Goal: Task Accomplishment & Management: Use online tool/utility

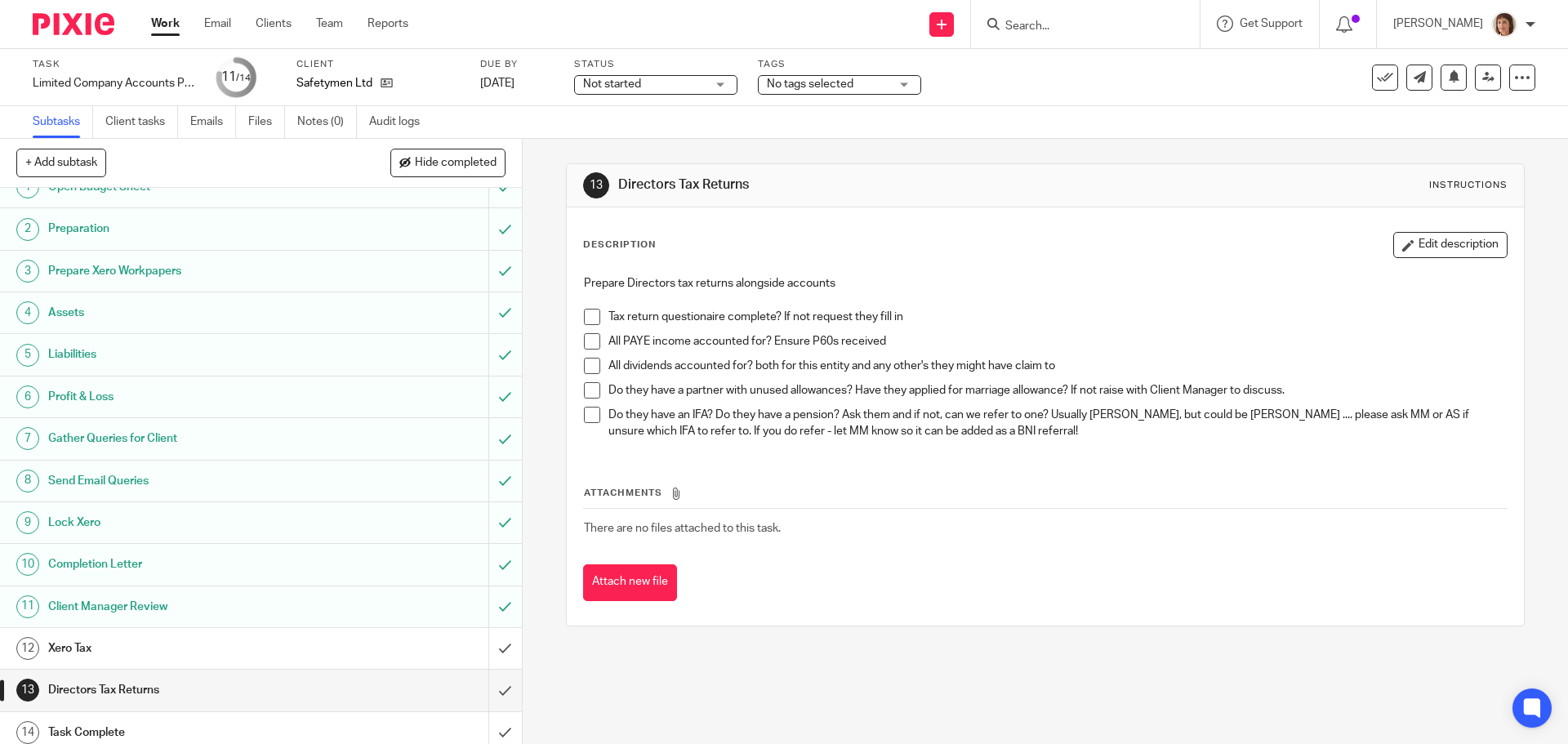
scroll to position [31, 0]
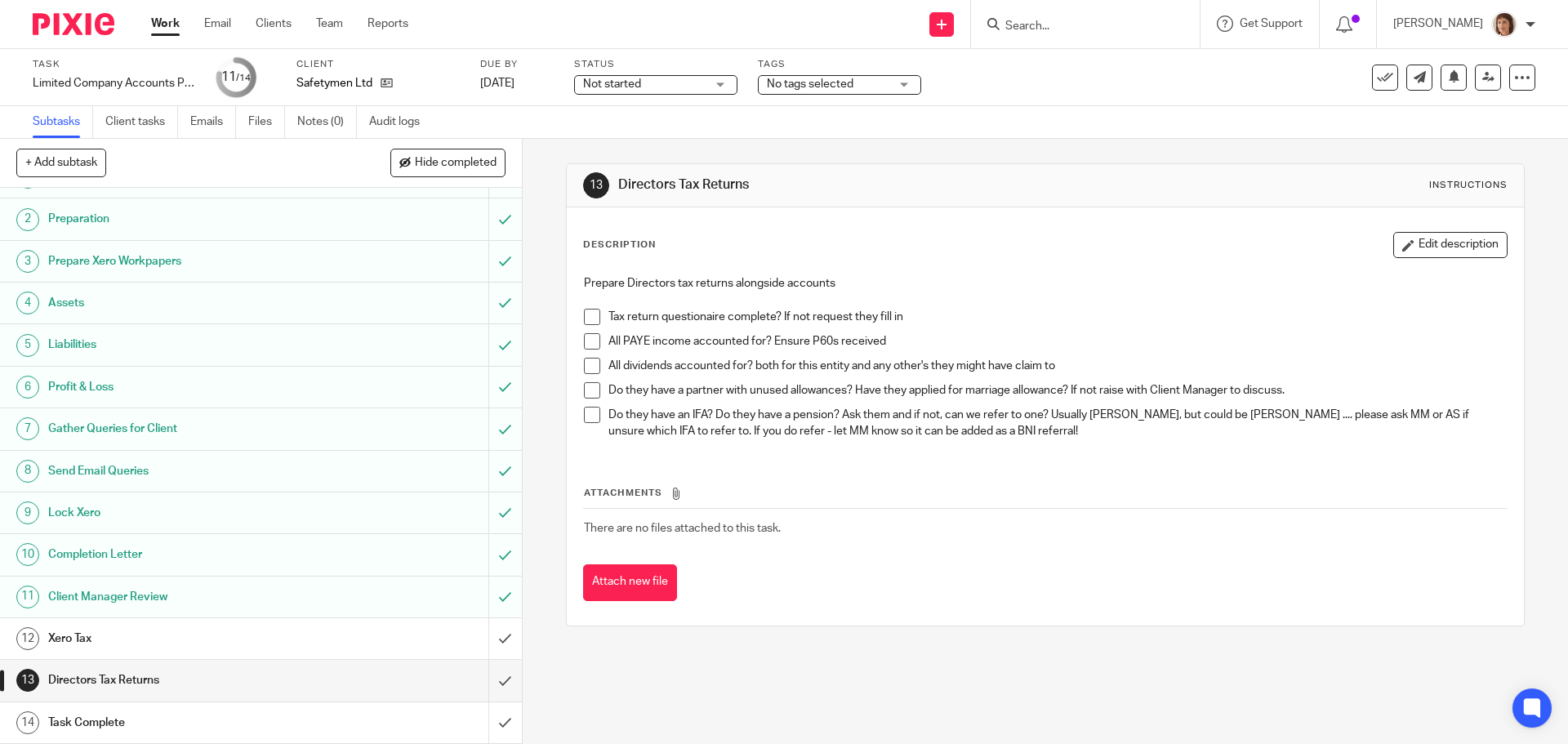
click at [79, 646] on h1 "Xero Tax" at bounding box center [189, 639] width 282 height 25
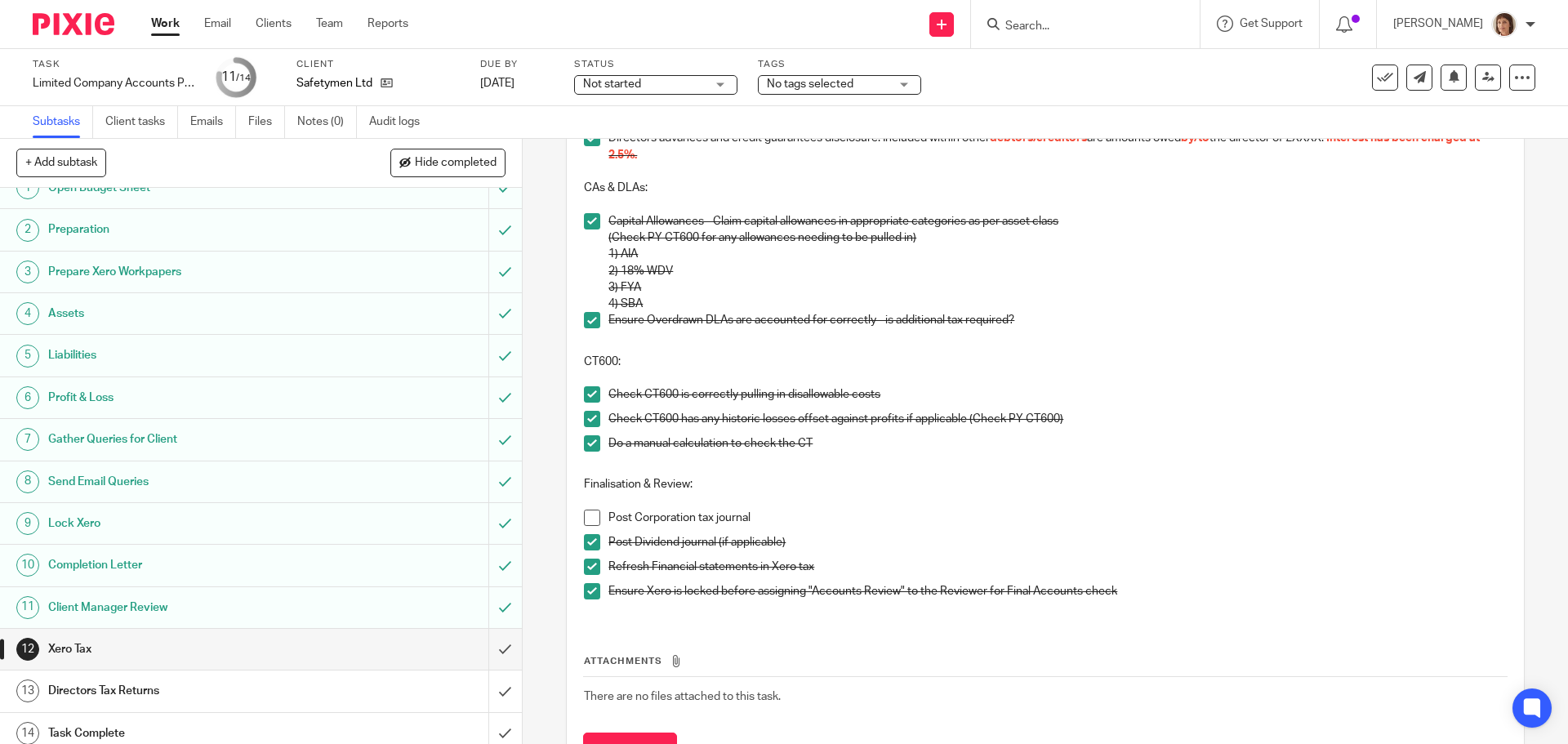
scroll to position [31, 0]
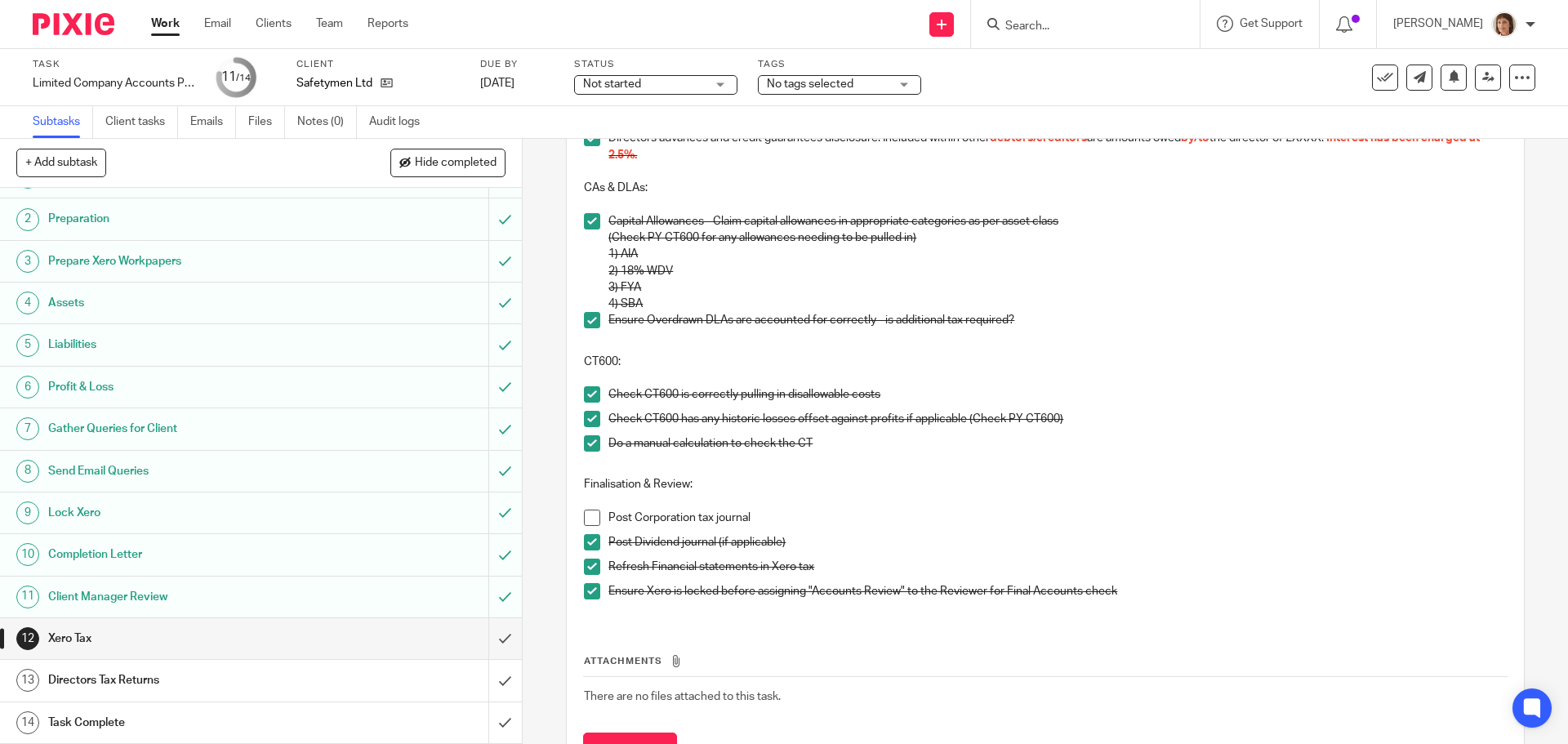
click at [133, 685] on h1 "Directors Tax Returns" at bounding box center [189, 680] width 282 height 25
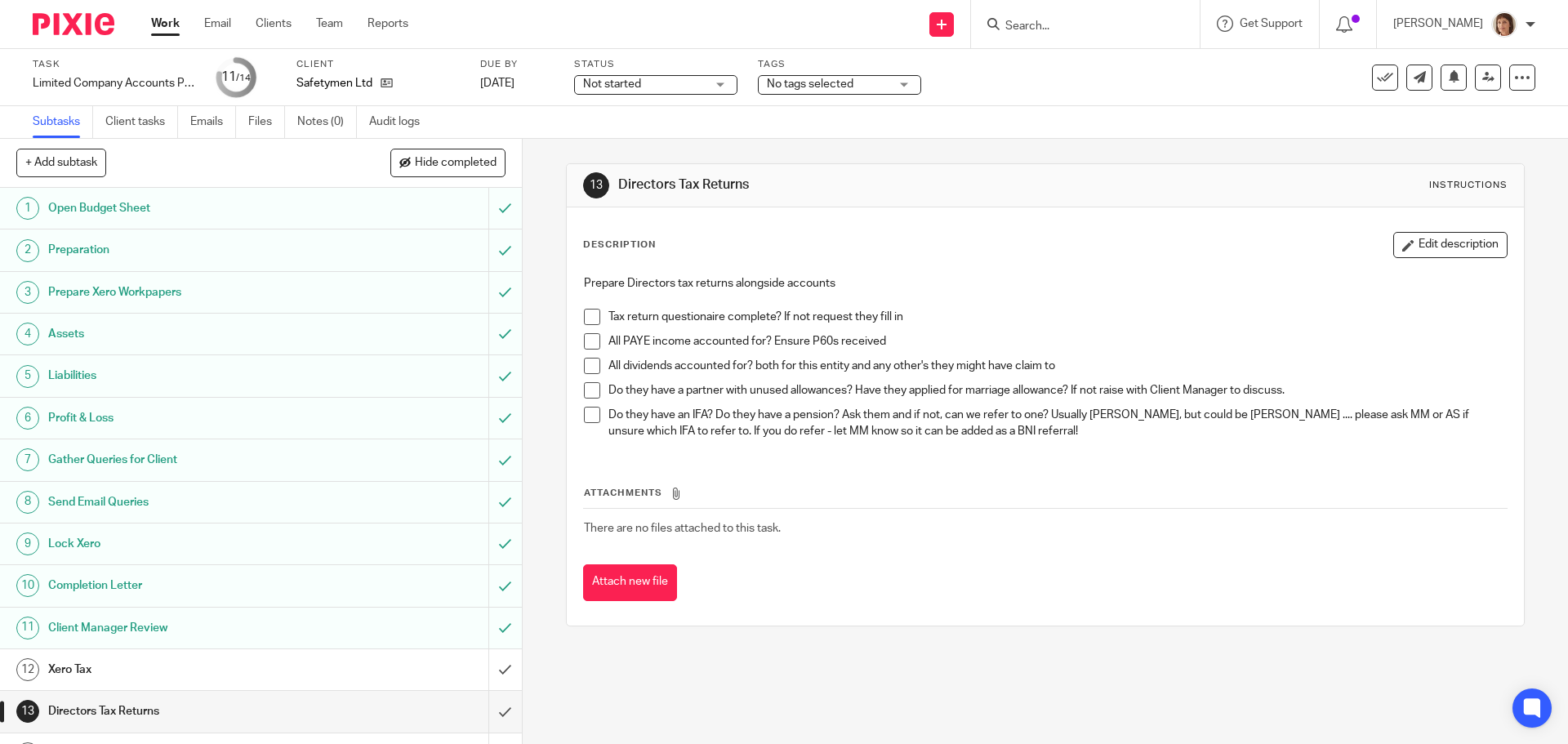
drag, startPoint x: 583, startPoint y: 318, endPoint x: 598, endPoint y: 358, distance: 42.7
click at [583, 321] on span at bounding box center [591, 316] width 16 height 16
drag, startPoint x: 588, startPoint y: 341, endPoint x: 579, endPoint y: 363, distance: 23.8
click at [588, 343] on span at bounding box center [591, 341] width 16 height 16
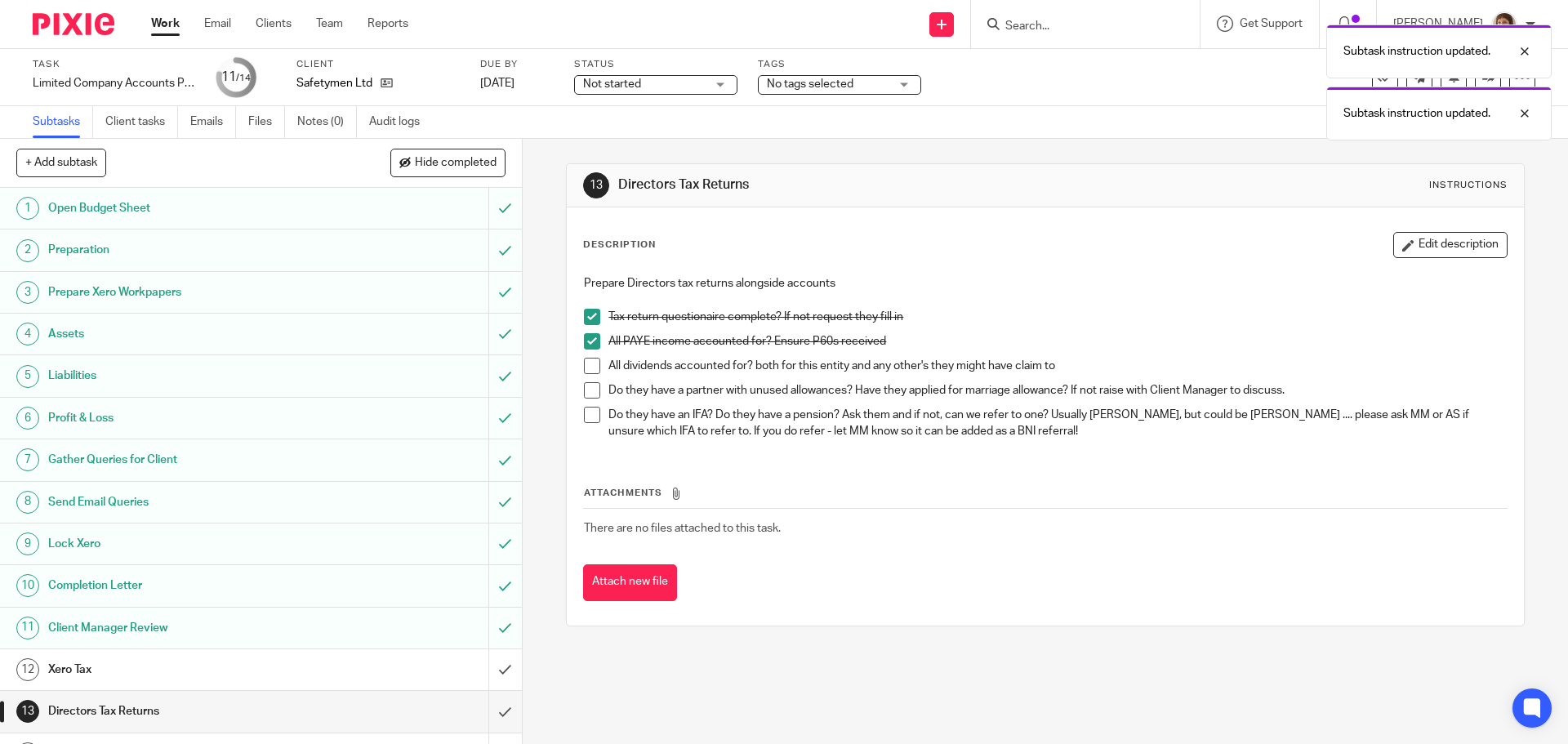
click at [583, 366] on span at bounding box center [591, 365] width 16 height 16
click at [587, 391] on span at bounding box center [591, 390] width 16 height 16
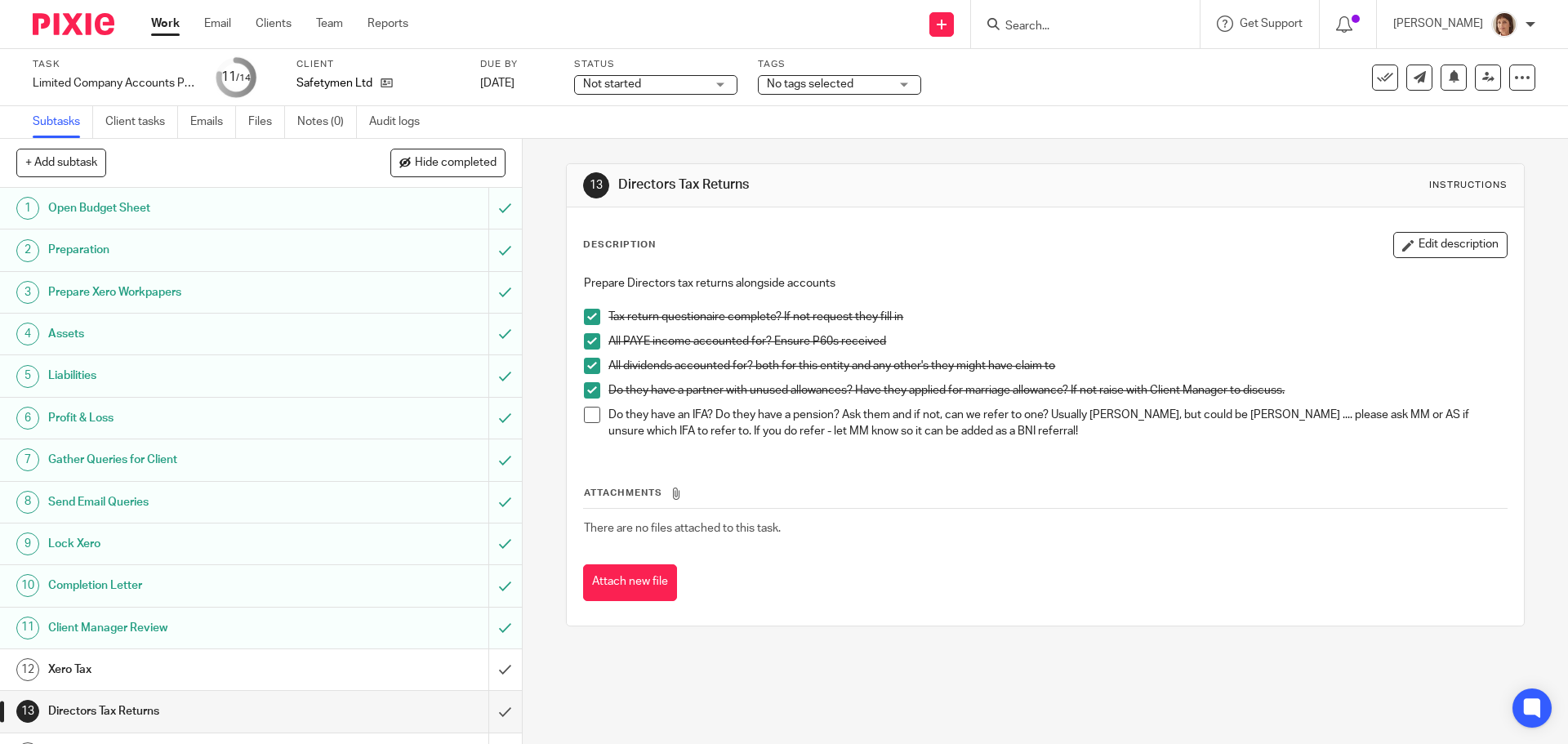
click at [1011, 26] on input "Search" at bounding box center [1077, 27] width 147 height 14
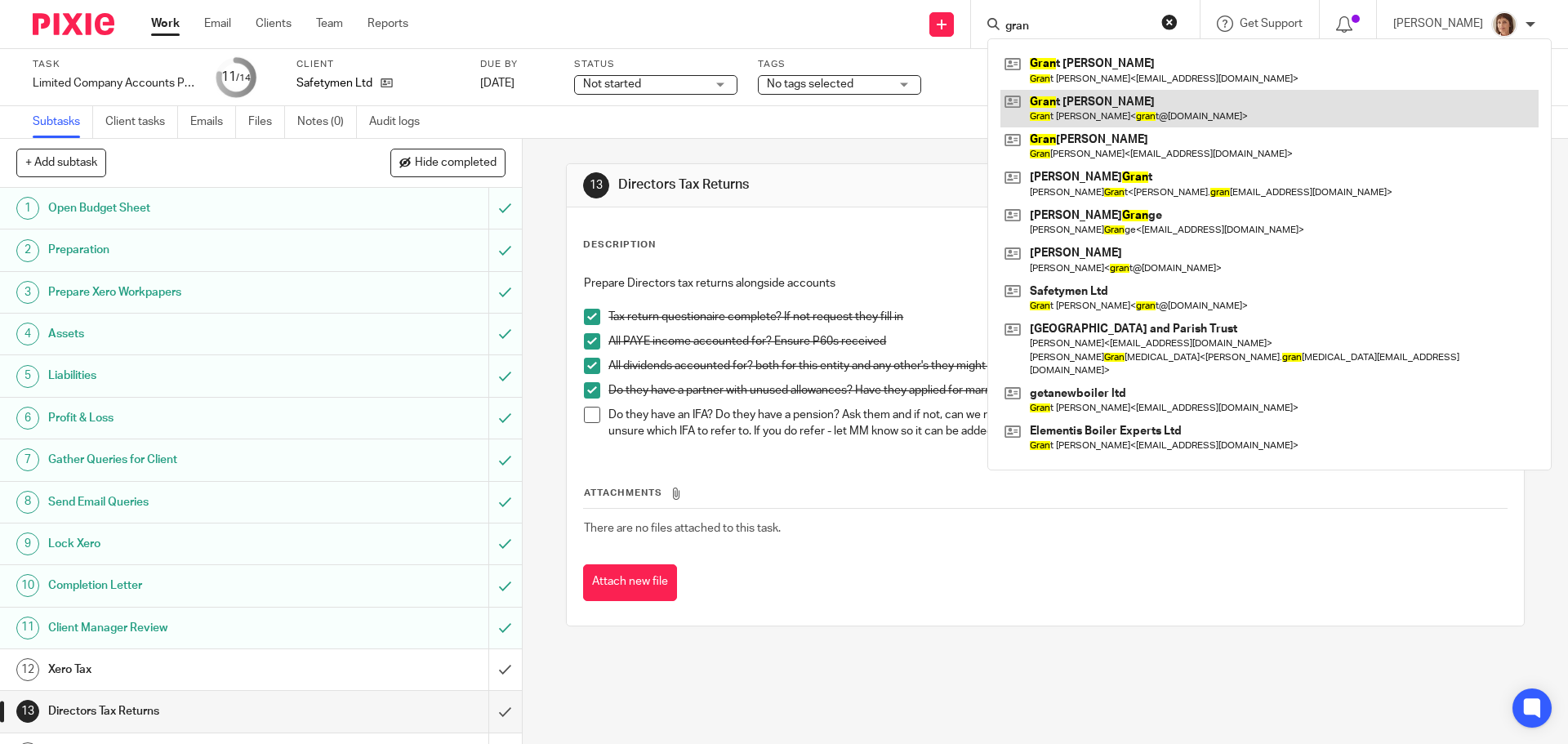
type input "gran"
click at [1129, 119] on link at bounding box center [1269, 109] width 538 height 38
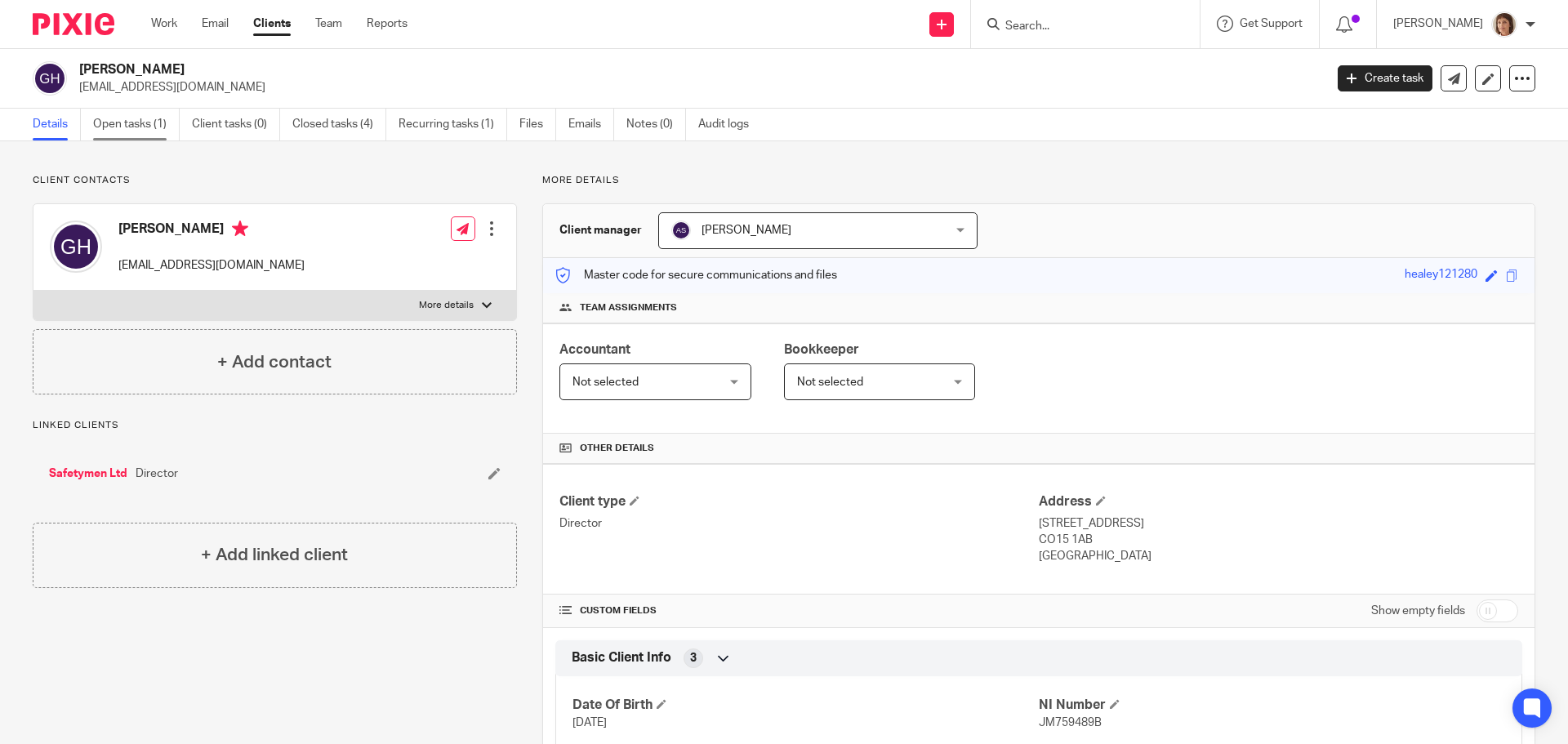
click at [118, 124] on link "Open tasks (1)" at bounding box center [136, 124] width 86 height 32
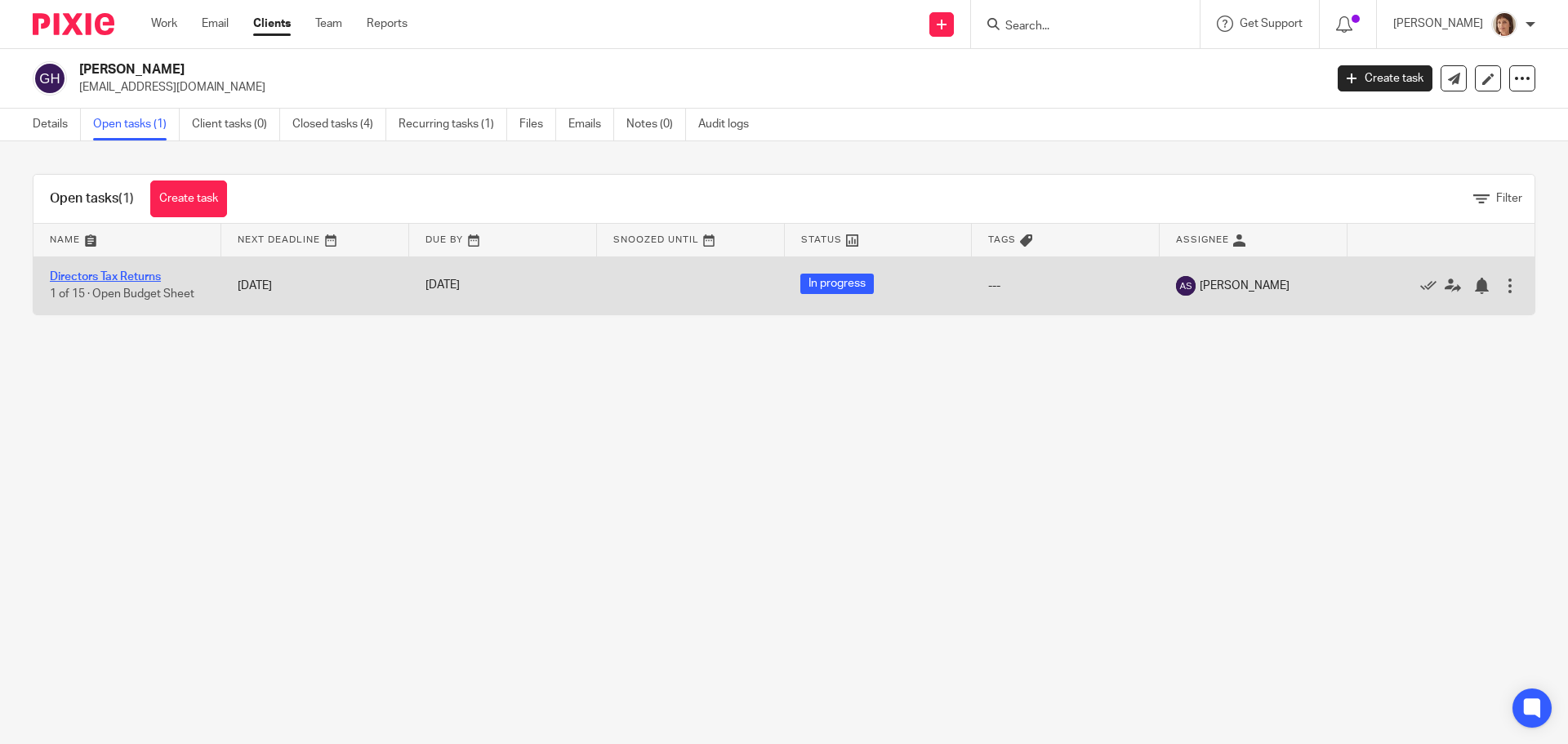
click at [140, 273] on link "Directors Tax Returns" at bounding box center [105, 277] width 111 height 11
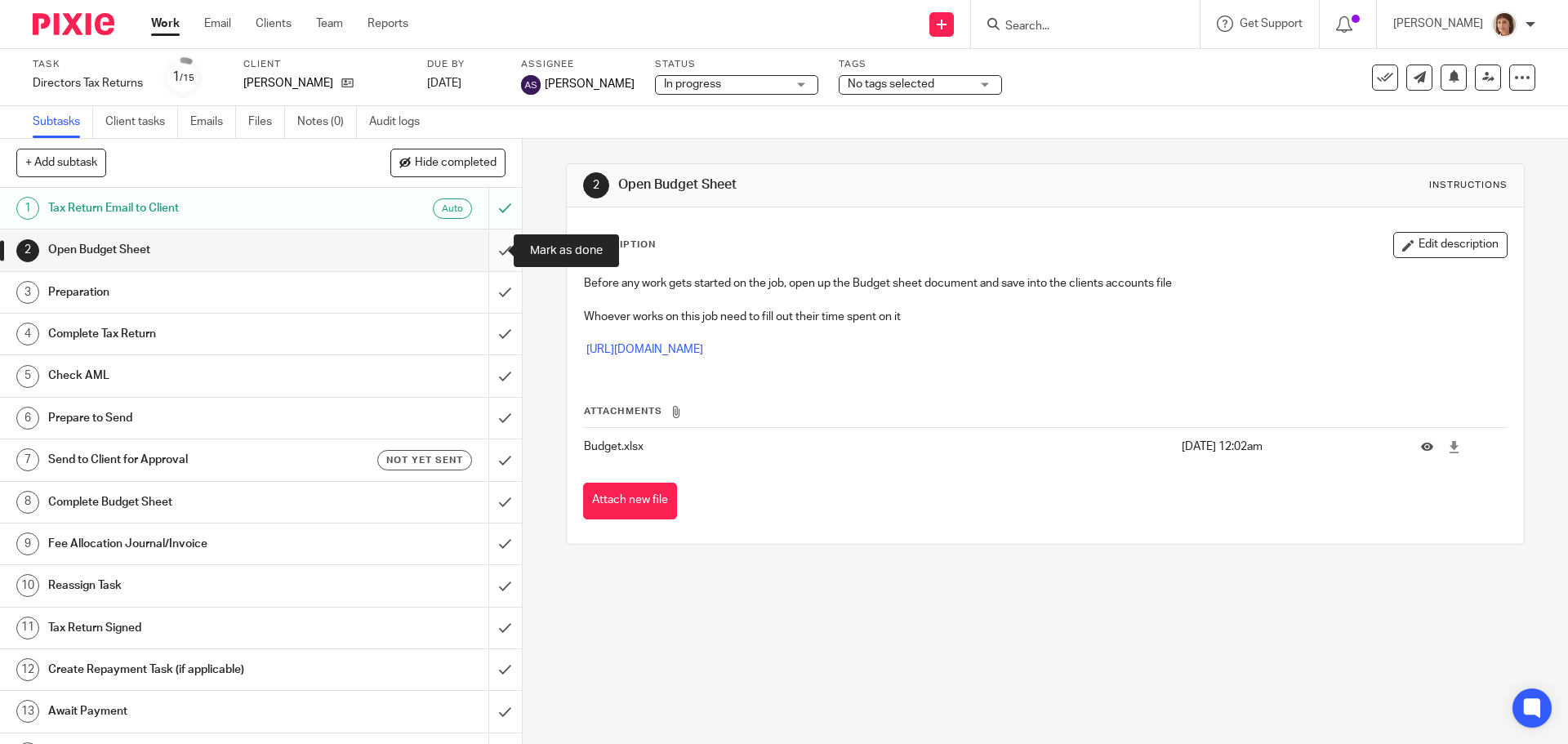
click at [488, 250] on input "submit" at bounding box center [260, 249] width 522 height 41
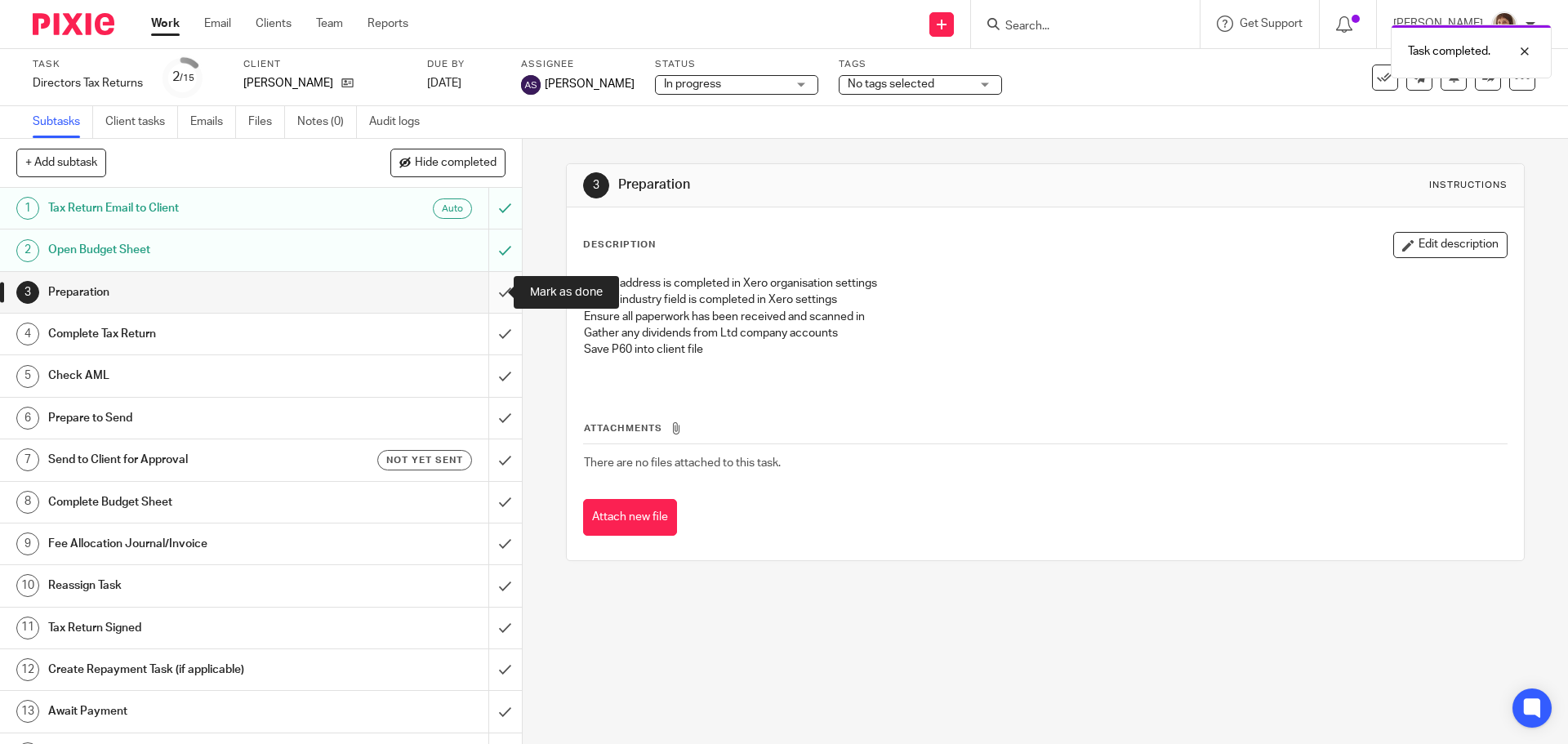
click at [486, 296] on input "submit" at bounding box center [260, 292] width 522 height 41
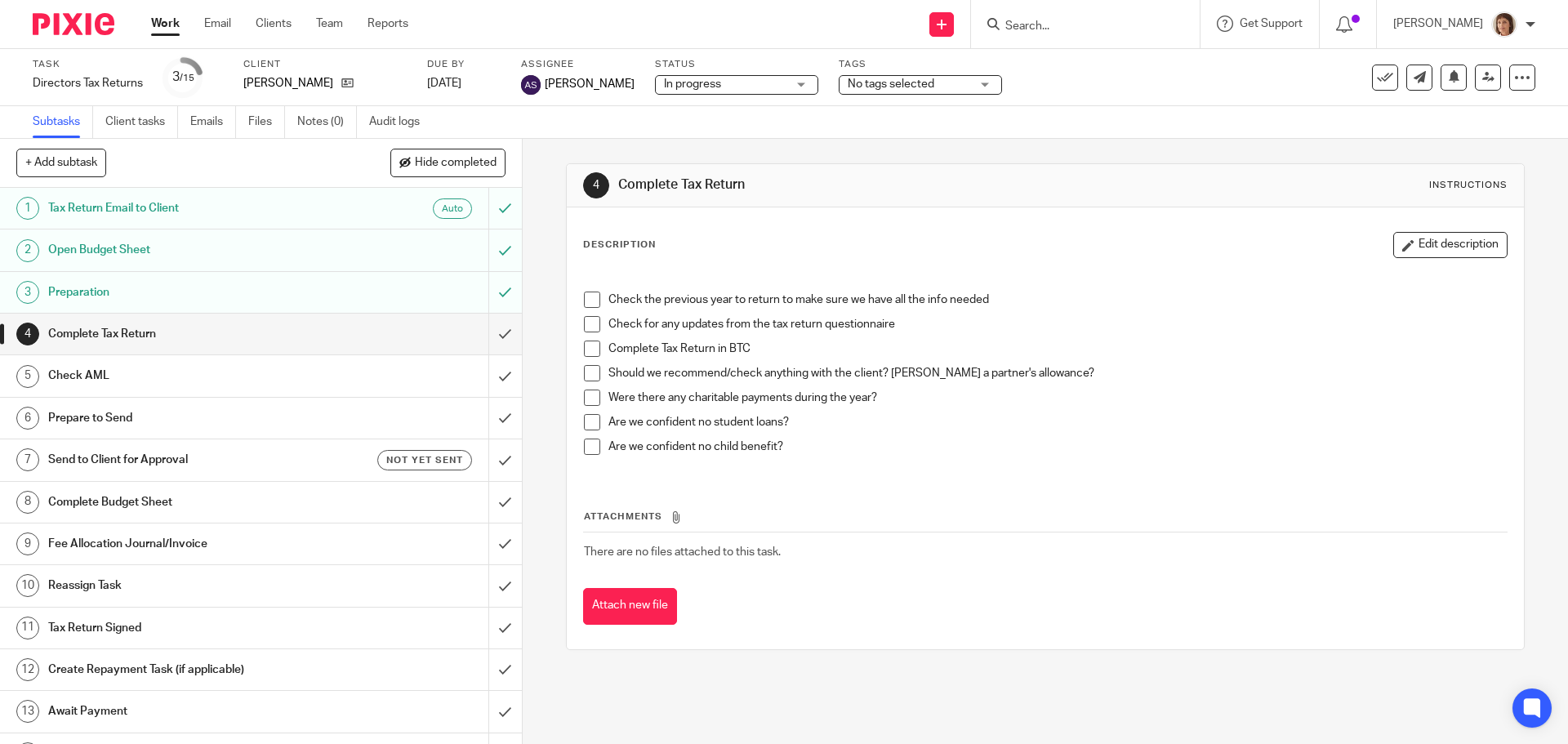
click at [585, 298] on span at bounding box center [591, 299] width 16 height 16
drag, startPoint x: 583, startPoint y: 321, endPoint x: 583, endPoint y: 334, distance: 13.0
click at [584, 321] on span at bounding box center [591, 323] width 16 height 16
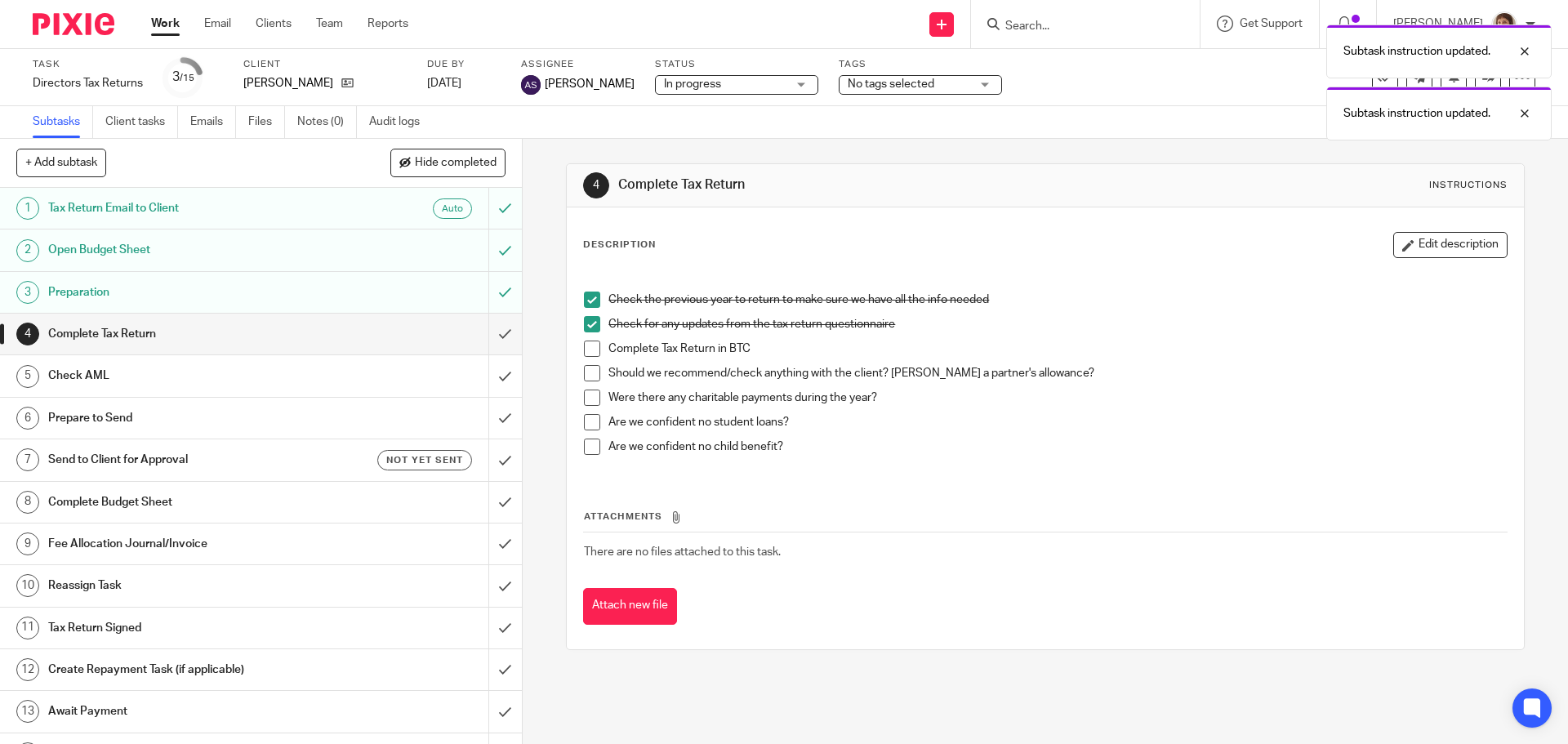
click at [585, 346] on span at bounding box center [591, 348] width 16 height 16
click at [589, 378] on span at bounding box center [591, 372] width 16 height 16
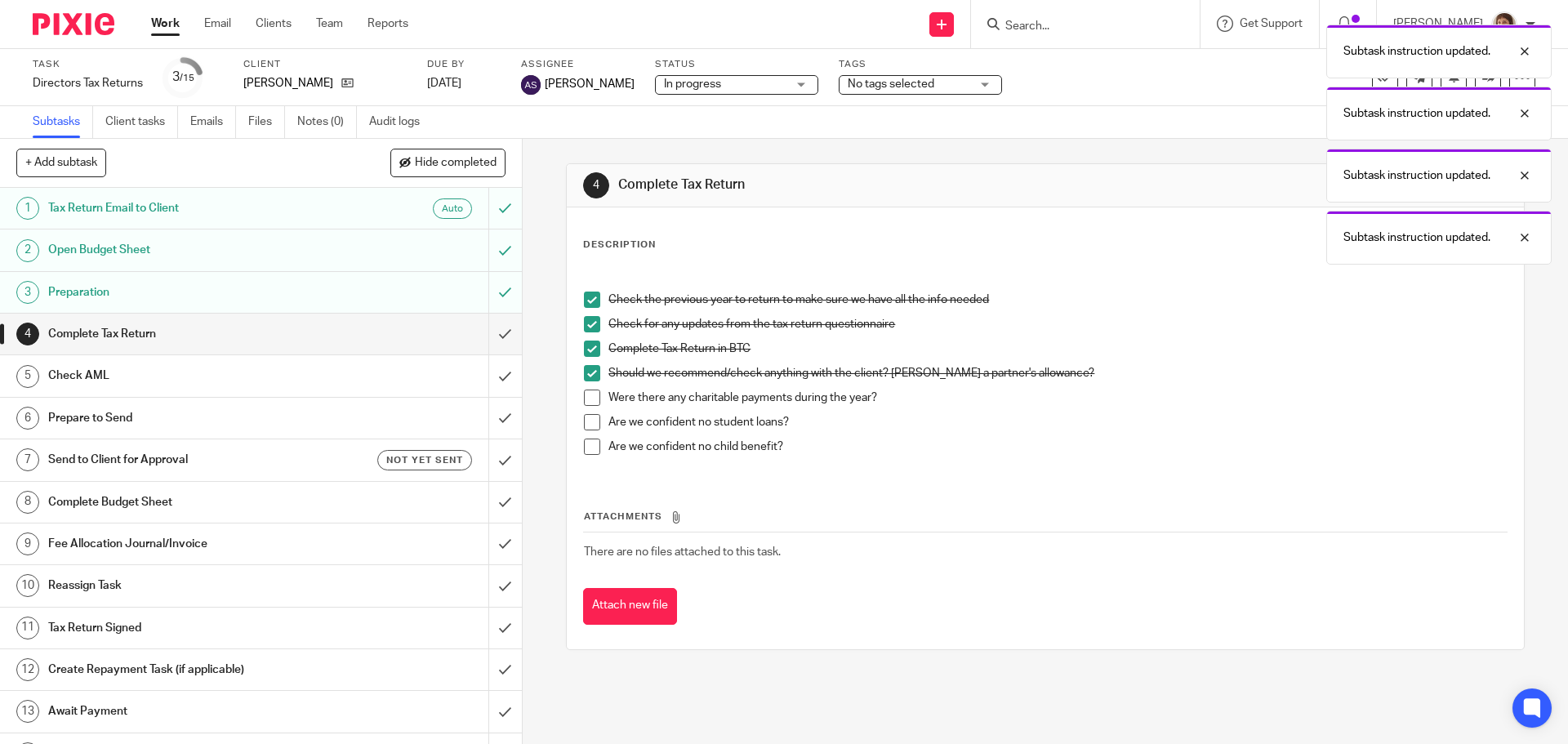
click at [588, 397] on span at bounding box center [591, 397] width 16 height 16
click at [583, 421] on span at bounding box center [591, 422] width 16 height 16
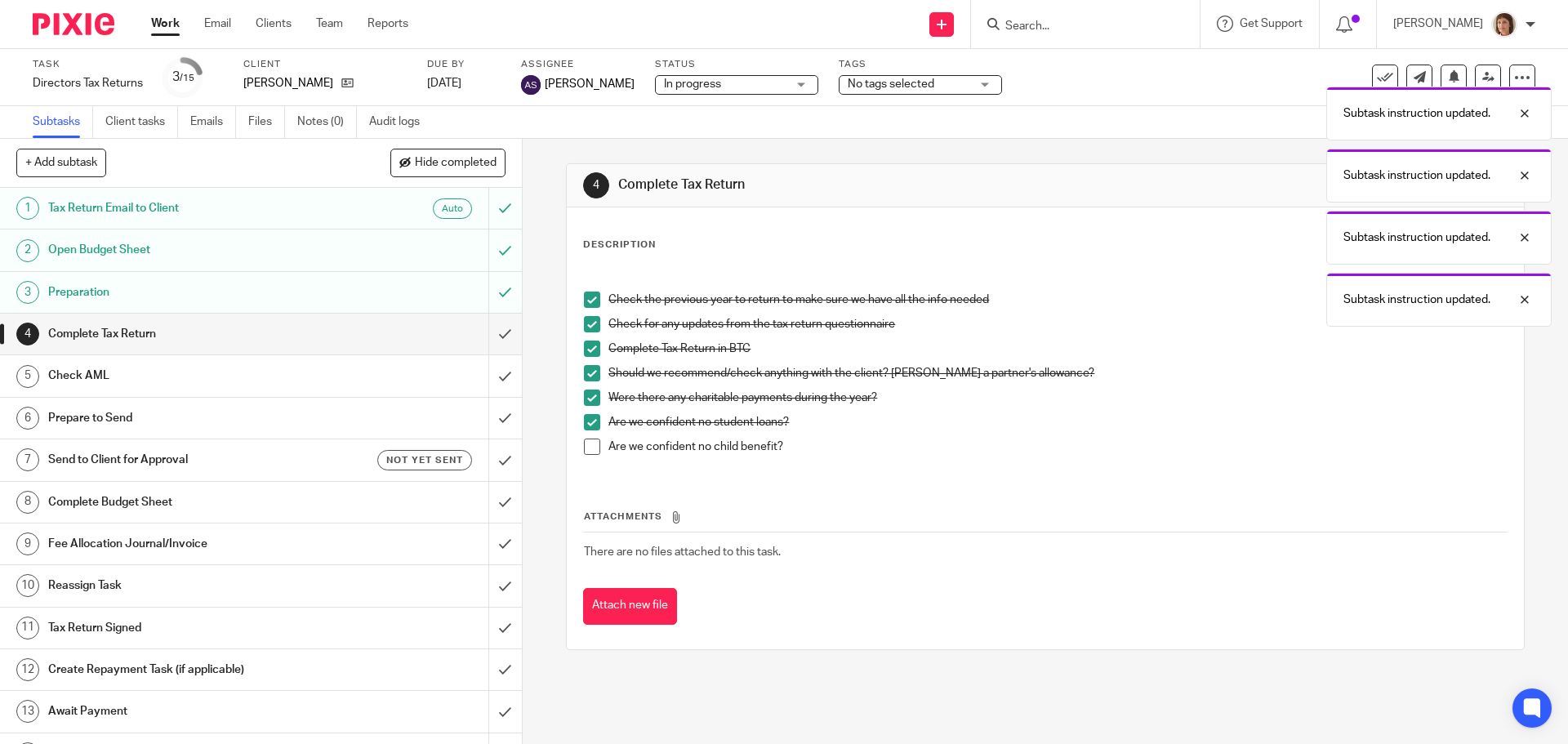
click at [583, 448] on span at bounding box center [591, 446] width 16 height 16
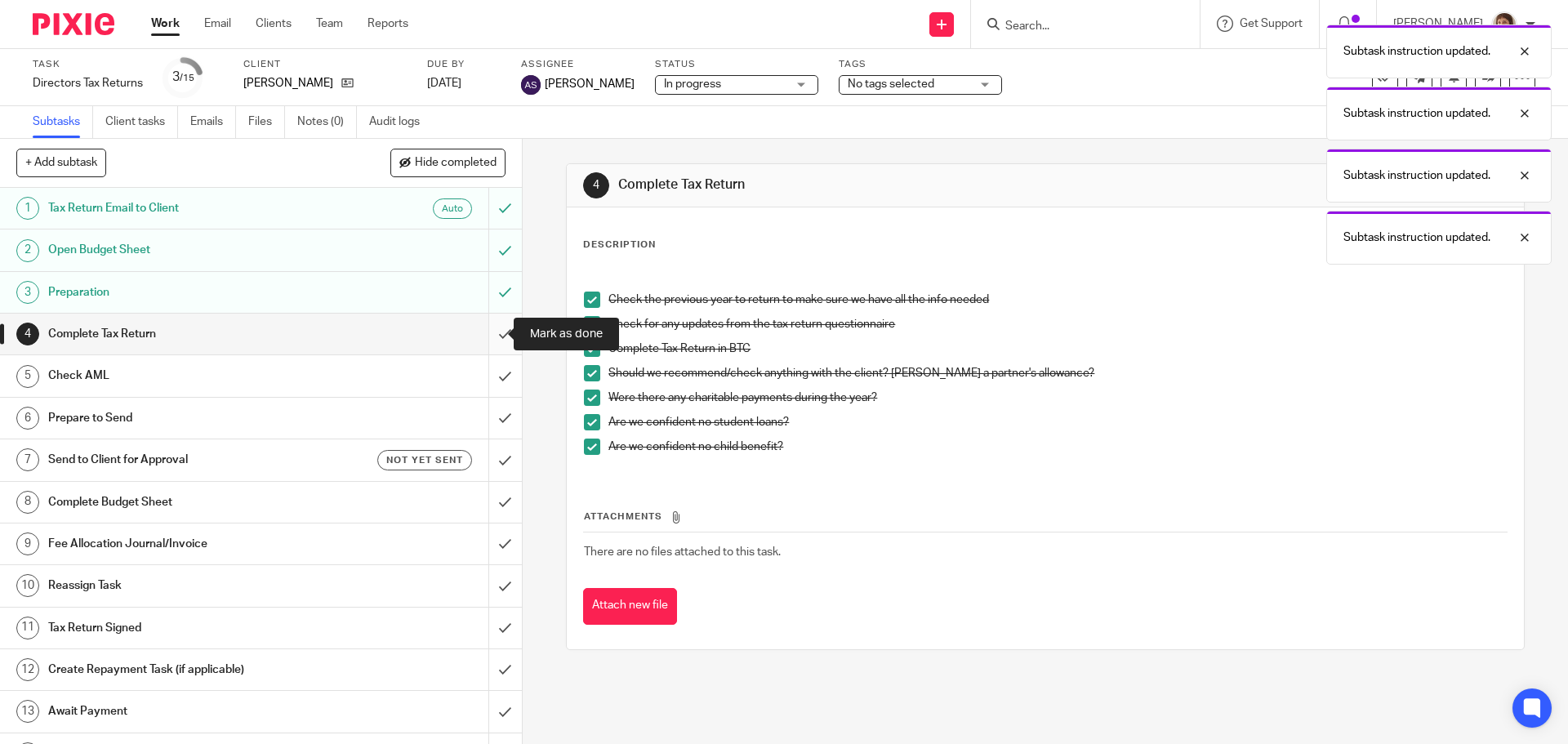
click at [484, 334] on input "submit" at bounding box center [260, 334] width 522 height 41
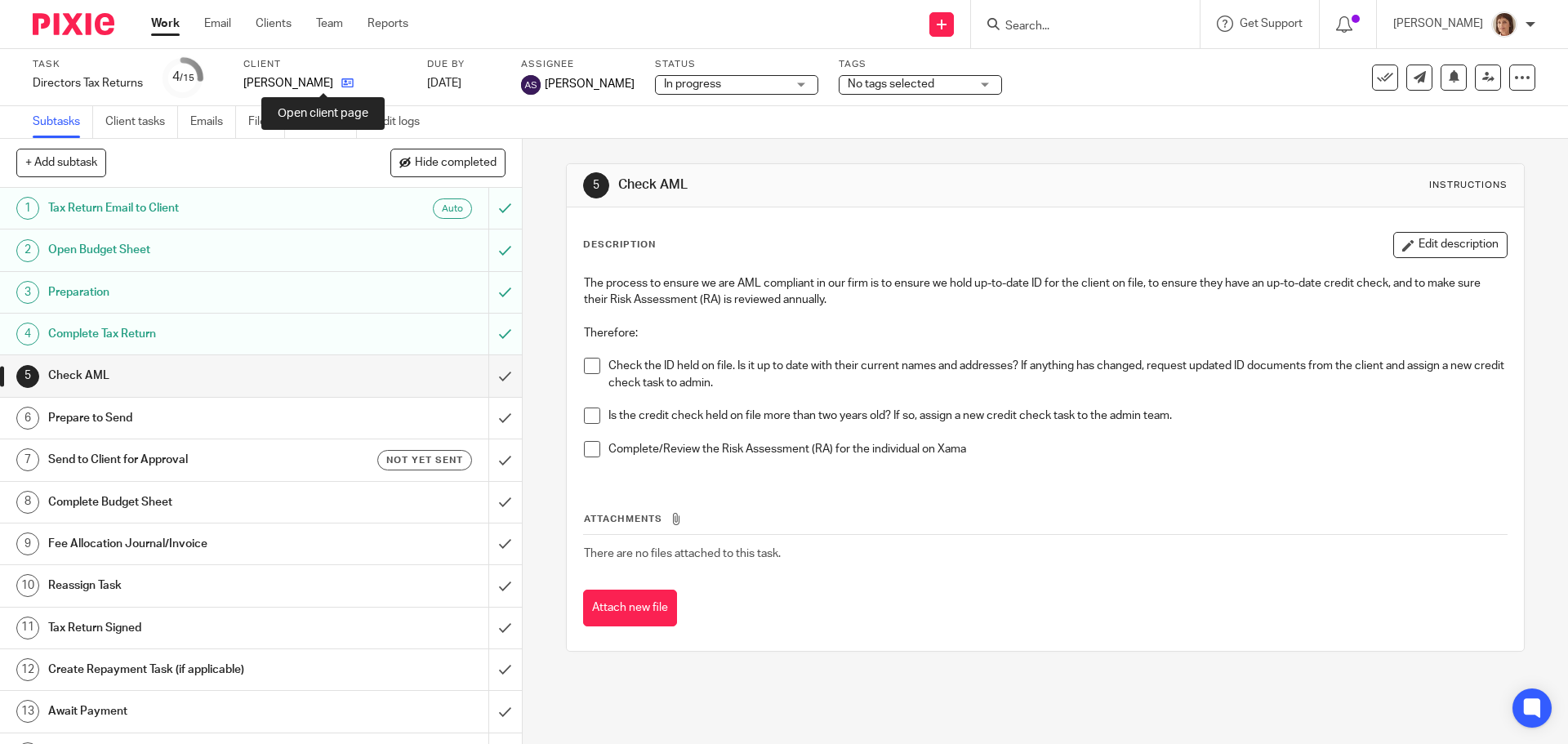
click at [341, 79] on icon at bounding box center [347, 83] width 12 height 12
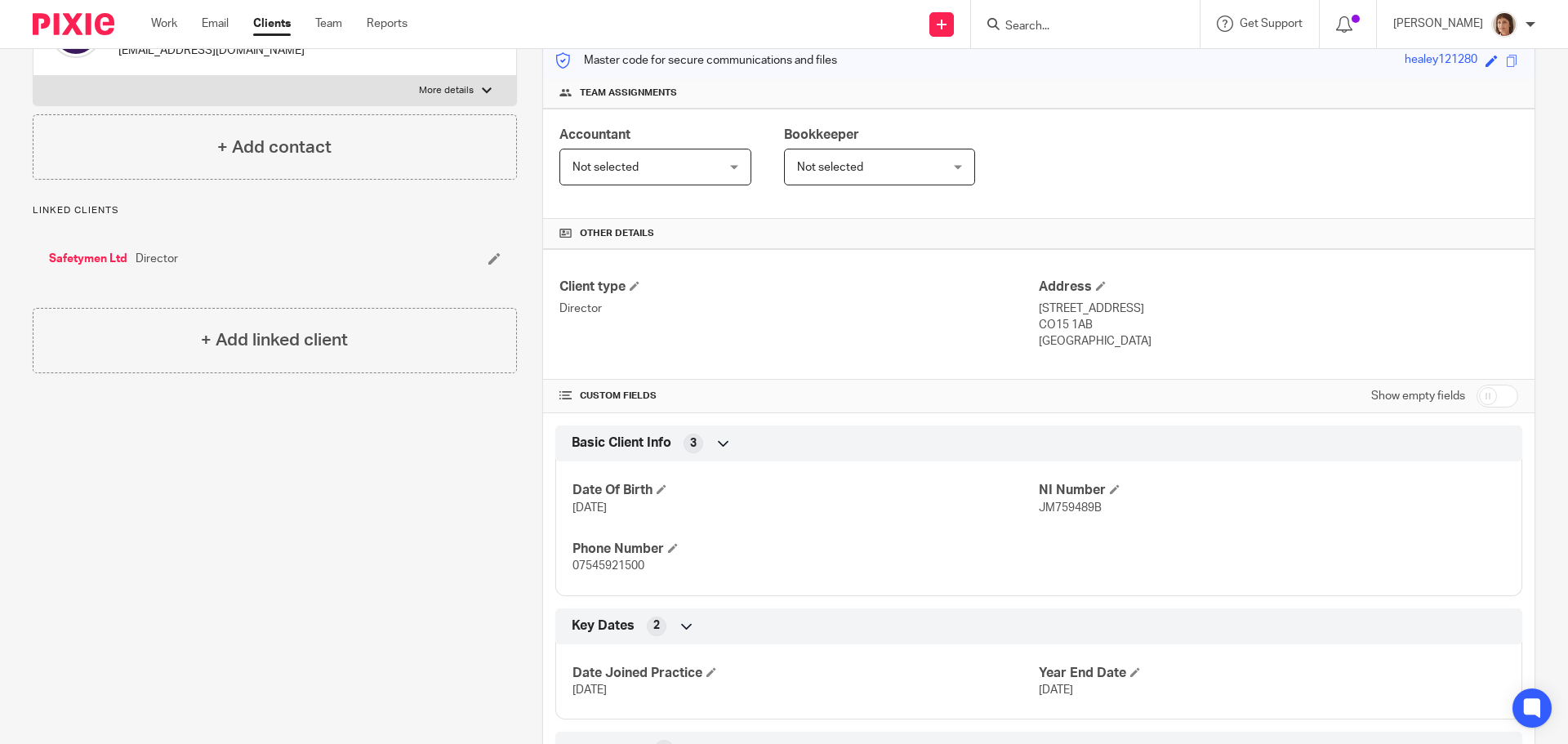
scroll to position [43, 0]
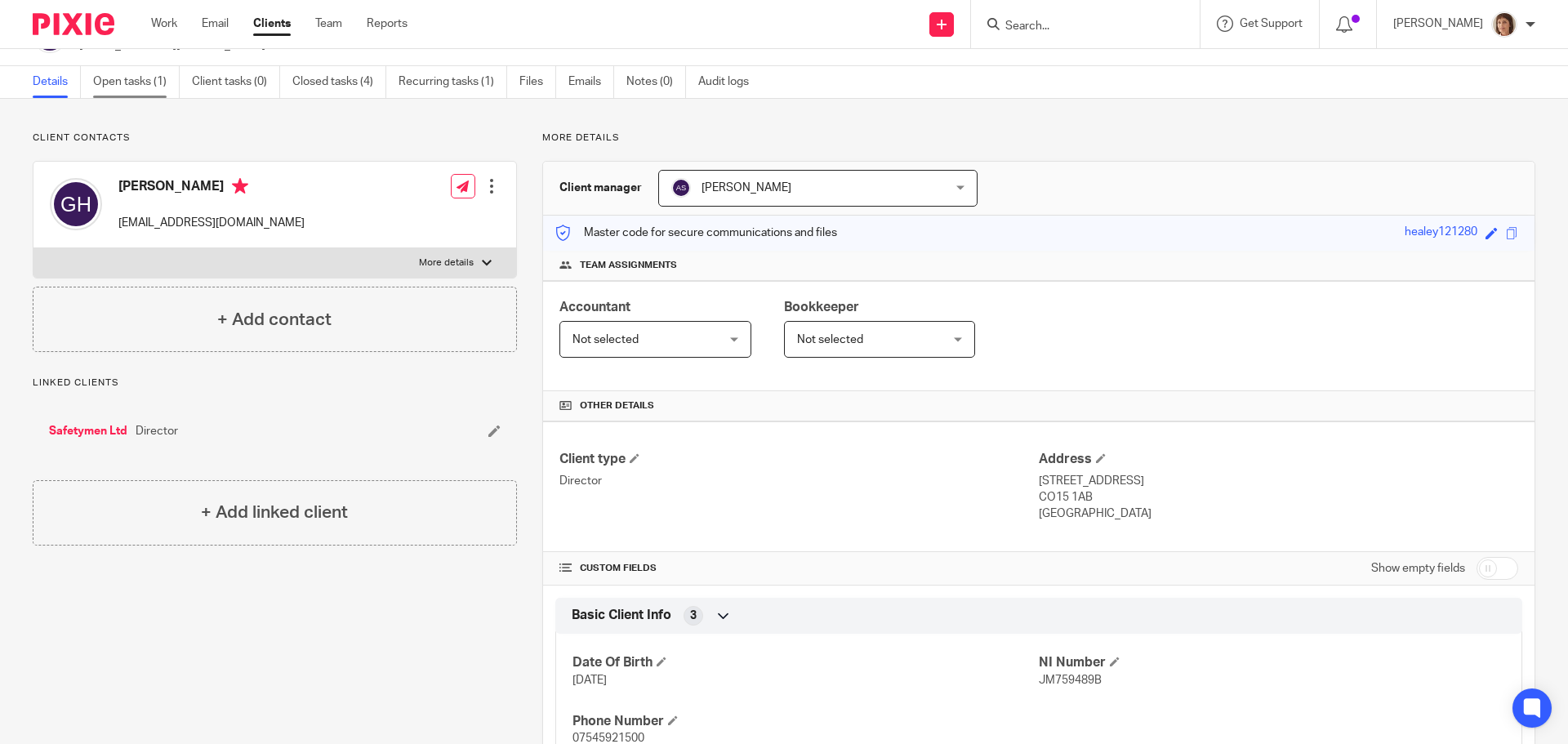
click at [136, 87] on link "Open tasks (1)" at bounding box center [136, 83] width 86 height 32
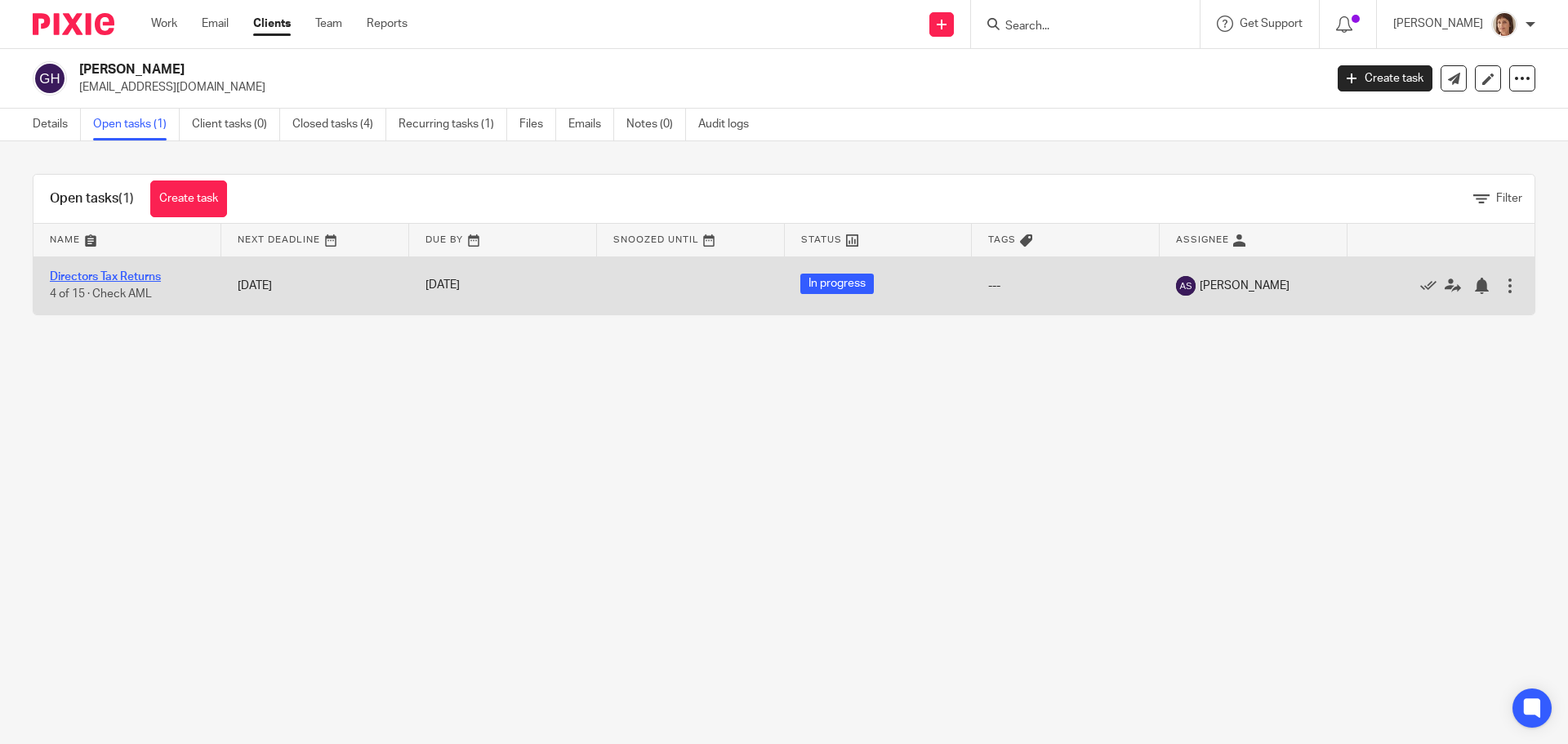
click at [121, 278] on link "Directors Tax Returns" at bounding box center [105, 277] width 111 height 11
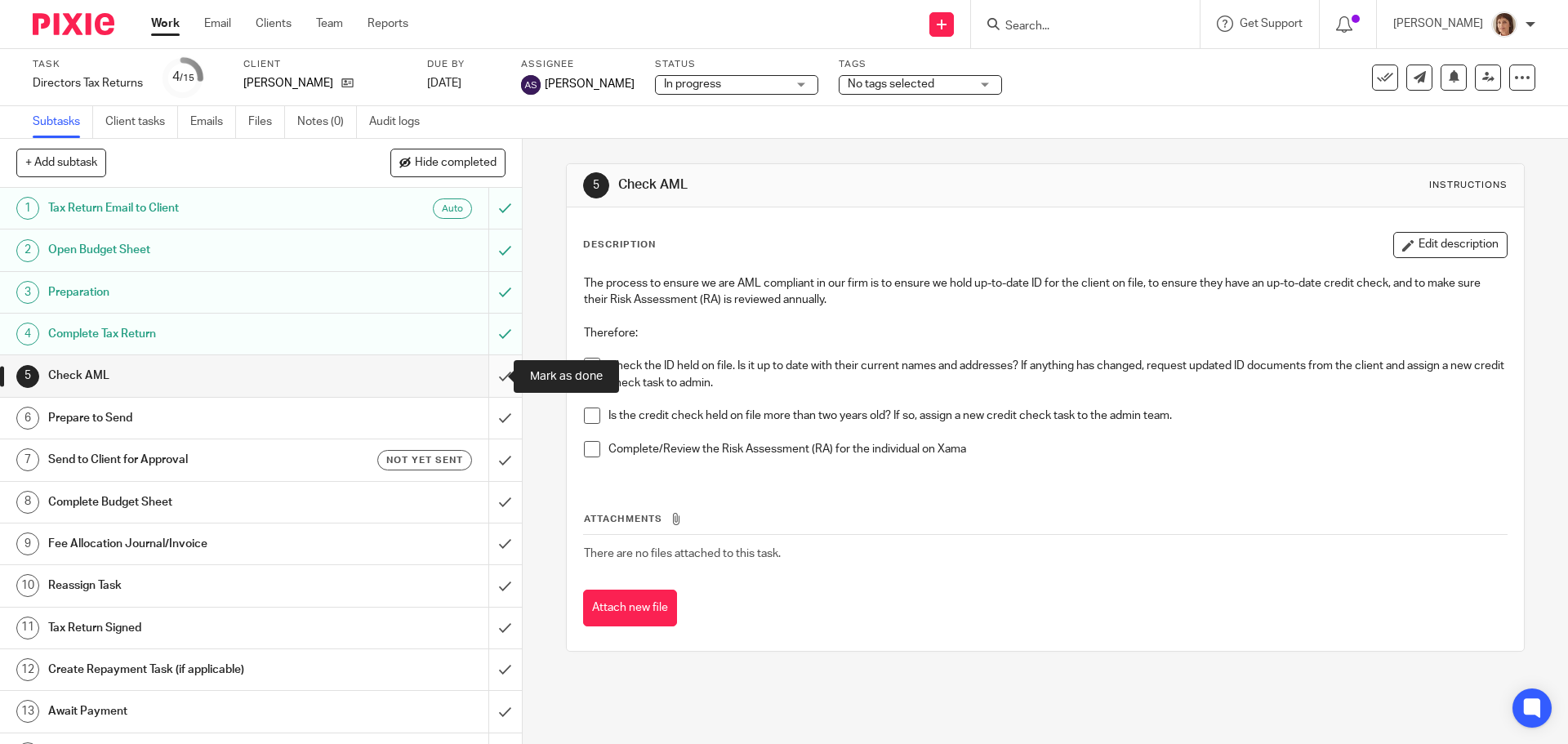
click at [492, 376] on input "submit" at bounding box center [260, 375] width 522 height 41
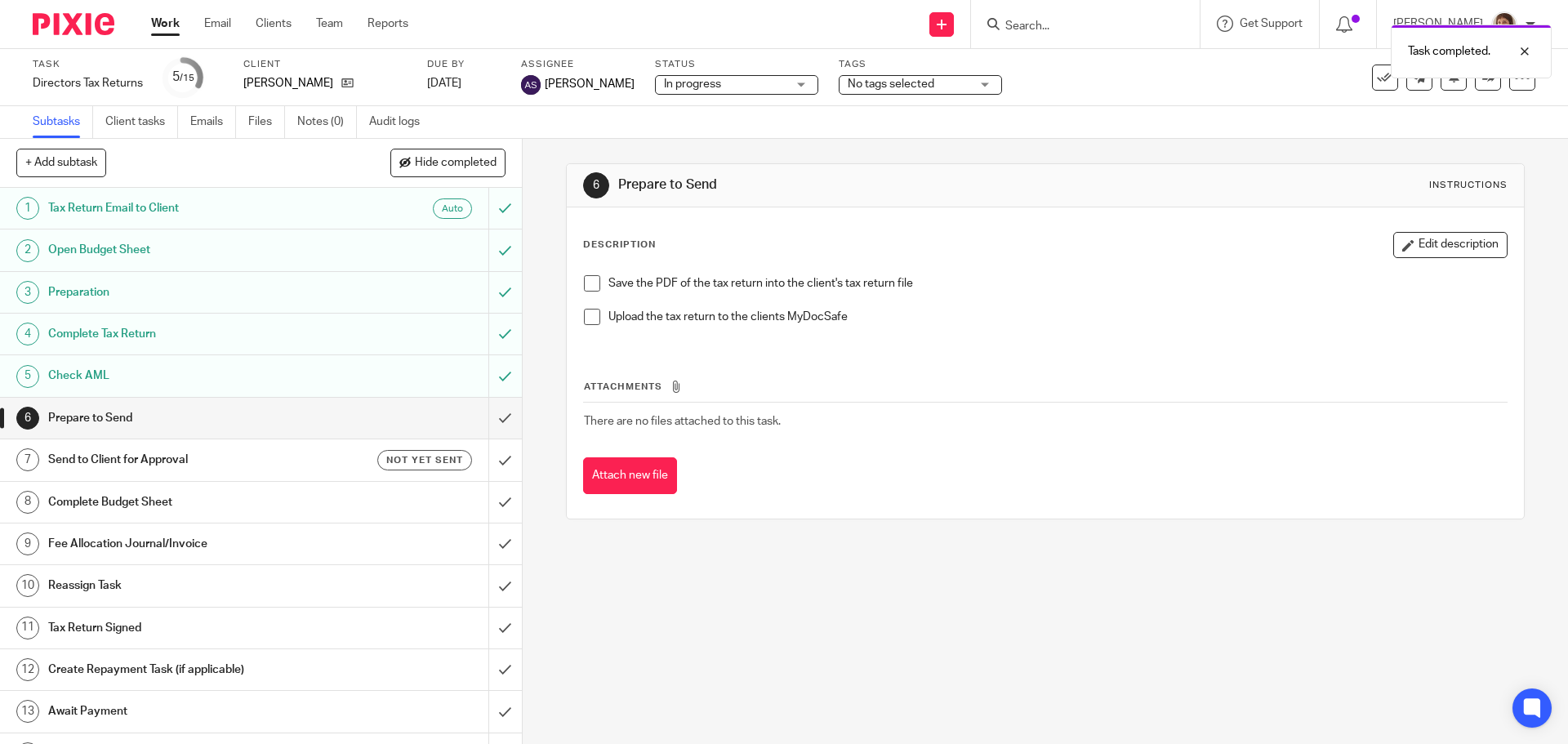
drag, startPoint x: 584, startPoint y: 279, endPoint x: 612, endPoint y: 311, distance: 42.5
click at [585, 279] on span at bounding box center [591, 283] width 16 height 16
click at [1013, 26] on input "Search" at bounding box center [1077, 27] width 147 height 14
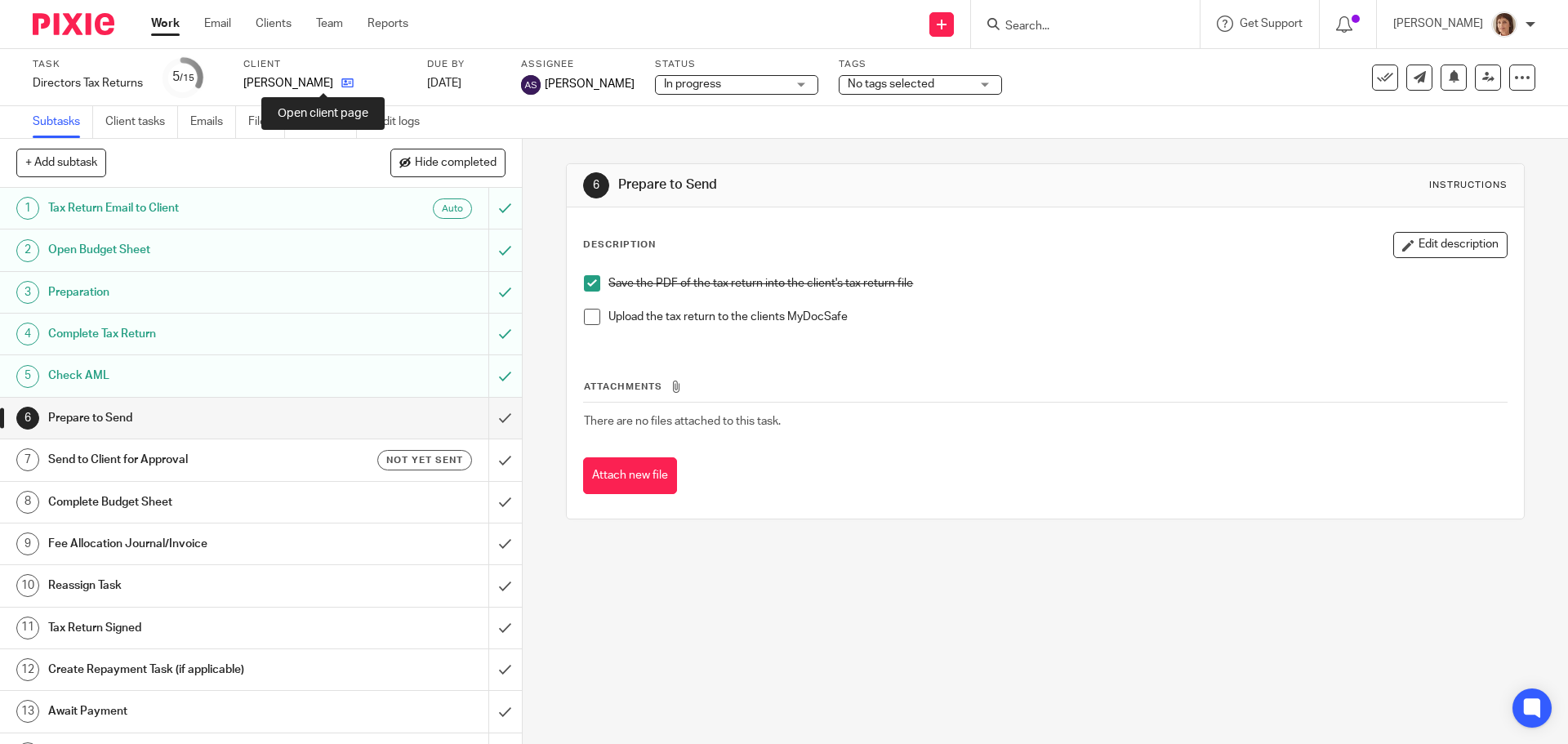
click at [341, 82] on icon at bounding box center [347, 83] width 12 height 12
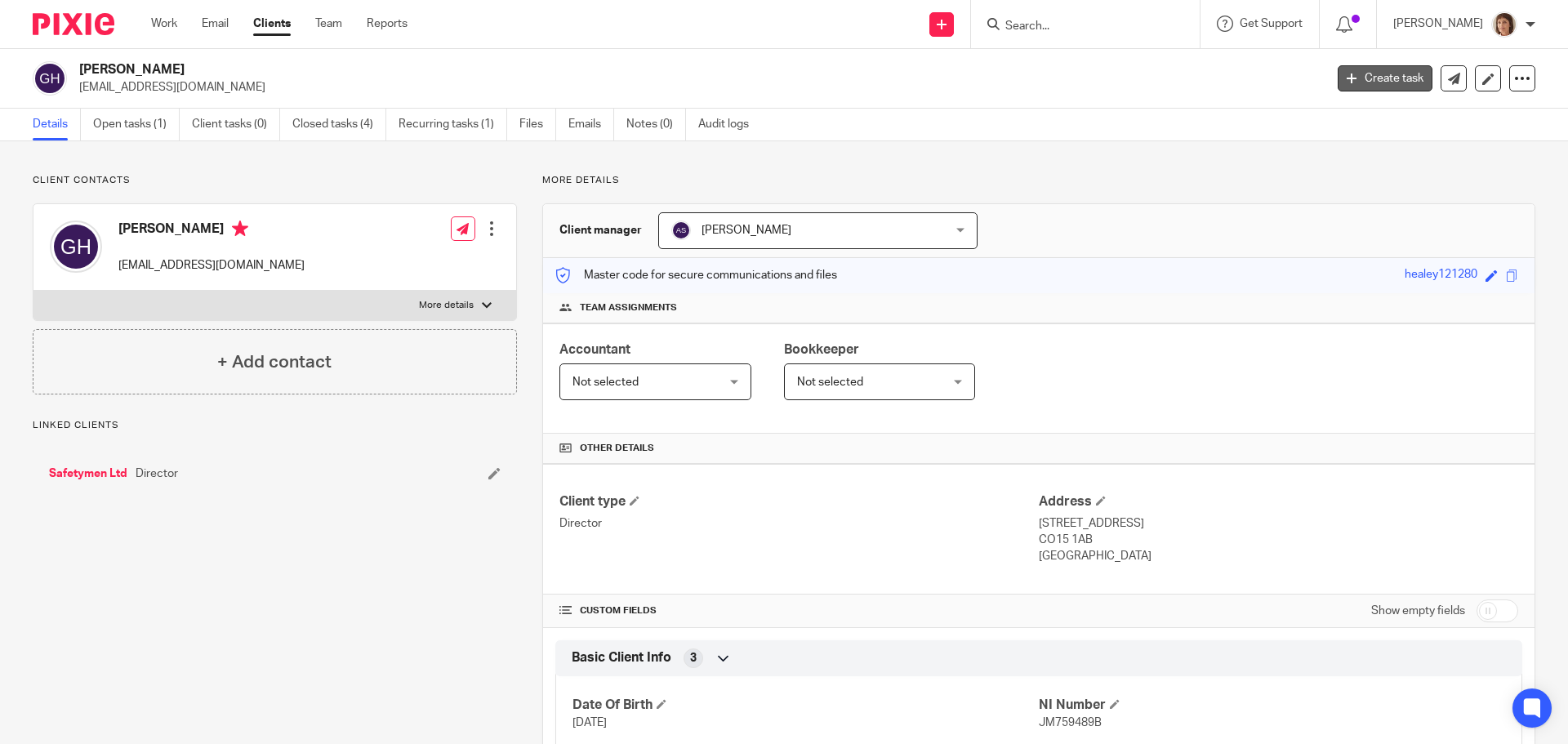
click at [1380, 76] on link "Create task" at bounding box center [1385, 78] width 95 height 26
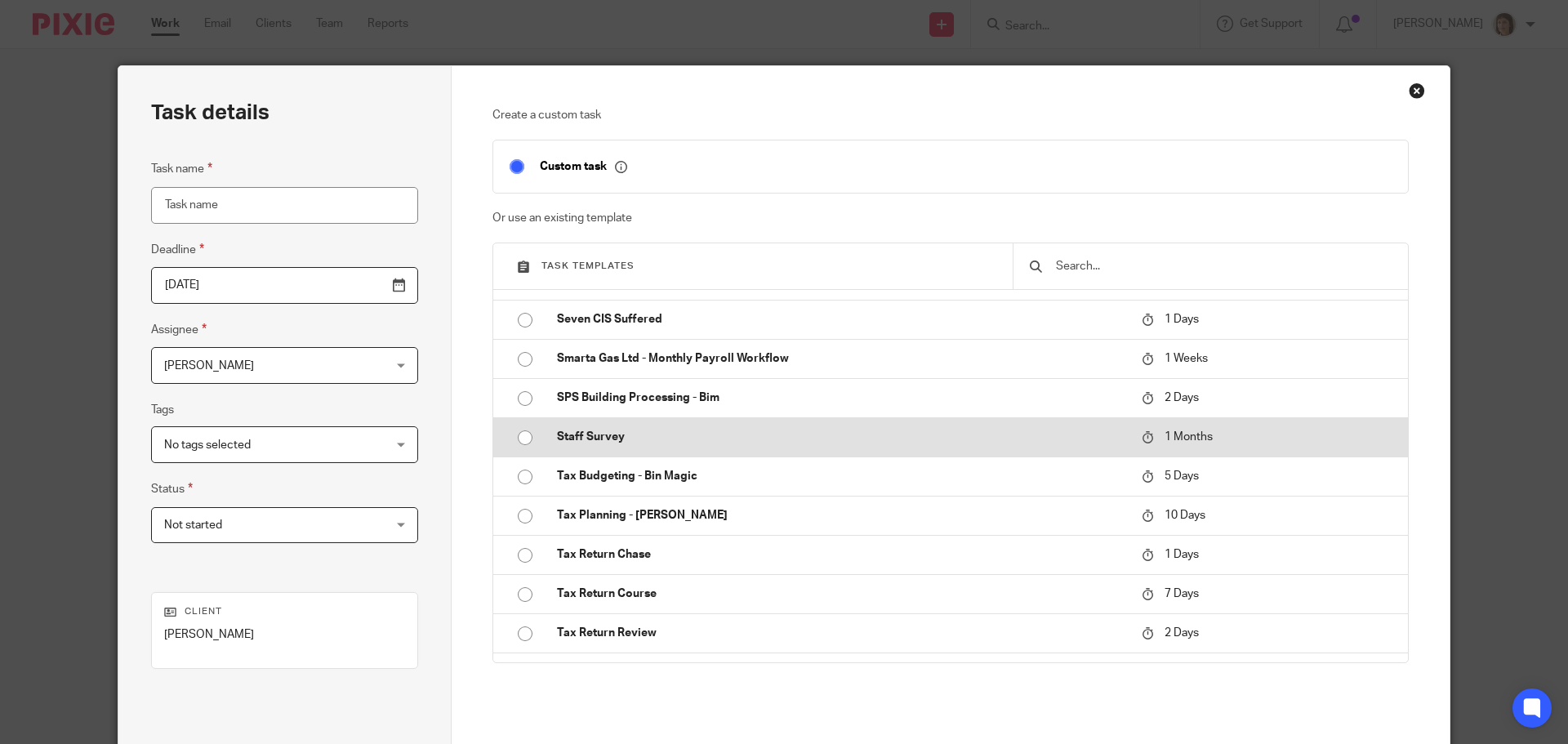
scroll to position [5714, 0]
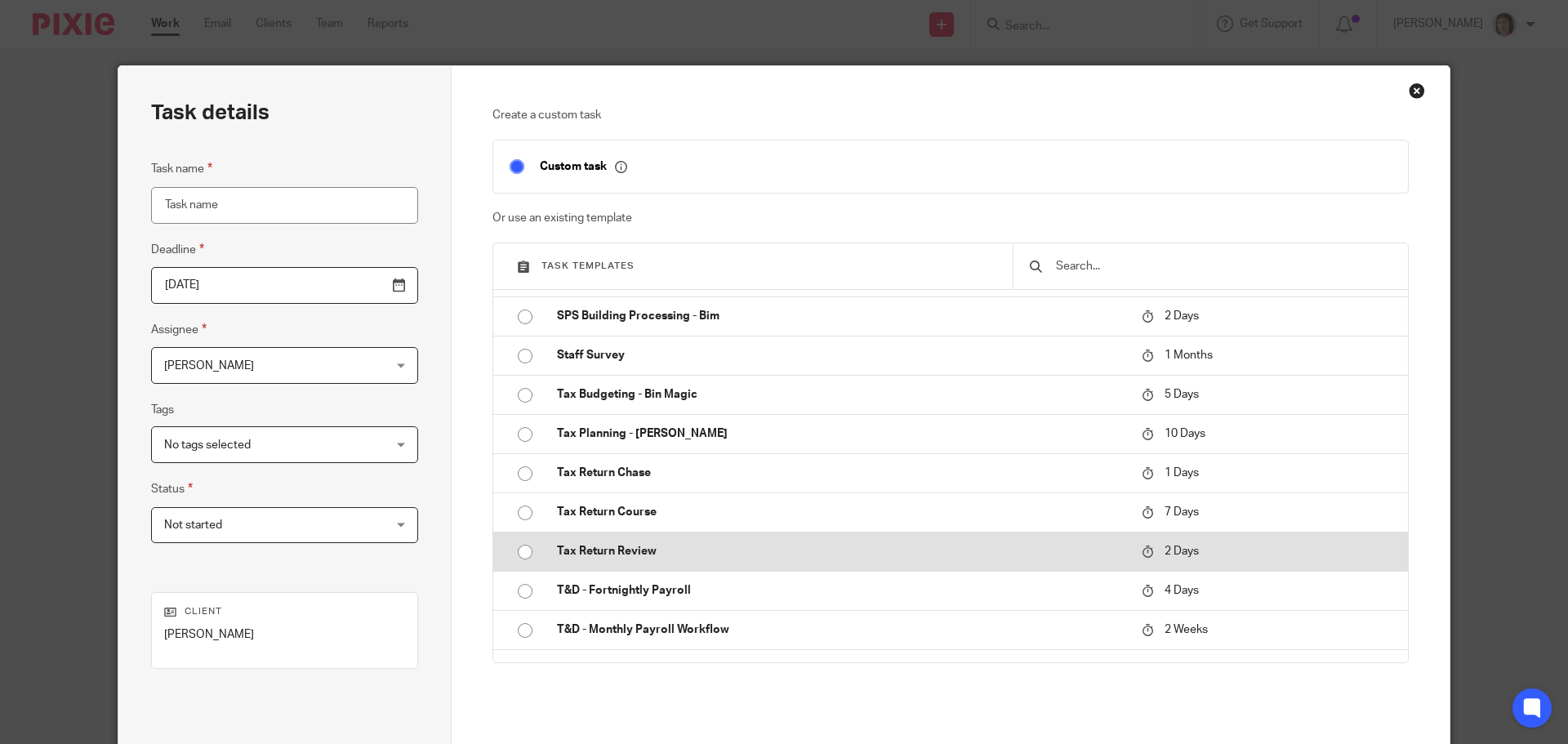
click at [617, 555] on p "Tax Return Review" at bounding box center [841, 550] width 568 height 16
type input "2025-08-24"
type input "Tax Return Review"
checkbox input "false"
radio input "true"
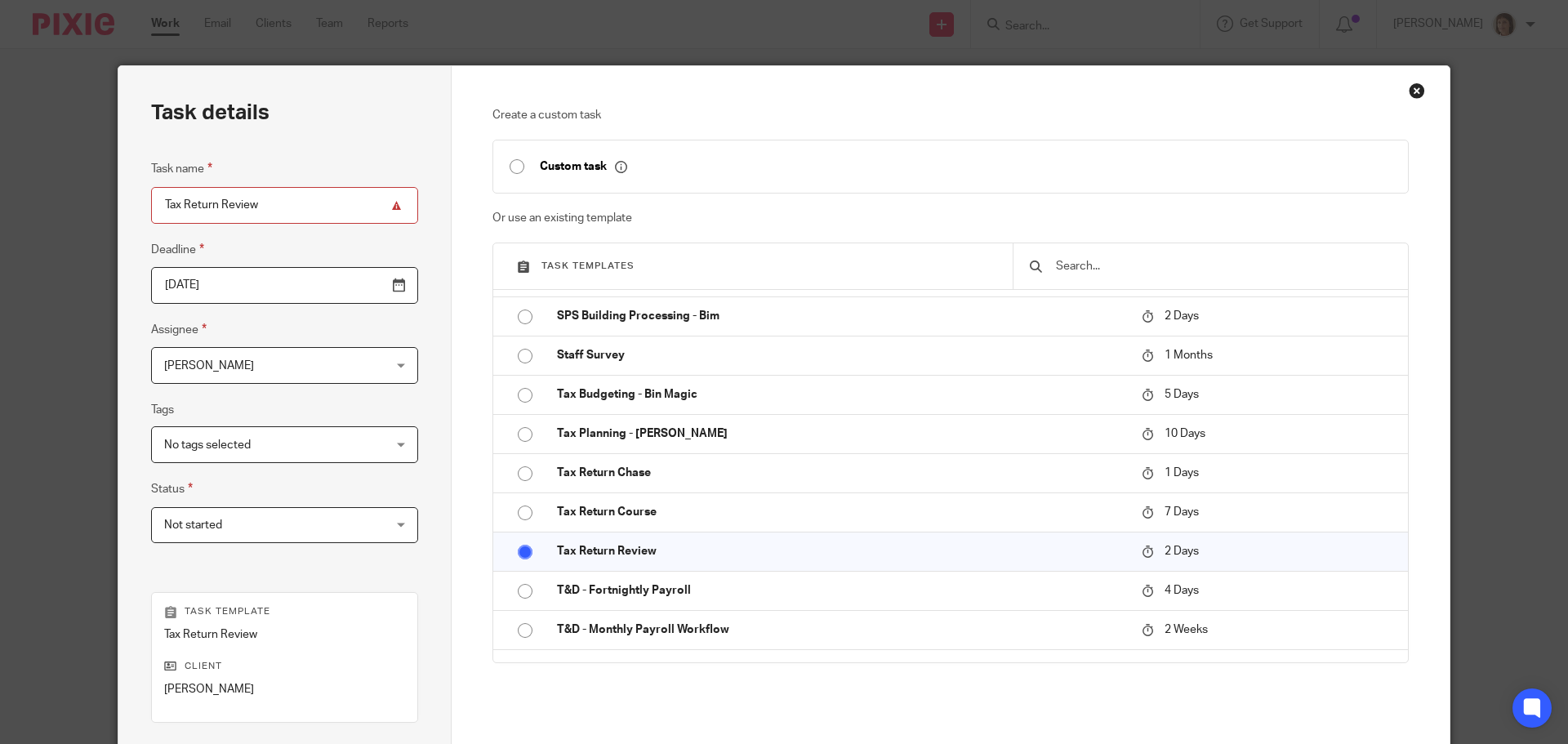
click at [297, 366] on span "[PERSON_NAME]" at bounding box center [265, 365] width 202 height 34
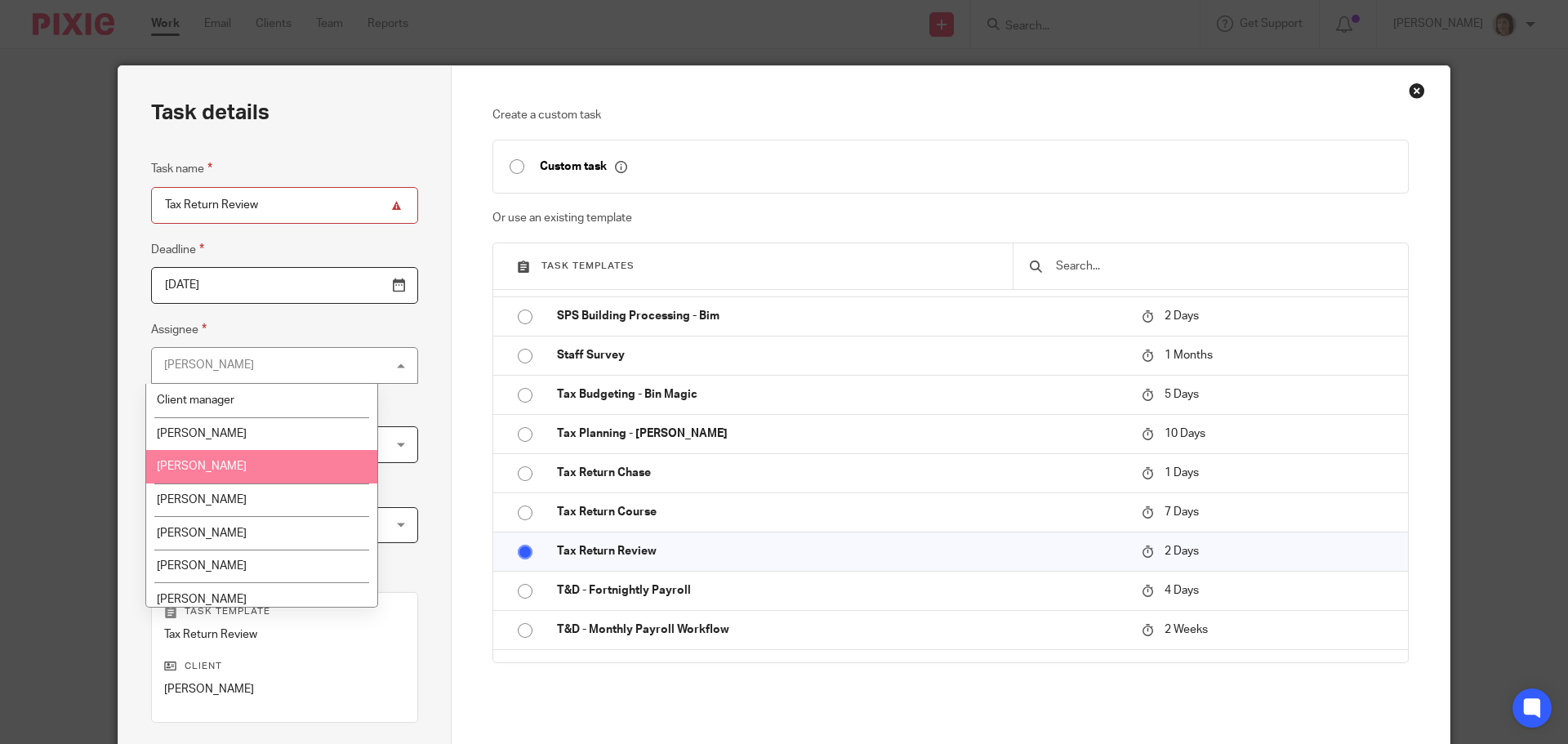
click at [165, 465] on span "[PERSON_NAME]" at bounding box center [201, 467] width 90 height 11
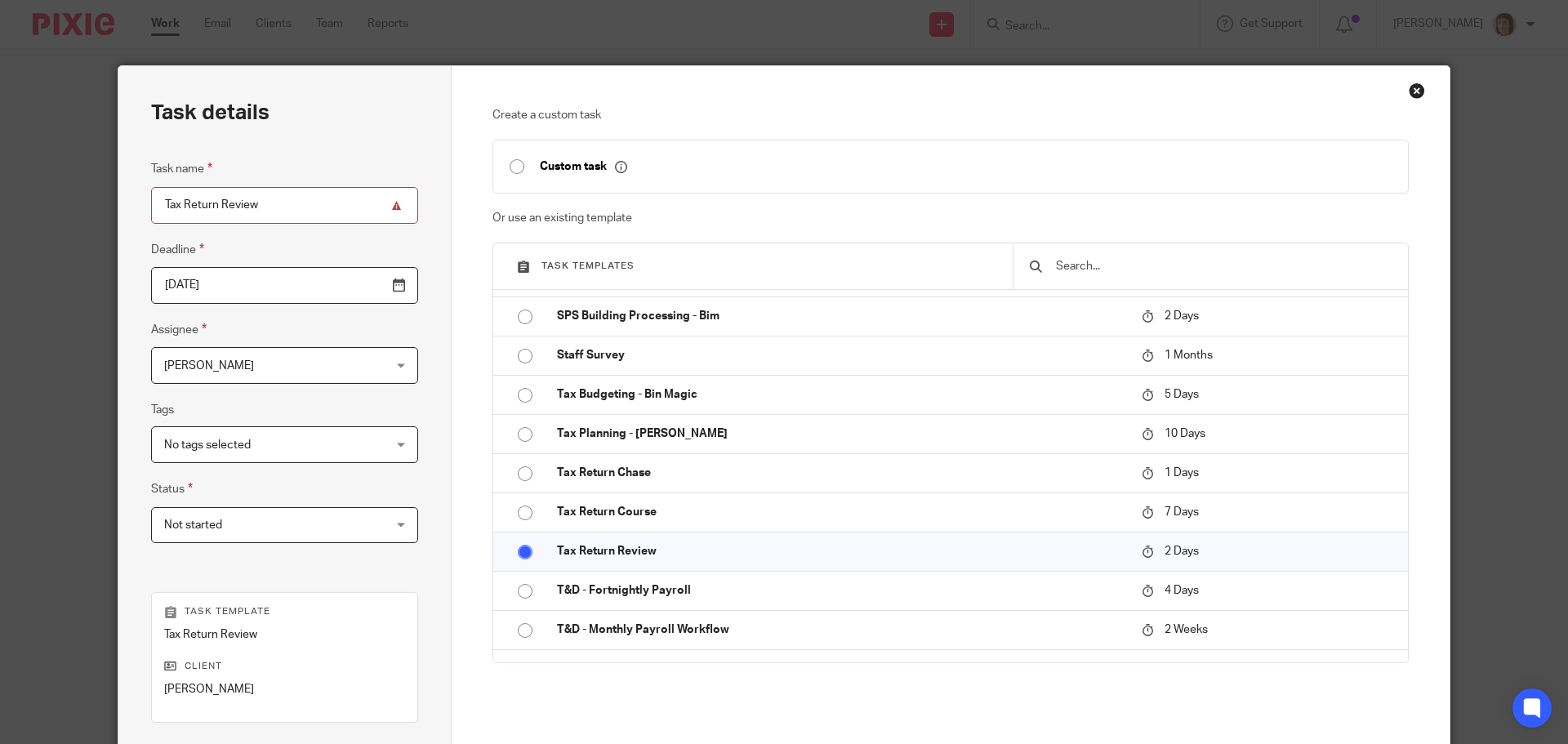
scroll to position [221, 0]
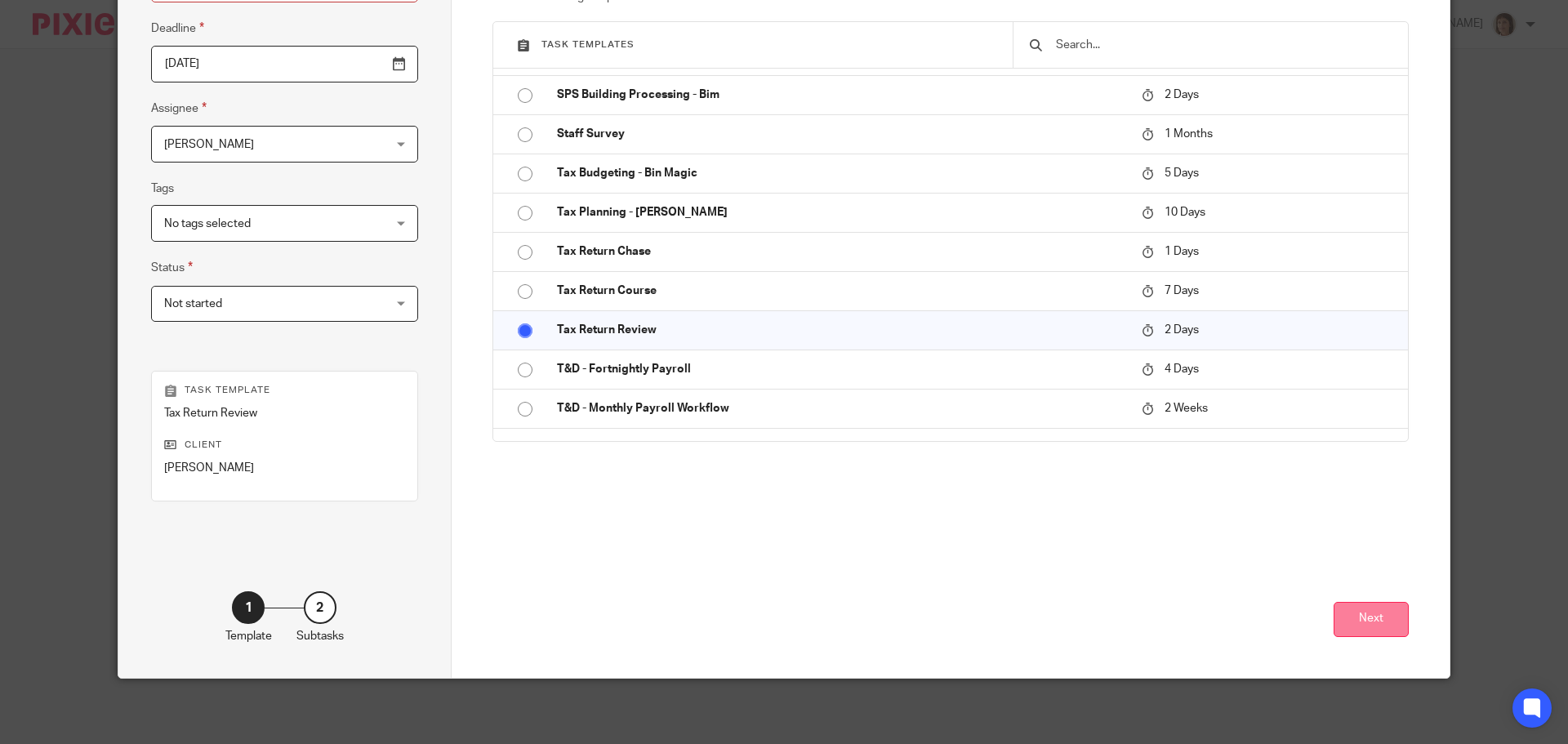
click at [1366, 620] on button "Next" at bounding box center [1370, 619] width 75 height 35
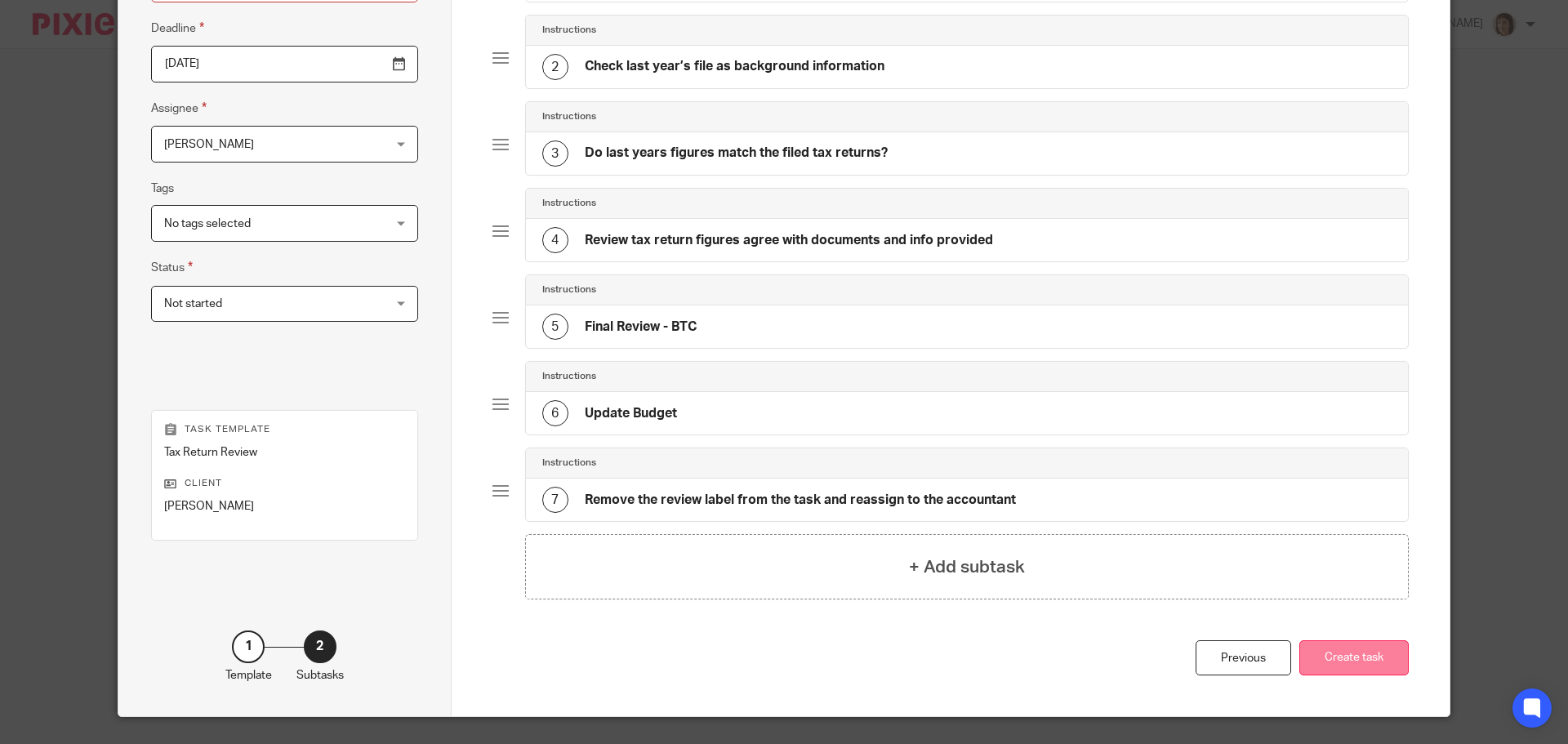
click at [1367, 658] on button "Create task" at bounding box center [1353, 658] width 109 height 35
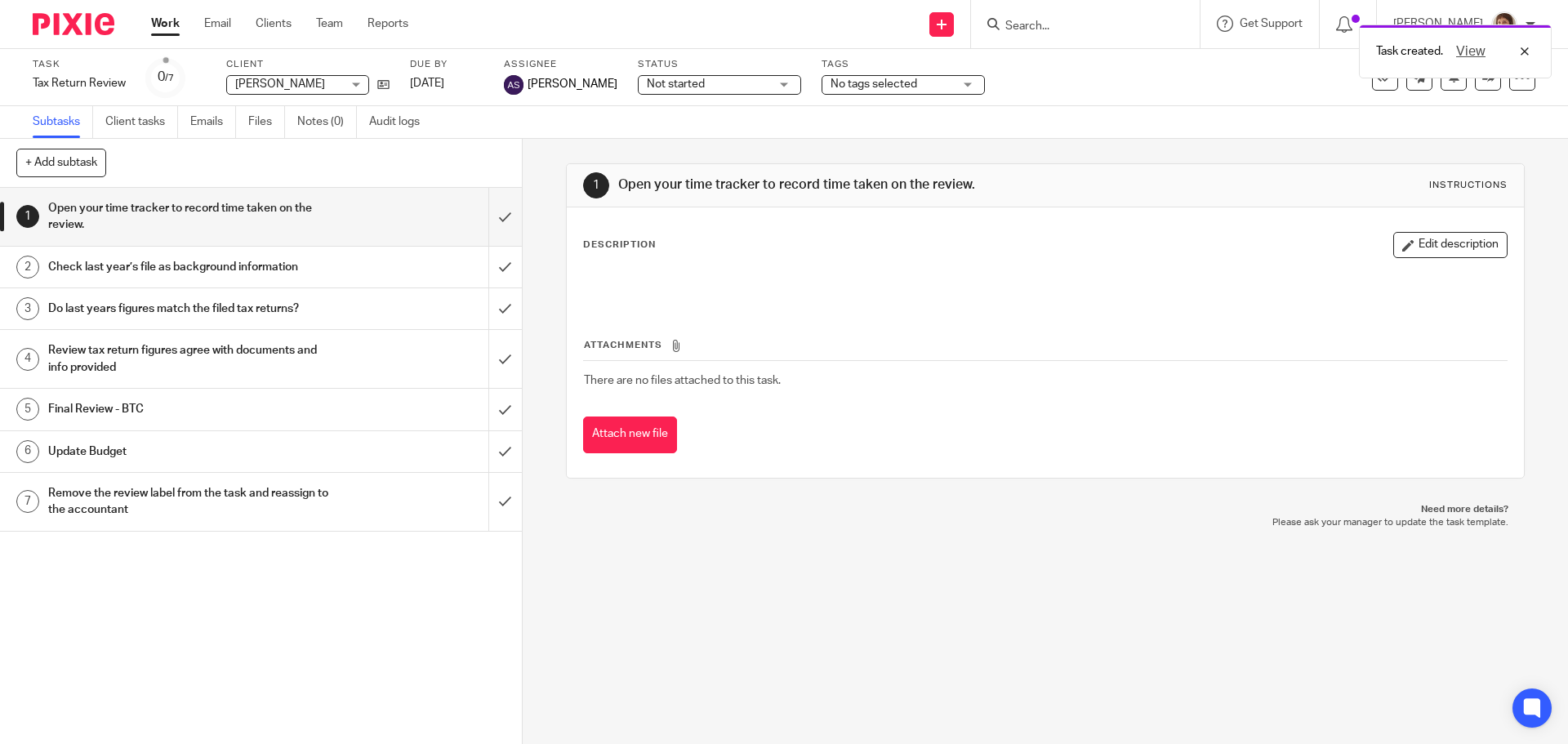
click at [1028, 28] on div "Task created. View" at bounding box center [1168, 47] width 768 height 62
click at [1031, 22] on div "Task created. View" at bounding box center [1168, 47] width 768 height 62
click at [168, 20] on link "Work" at bounding box center [165, 23] width 29 height 16
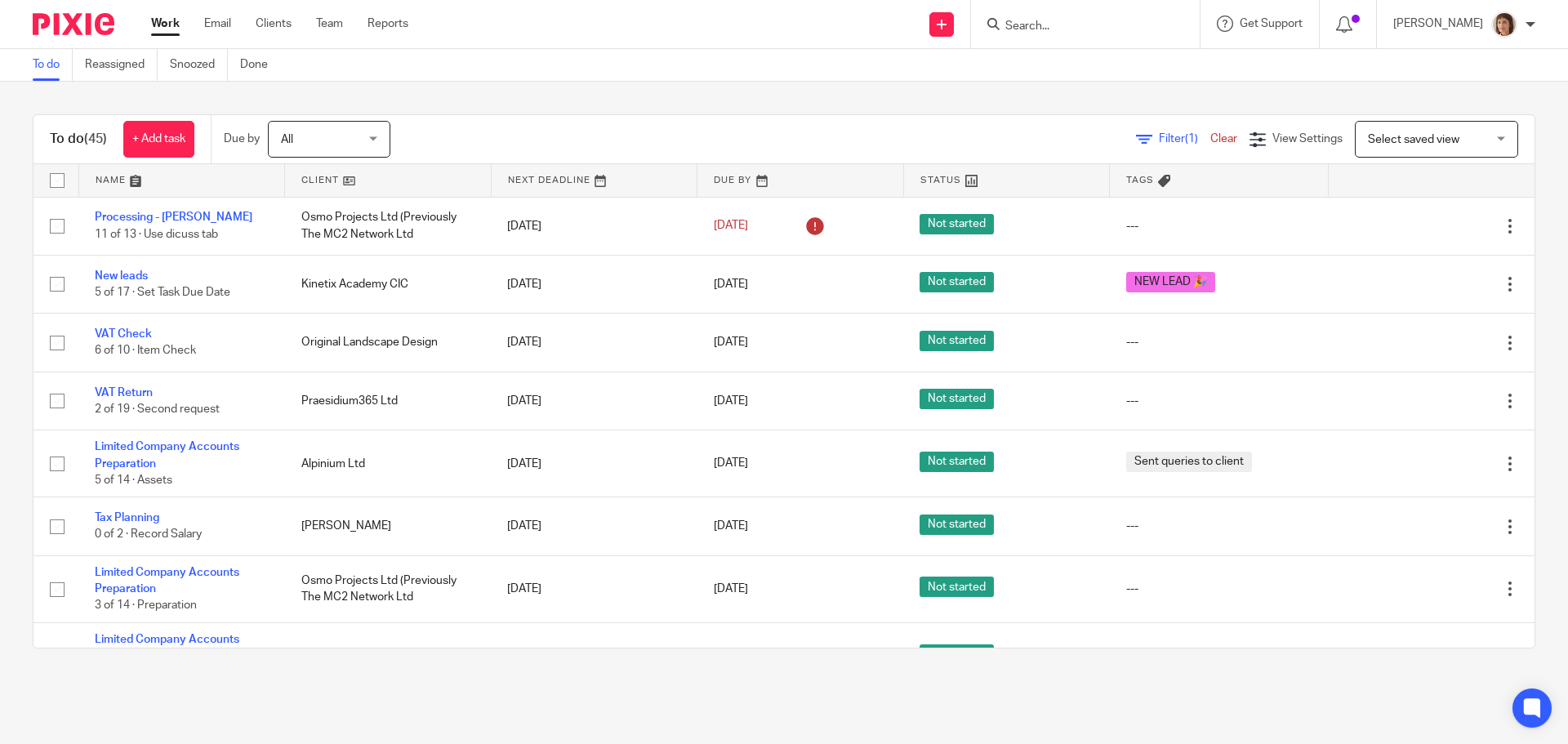
click at [994, 24] on div at bounding box center [1082, 24] width 190 height 20
click at [992, 26] on icon at bounding box center [993, 24] width 12 height 12
click at [1030, 25] on input "Search" at bounding box center [1077, 27] width 147 height 14
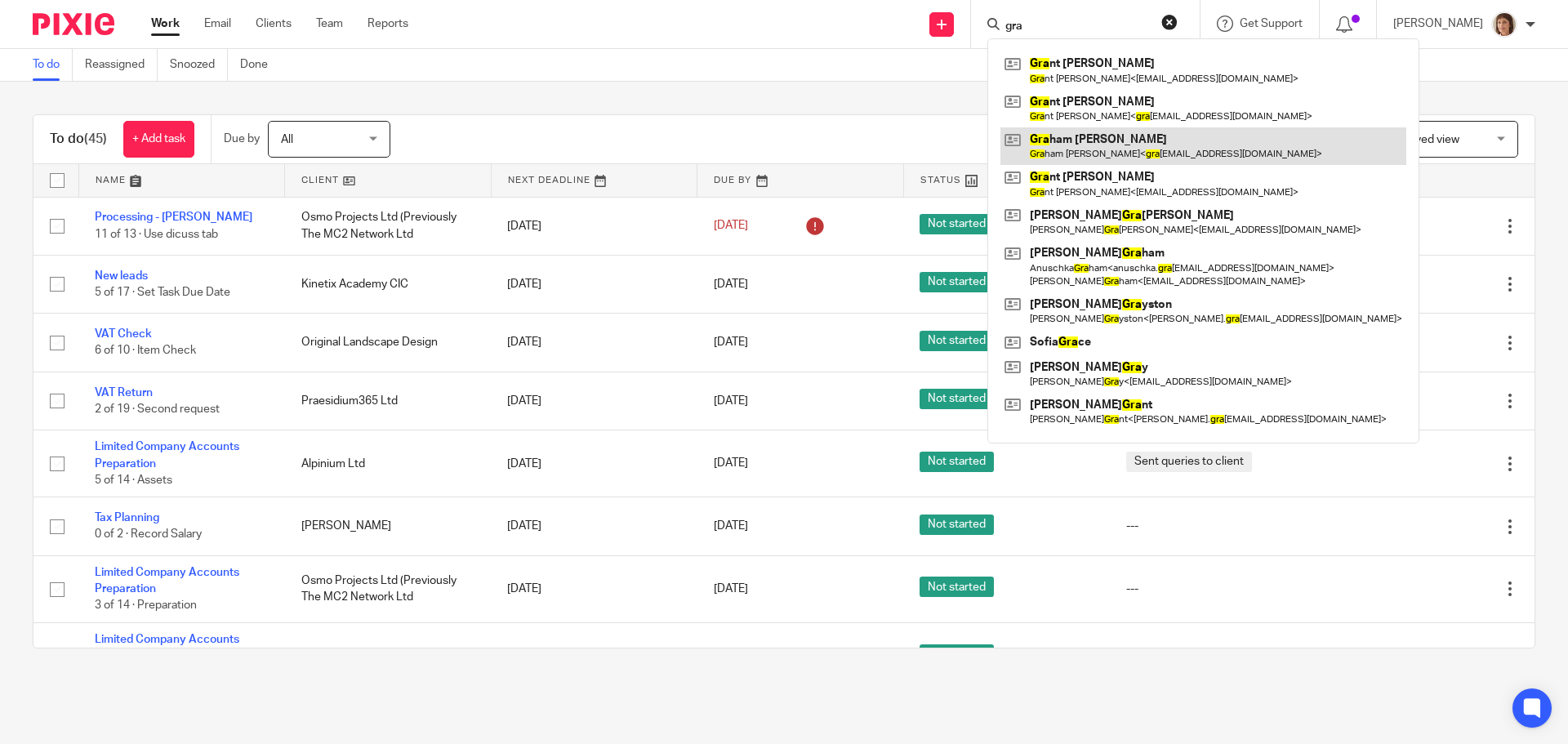
type input "gra"
click at [1099, 151] on link at bounding box center [1202, 146] width 406 height 38
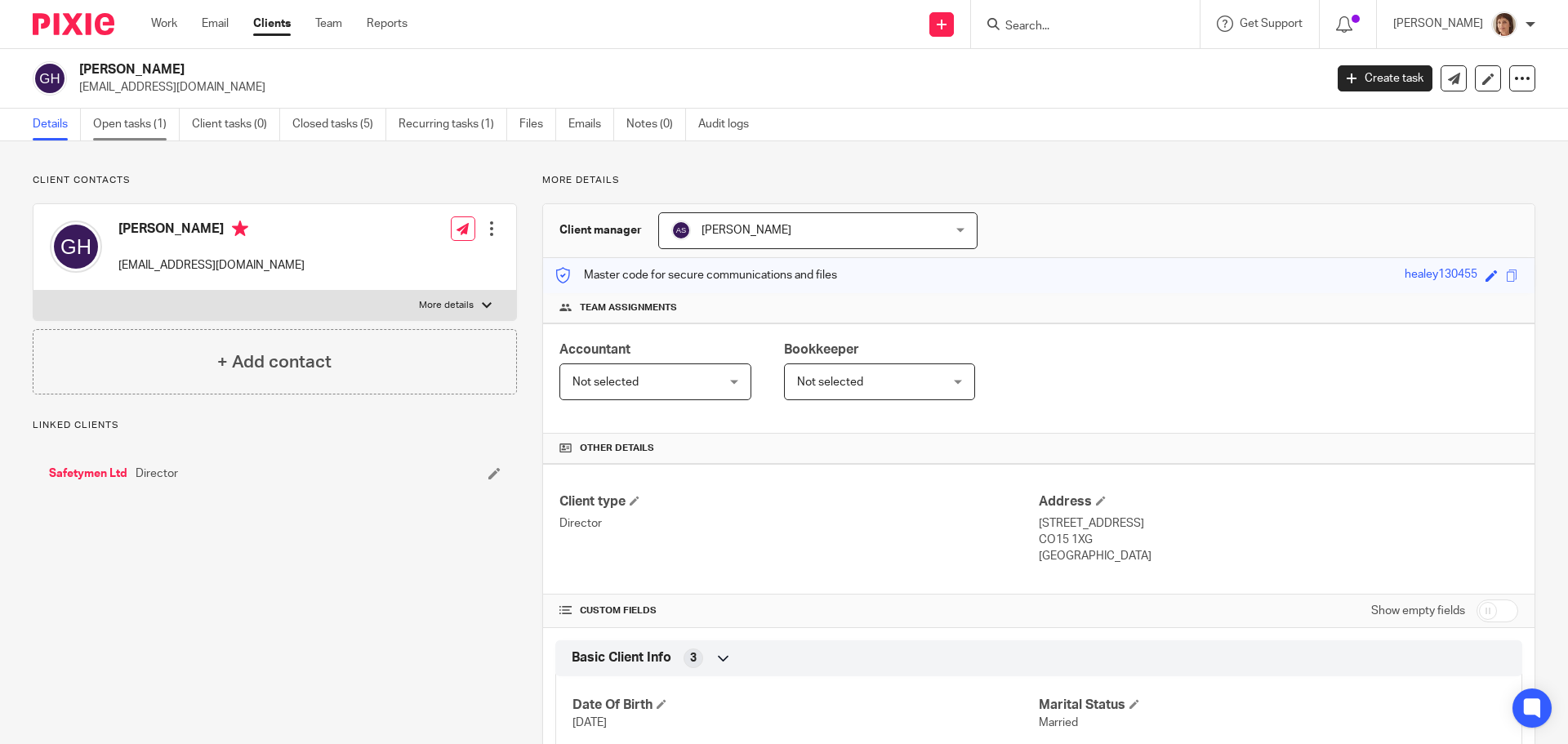
click at [129, 122] on link "Open tasks (1)" at bounding box center [136, 124] width 86 height 32
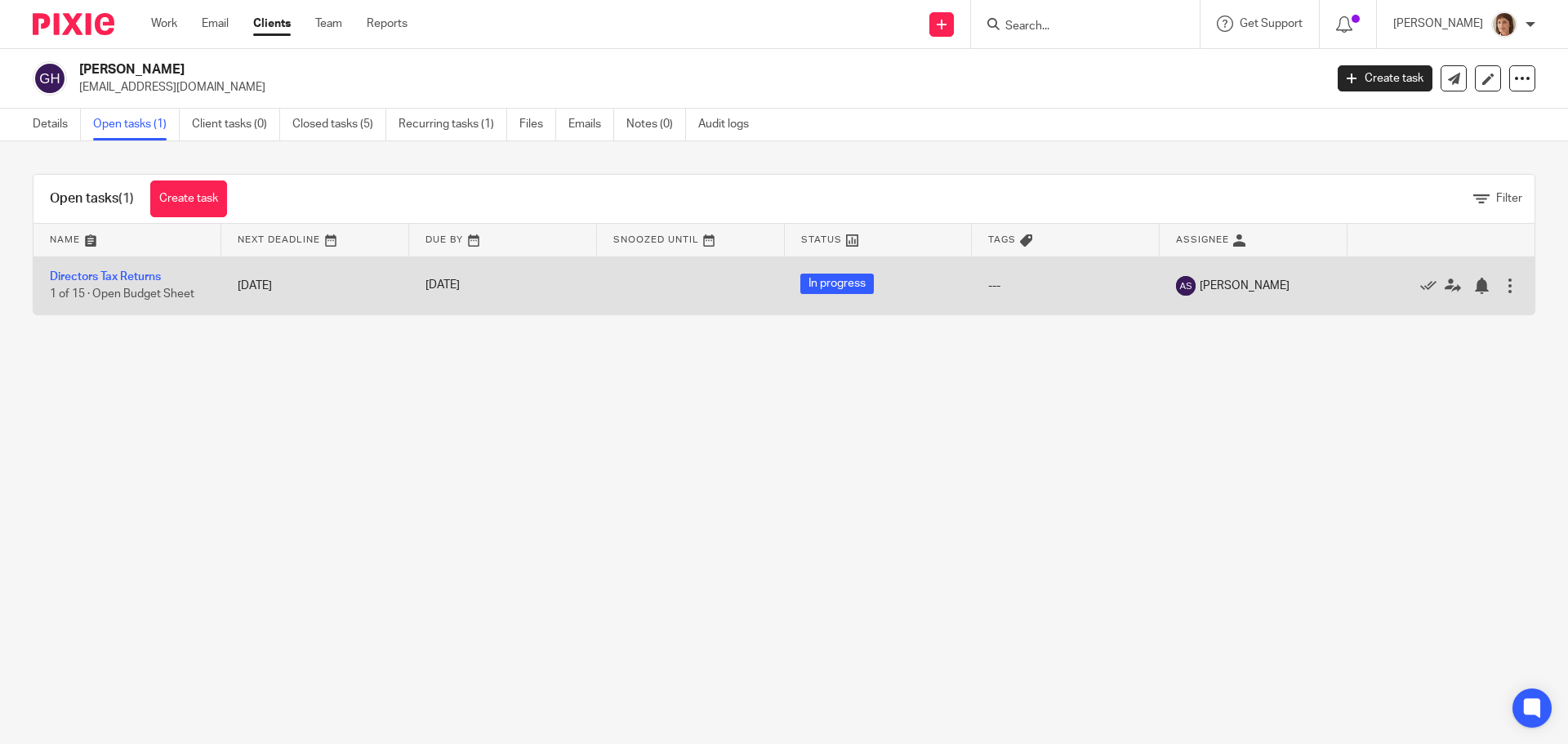
click at [120, 270] on td "Directors Tax Returns 1 of 15 · Open Budget Sheet" at bounding box center [127, 285] width 188 height 58
click at [151, 277] on link "Directors Tax Returns" at bounding box center [105, 277] width 111 height 11
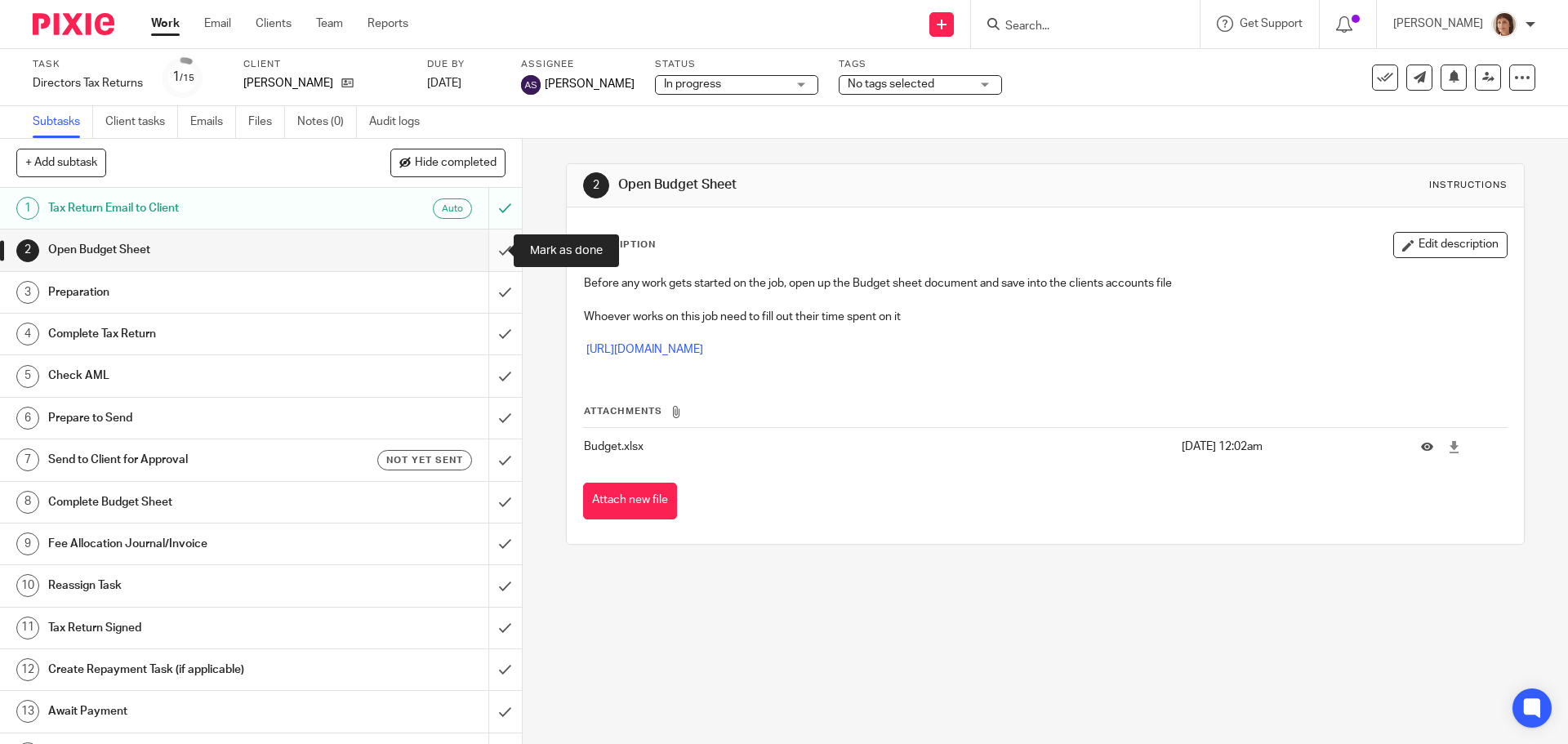
click at [487, 250] on input "submit" at bounding box center [260, 249] width 522 height 41
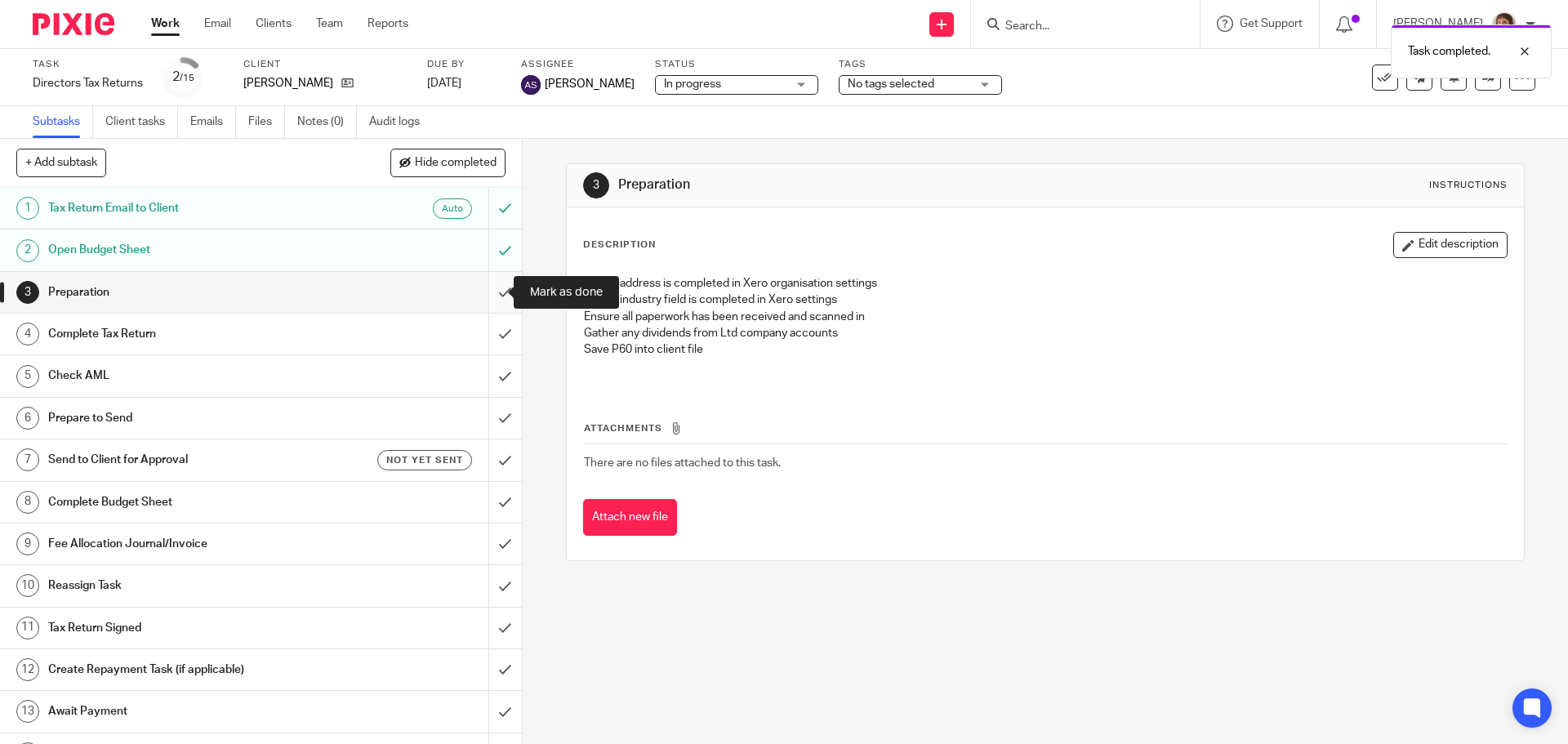
click at [483, 290] on input "submit" at bounding box center [260, 292] width 522 height 41
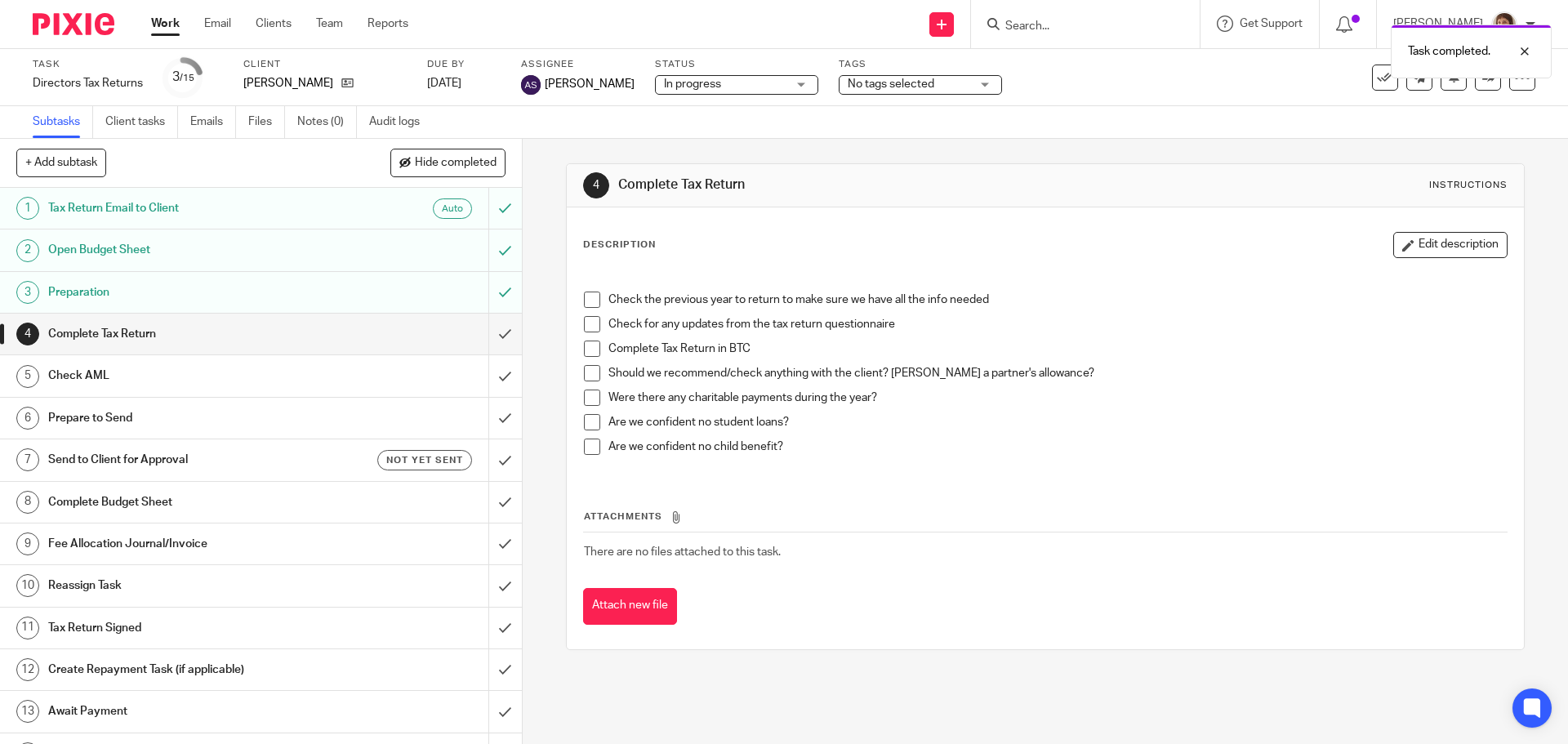
click at [588, 298] on span at bounding box center [591, 299] width 16 height 16
click at [586, 321] on span at bounding box center [591, 323] width 16 height 16
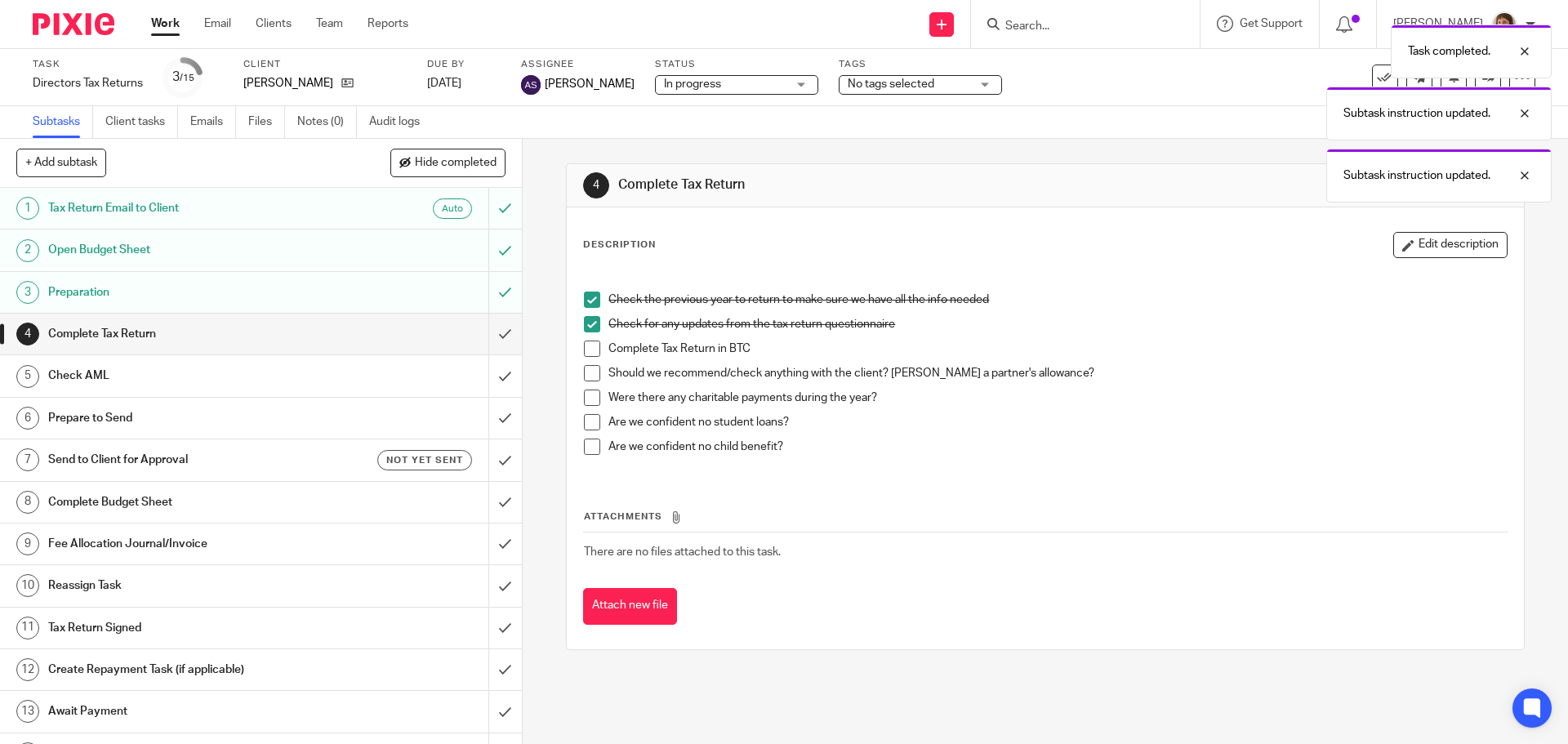
click at [592, 349] on span at bounding box center [591, 348] width 16 height 16
click at [583, 373] on span at bounding box center [591, 372] width 16 height 16
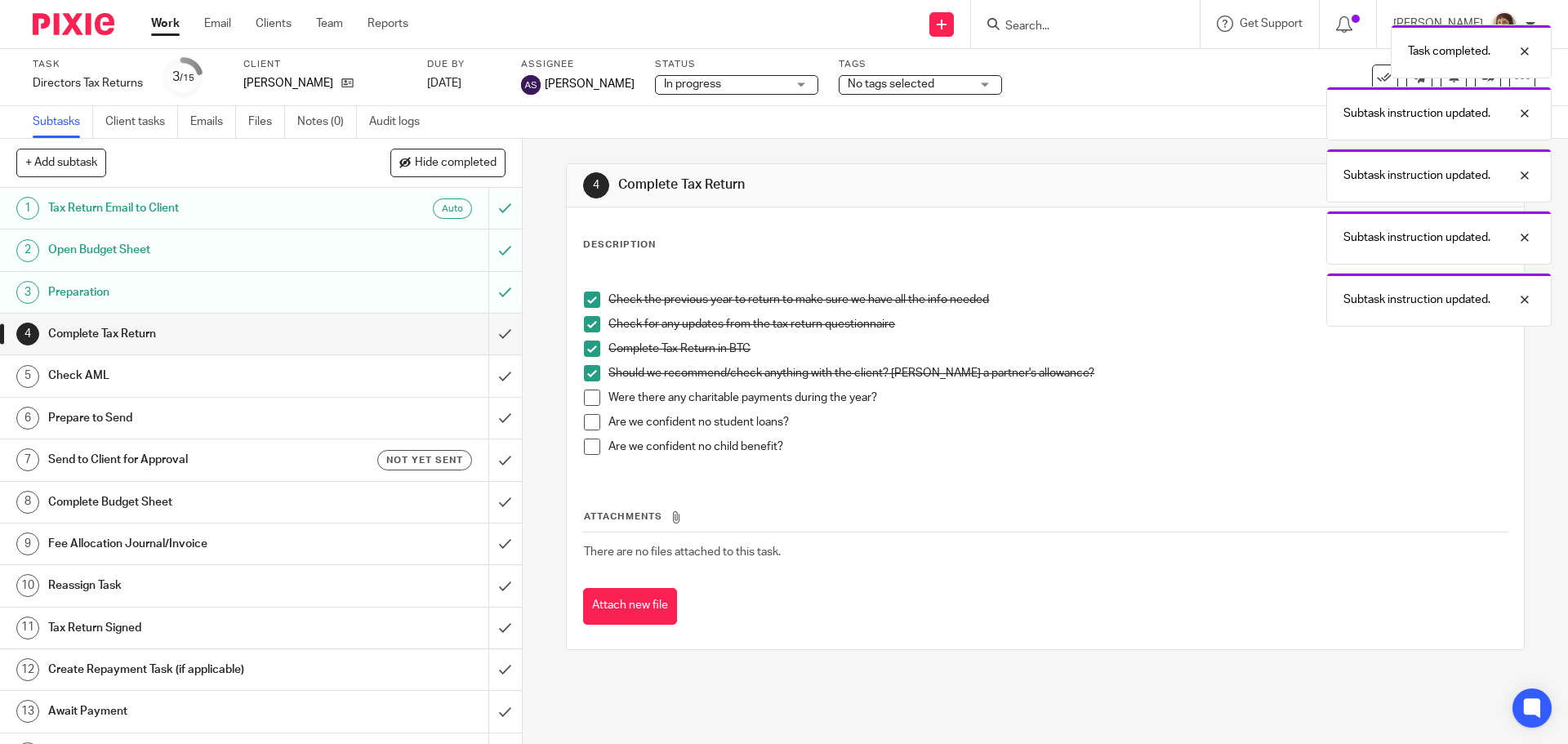
click at [583, 396] on span at bounding box center [591, 397] width 16 height 16
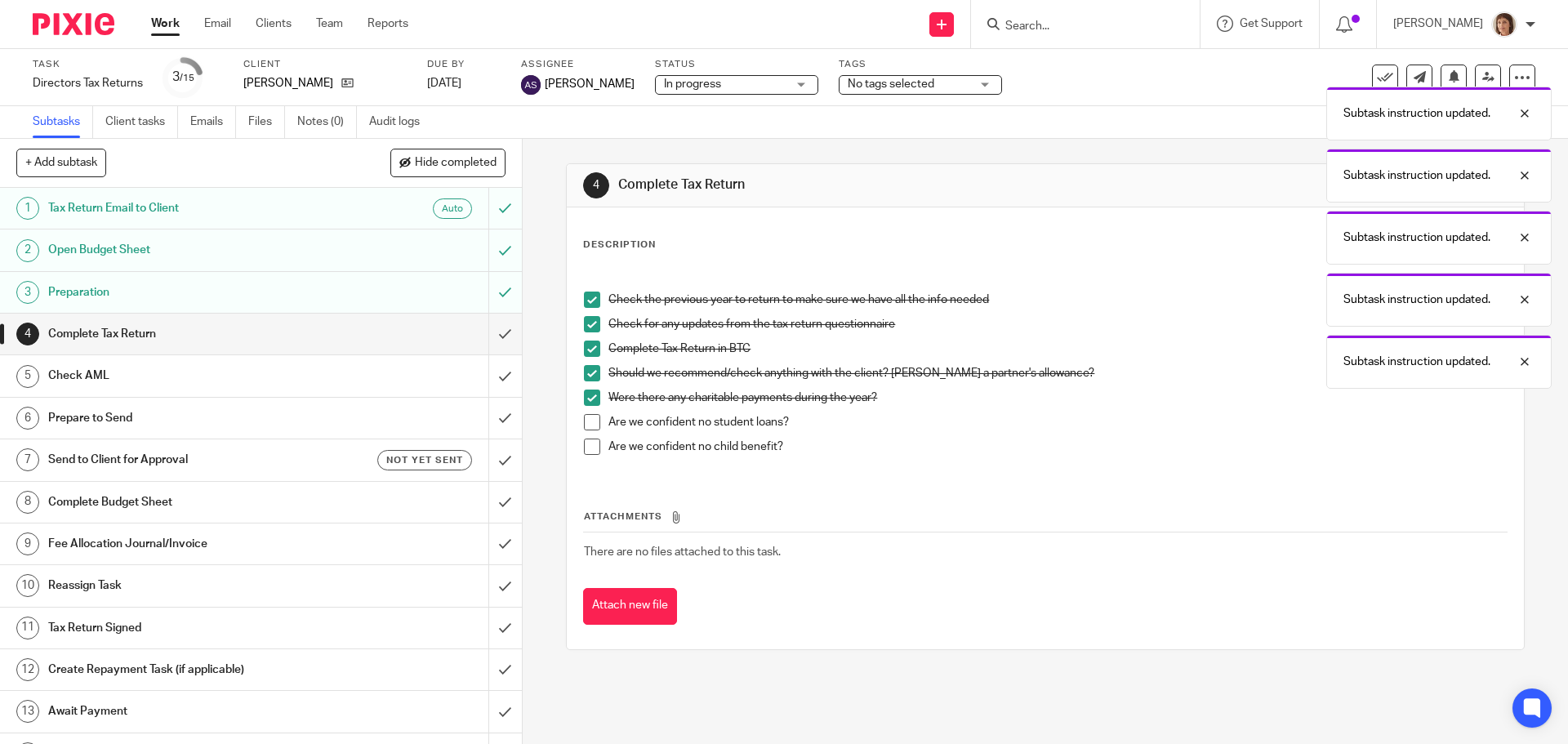
click at [583, 423] on span at bounding box center [591, 422] width 16 height 16
click at [586, 445] on span at bounding box center [591, 446] width 16 height 16
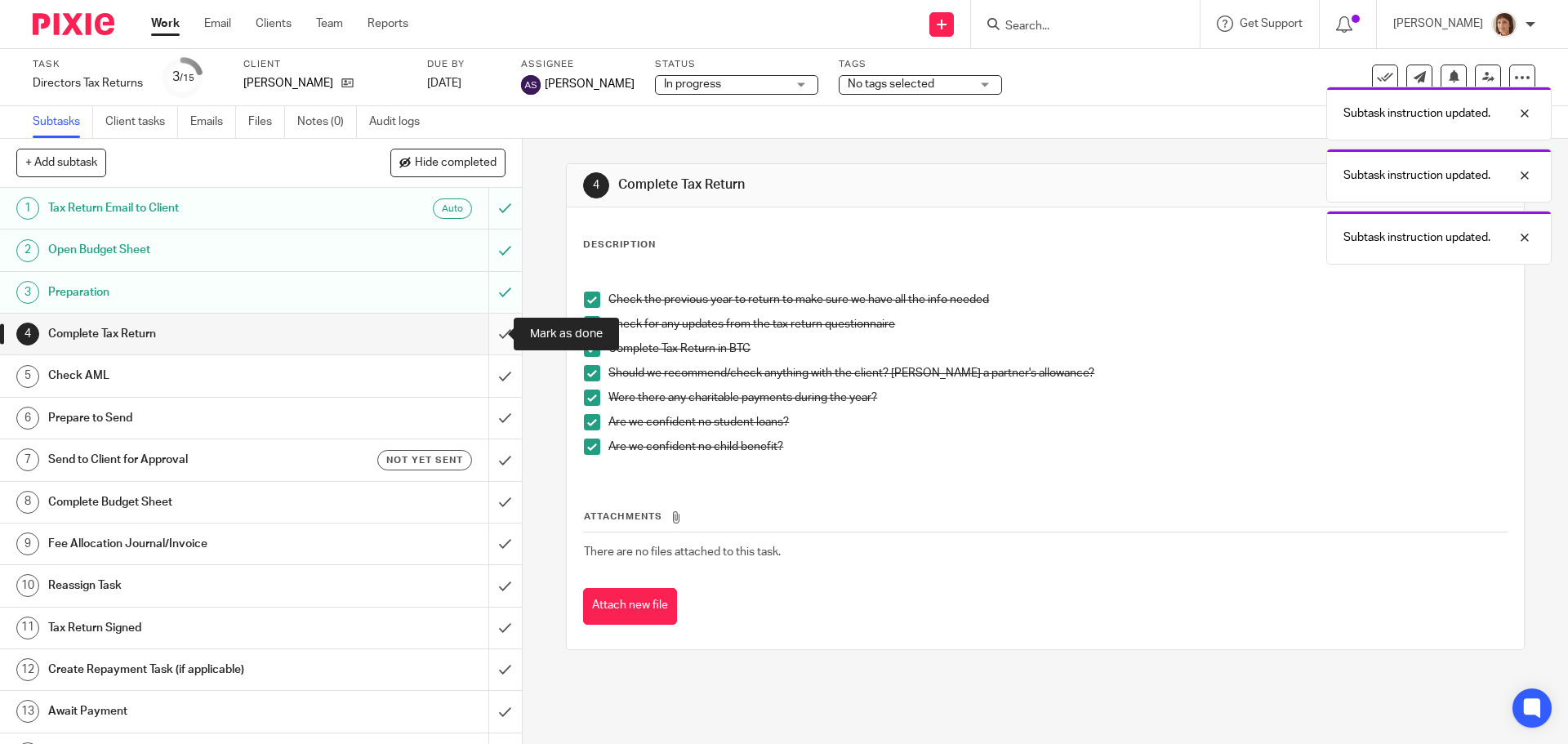
click at [489, 339] on input "submit" at bounding box center [260, 334] width 522 height 41
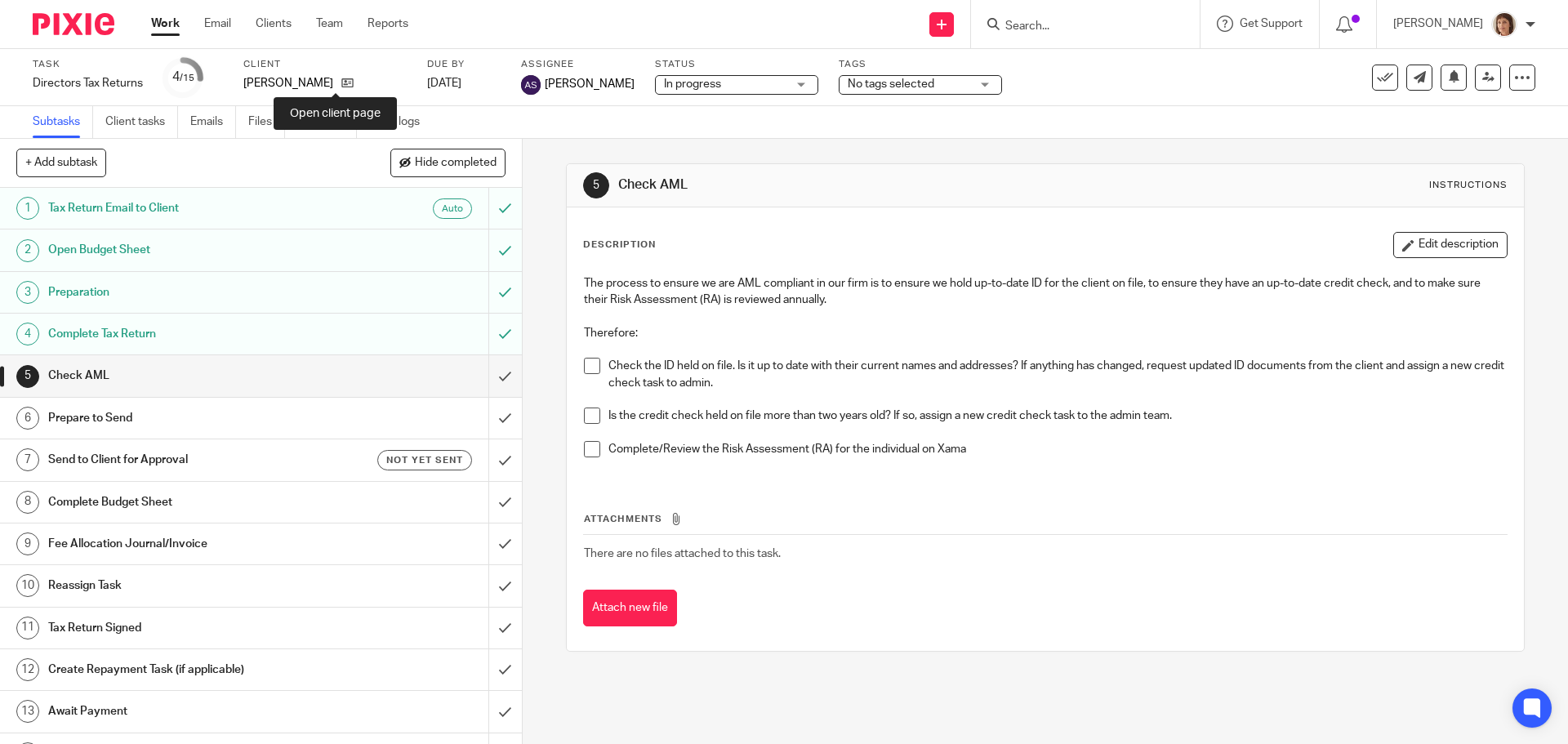
drag, startPoint x: 338, startPoint y: 82, endPoint x: 509, endPoint y: 154, distance: 185.5
click at [341, 83] on icon at bounding box center [347, 83] width 12 height 12
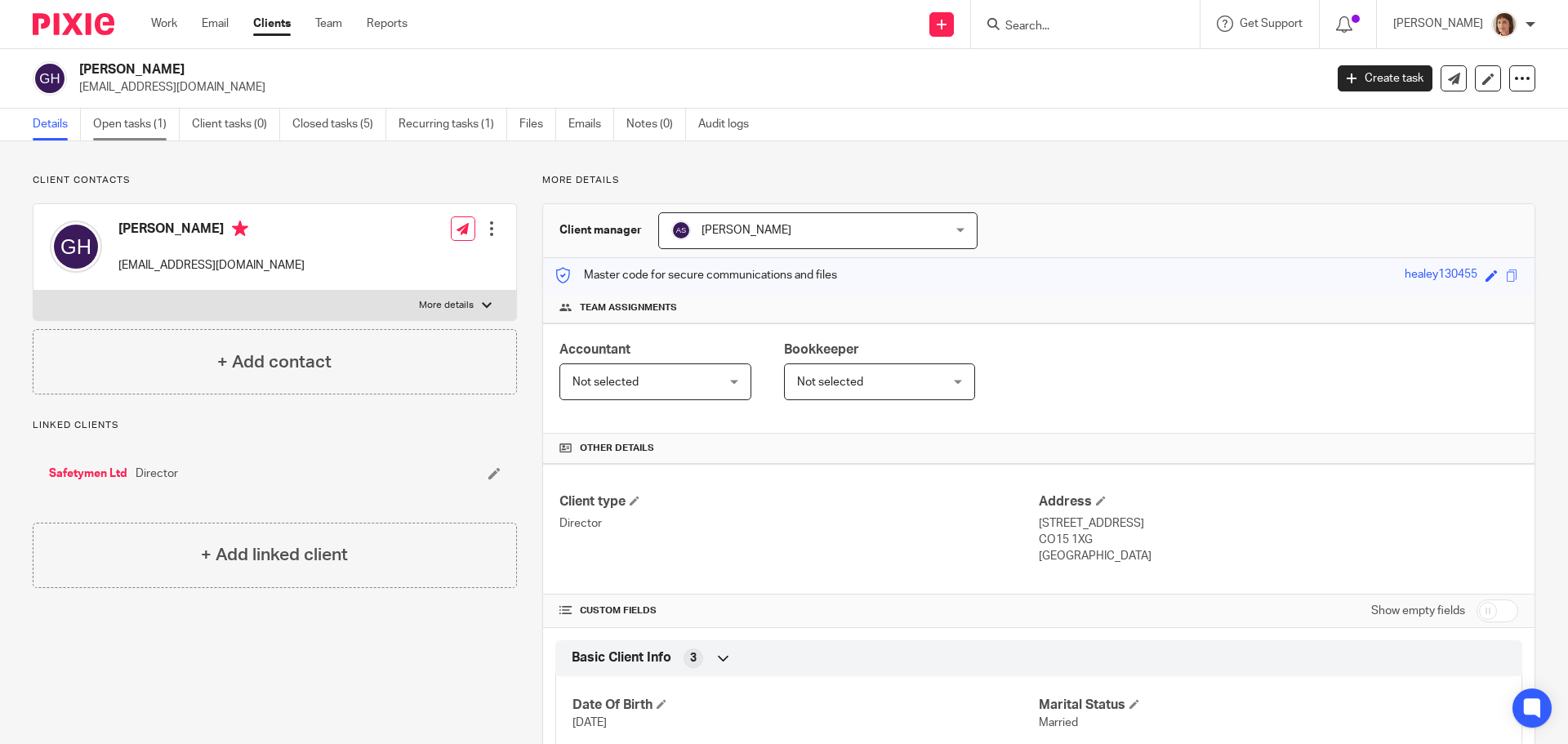
click at [129, 123] on link "Open tasks (1)" at bounding box center [136, 124] width 86 height 32
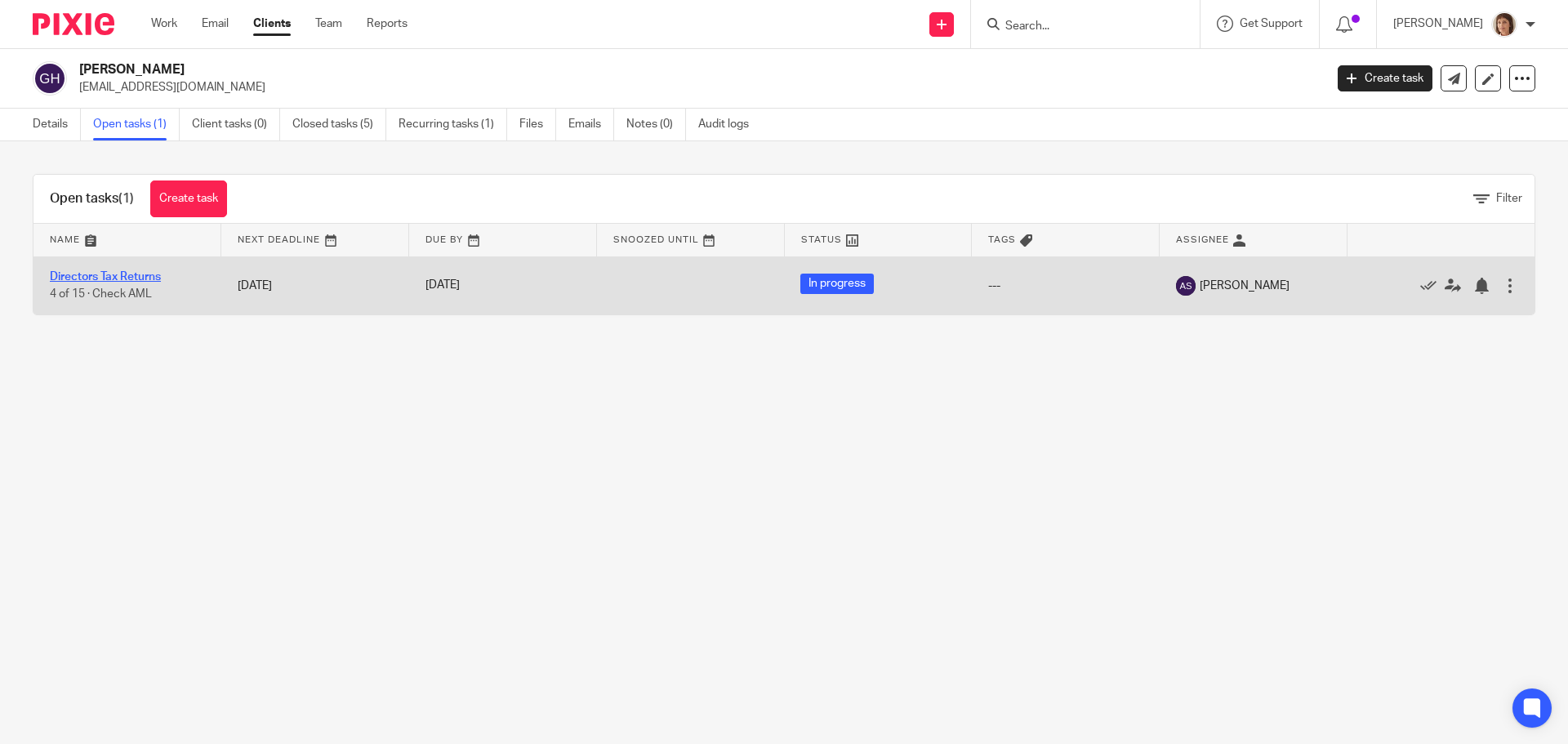
click at [72, 281] on link "Directors Tax Returns" at bounding box center [105, 277] width 111 height 11
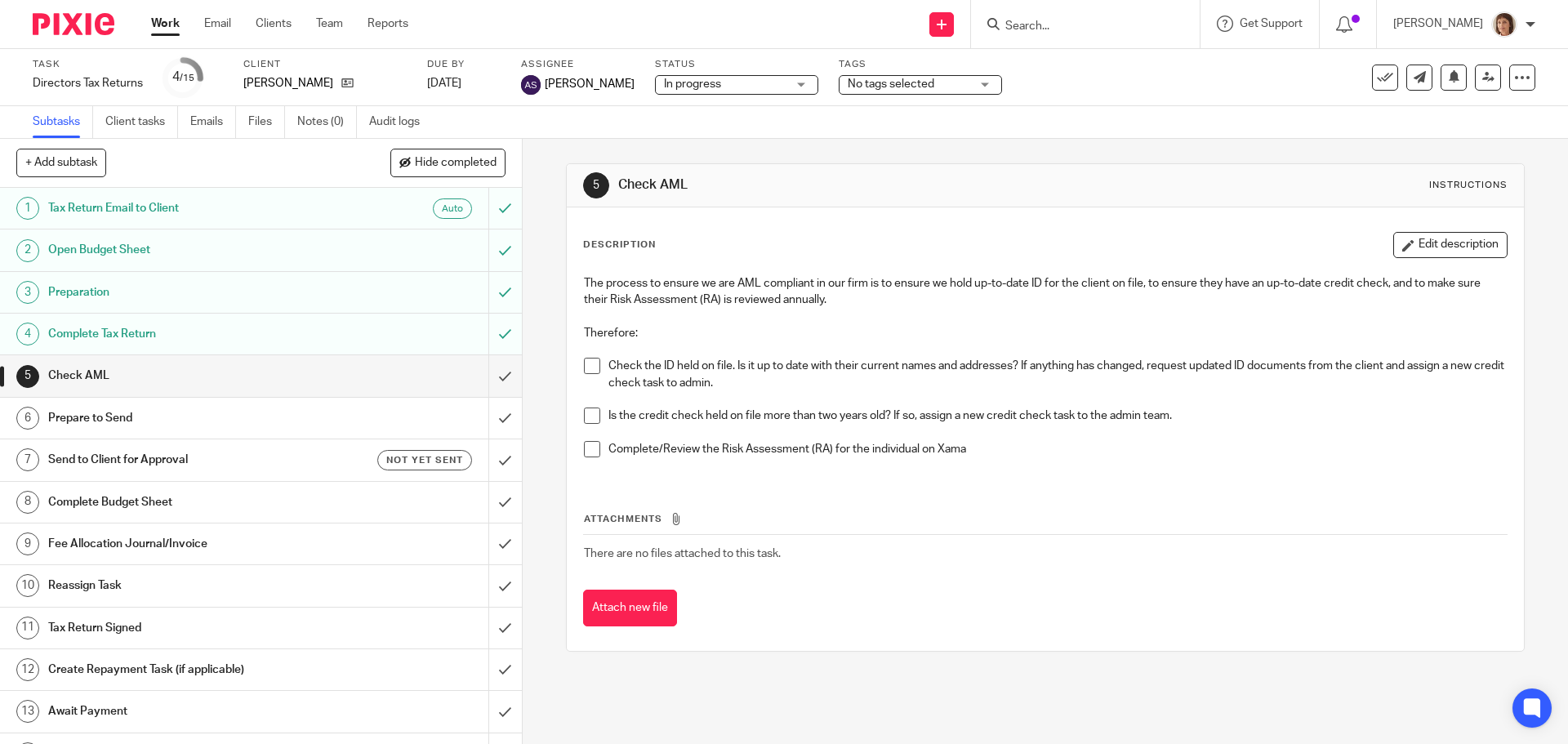
click at [593, 365] on span at bounding box center [591, 365] width 16 height 16
click at [591, 418] on span at bounding box center [591, 415] width 16 height 16
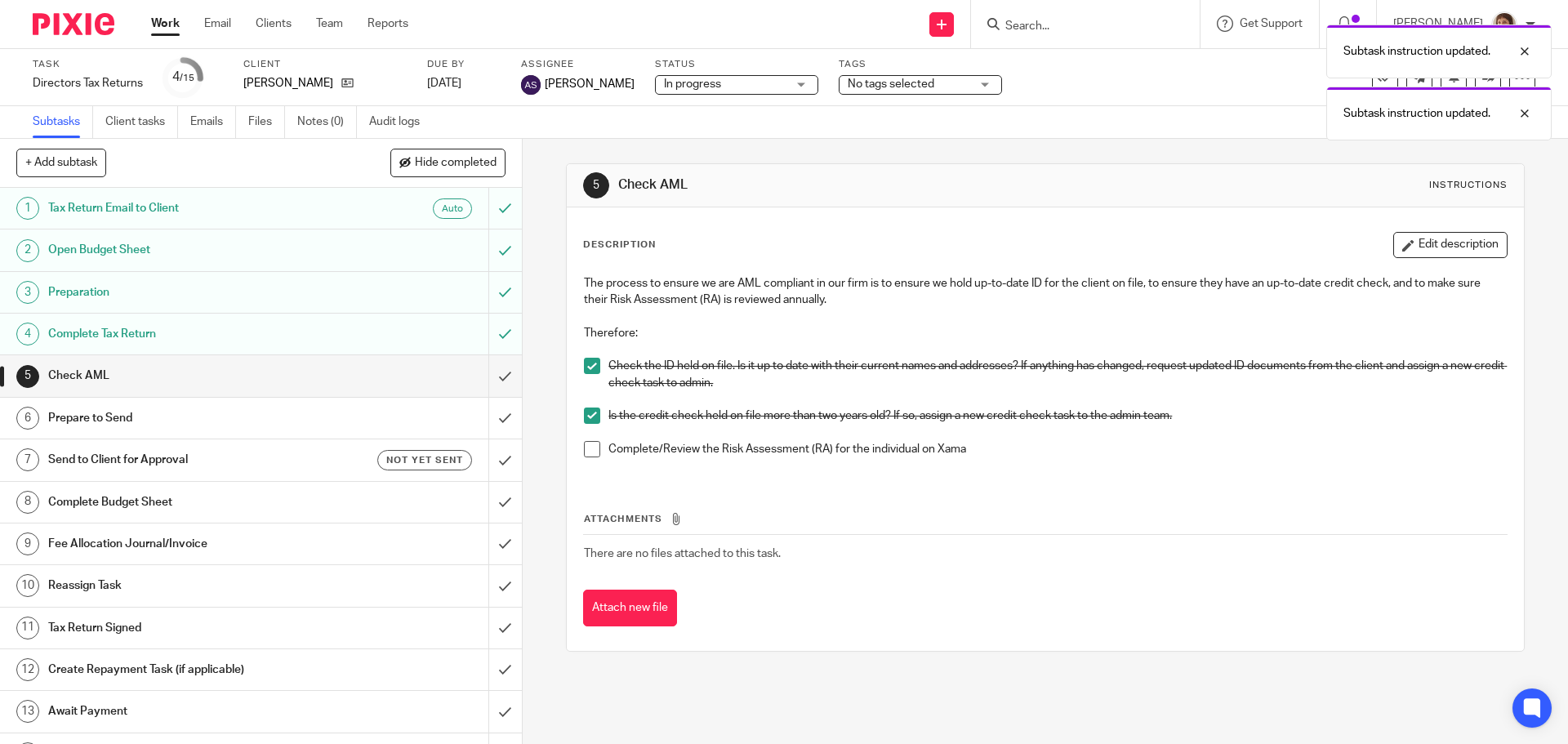
click at [584, 449] on span at bounding box center [591, 448] width 16 height 16
click at [486, 374] on input "submit" at bounding box center [260, 375] width 522 height 41
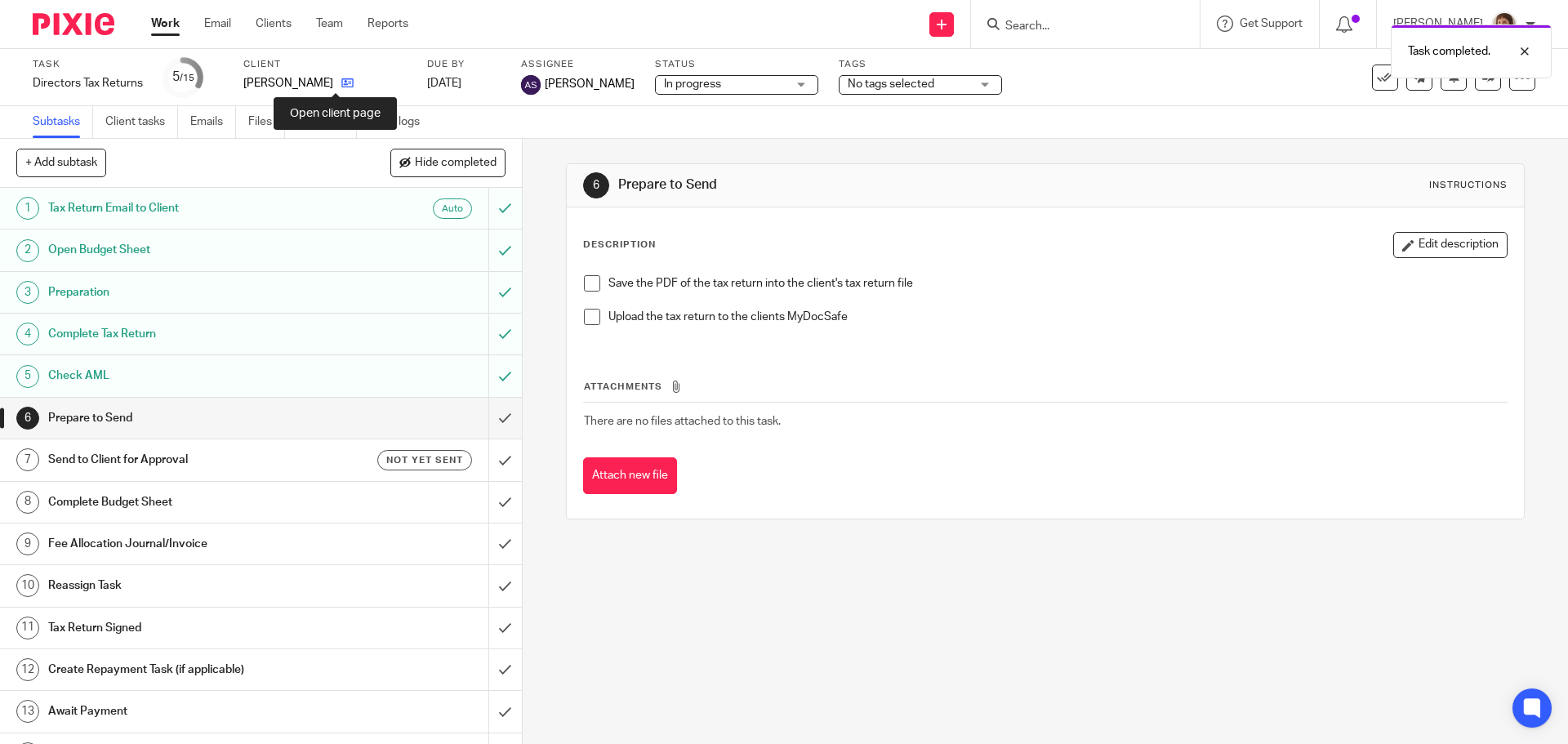
click at [341, 82] on icon at bounding box center [347, 83] width 12 height 12
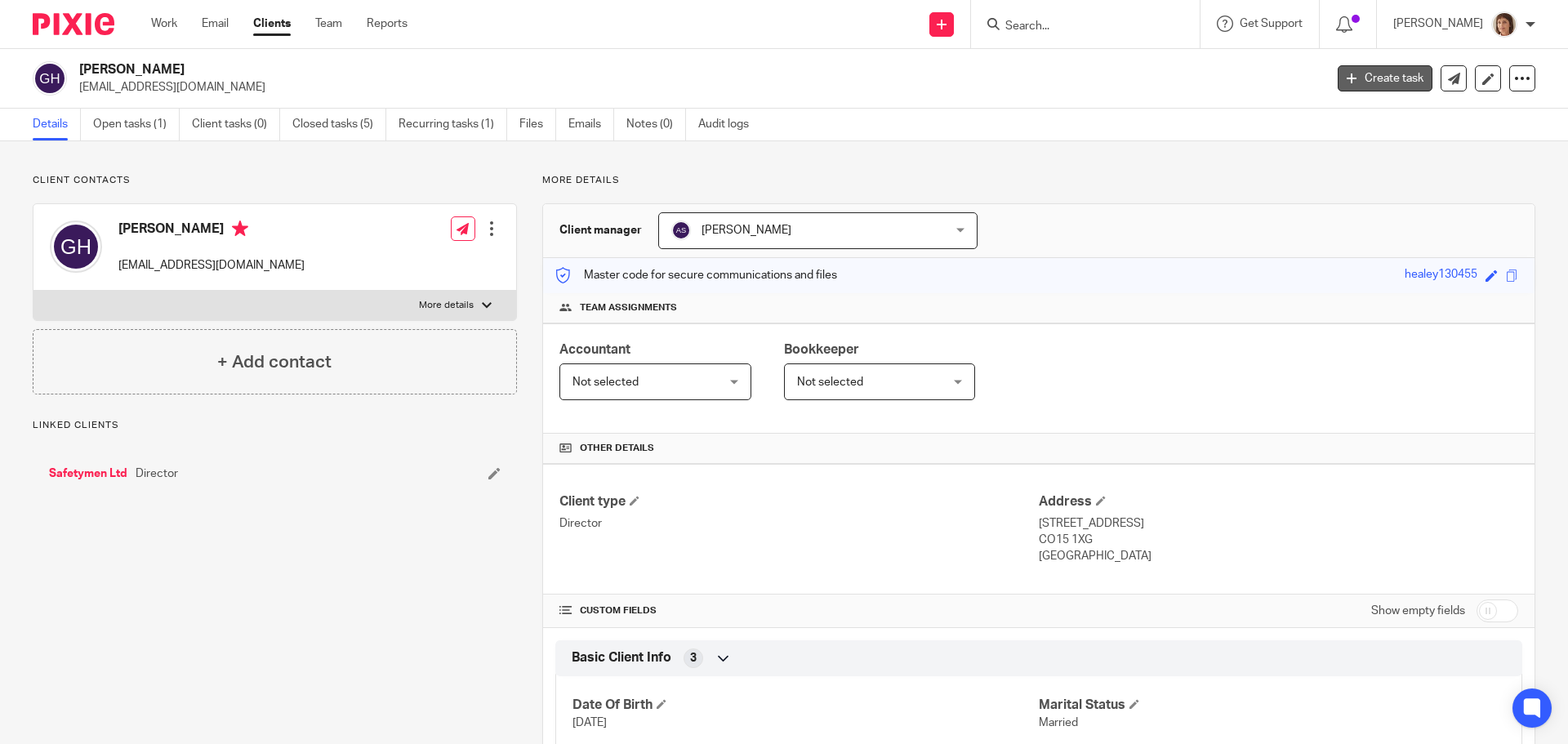
click at [1353, 73] on link "Create task" at bounding box center [1385, 78] width 95 height 26
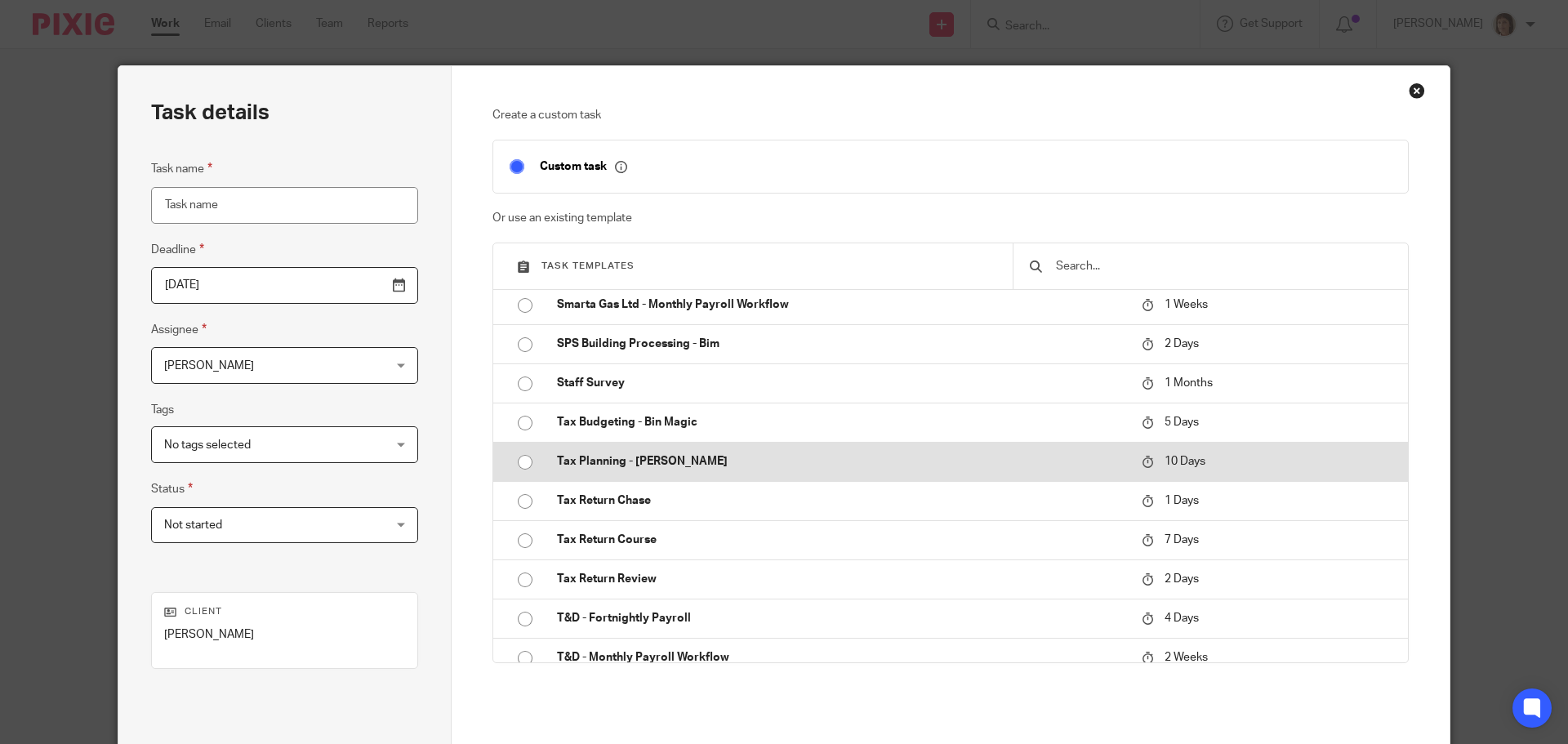
scroll to position [5793, 0]
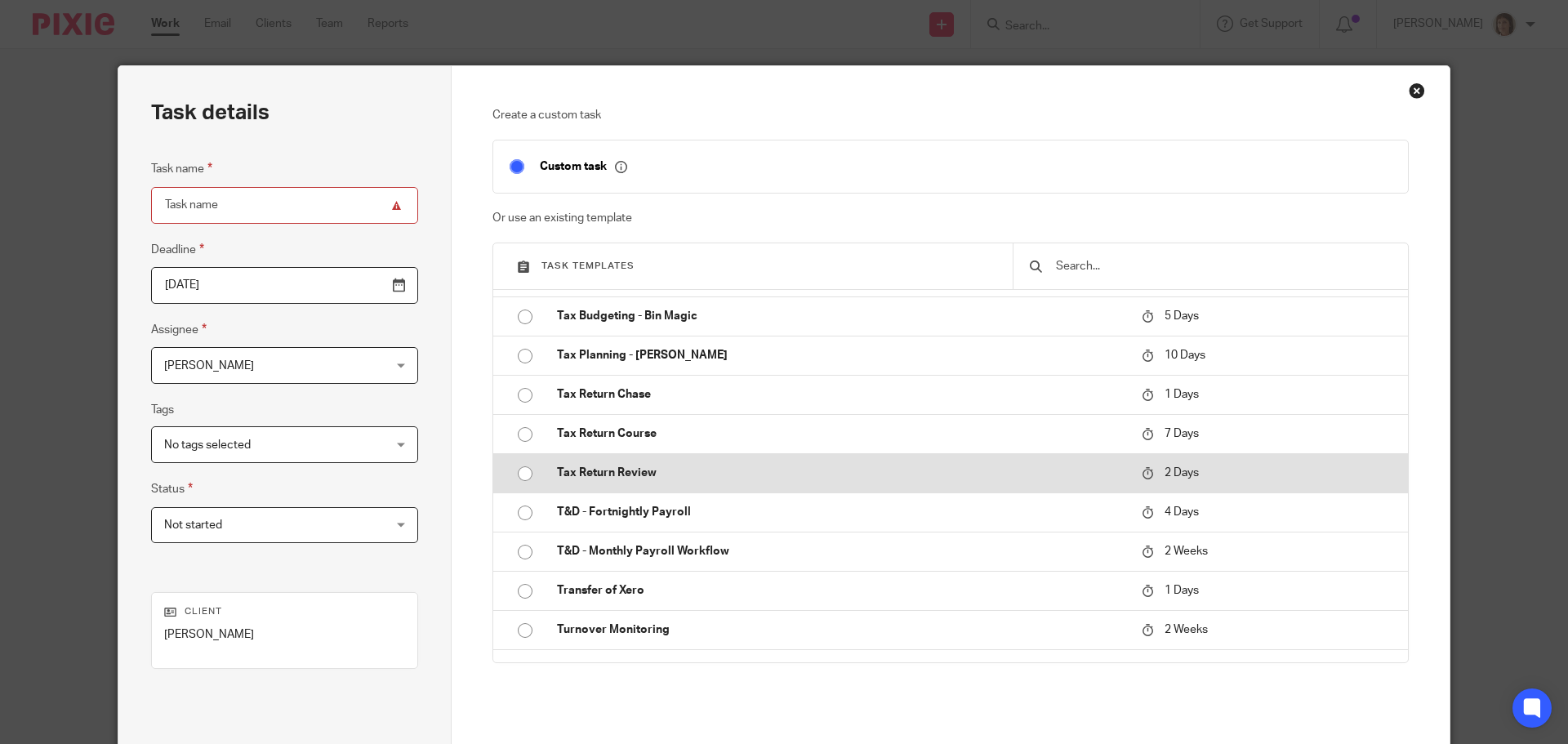
click at [516, 473] on input "radio" at bounding box center [525, 473] width 31 height 31
type input "[DATE]"
type input "Tax Return Review"
checkbox input "false"
radio input "false"
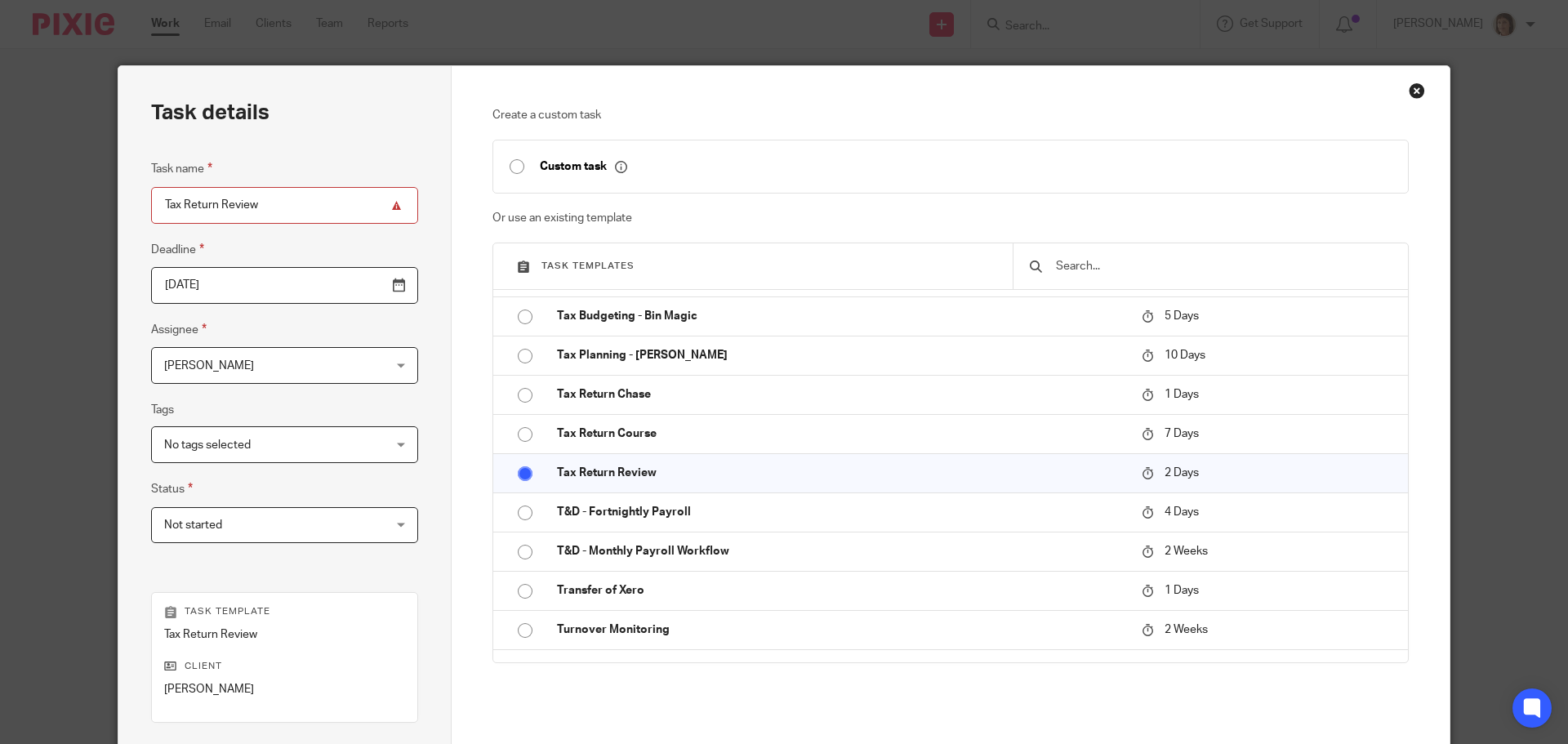
click at [358, 364] on div "[PERSON_NAME] [PERSON_NAME]" at bounding box center [284, 365] width 267 height 37
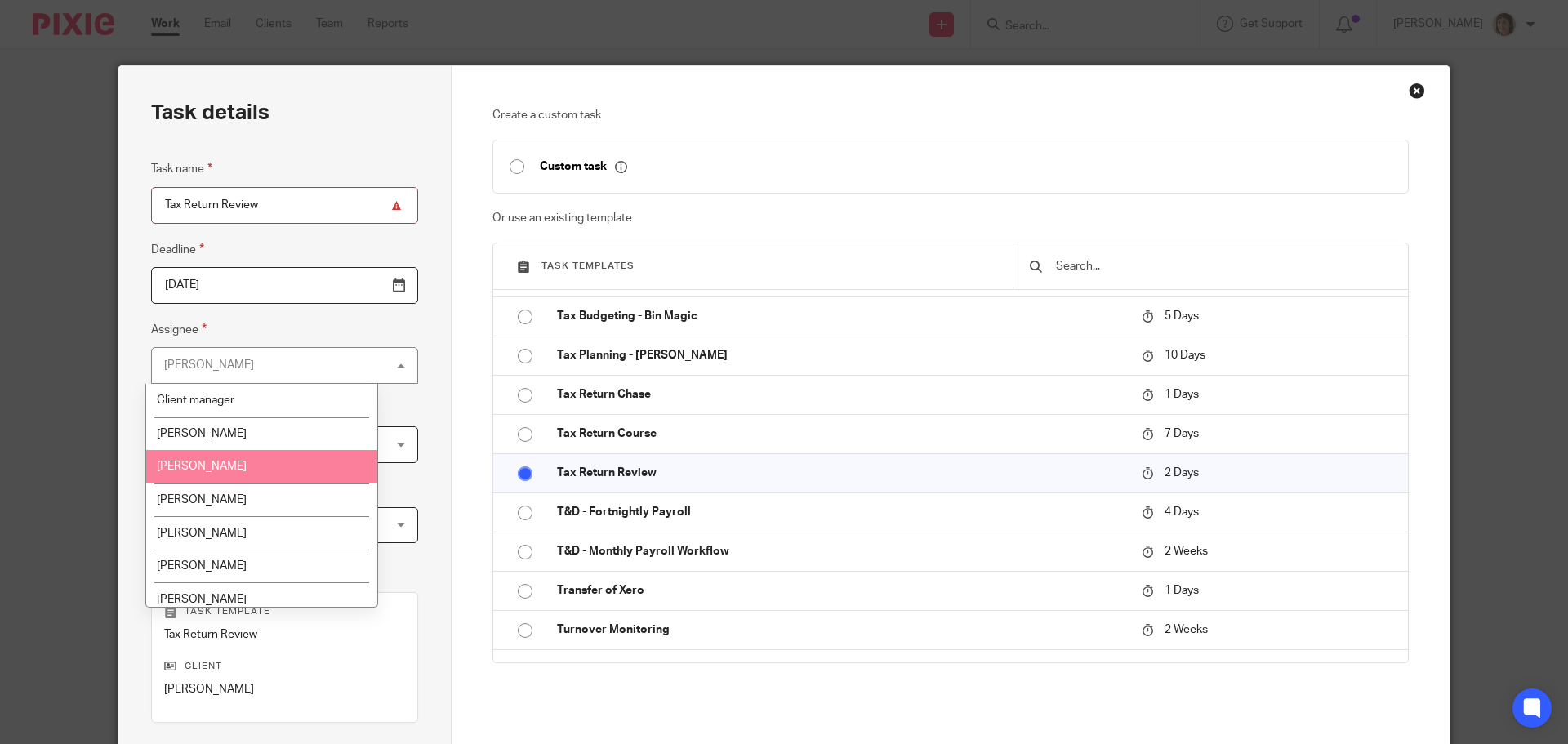
click at [206, 458] on li "[PERSON_NAME]" at bounding box center [261, 466] width 231 height 33
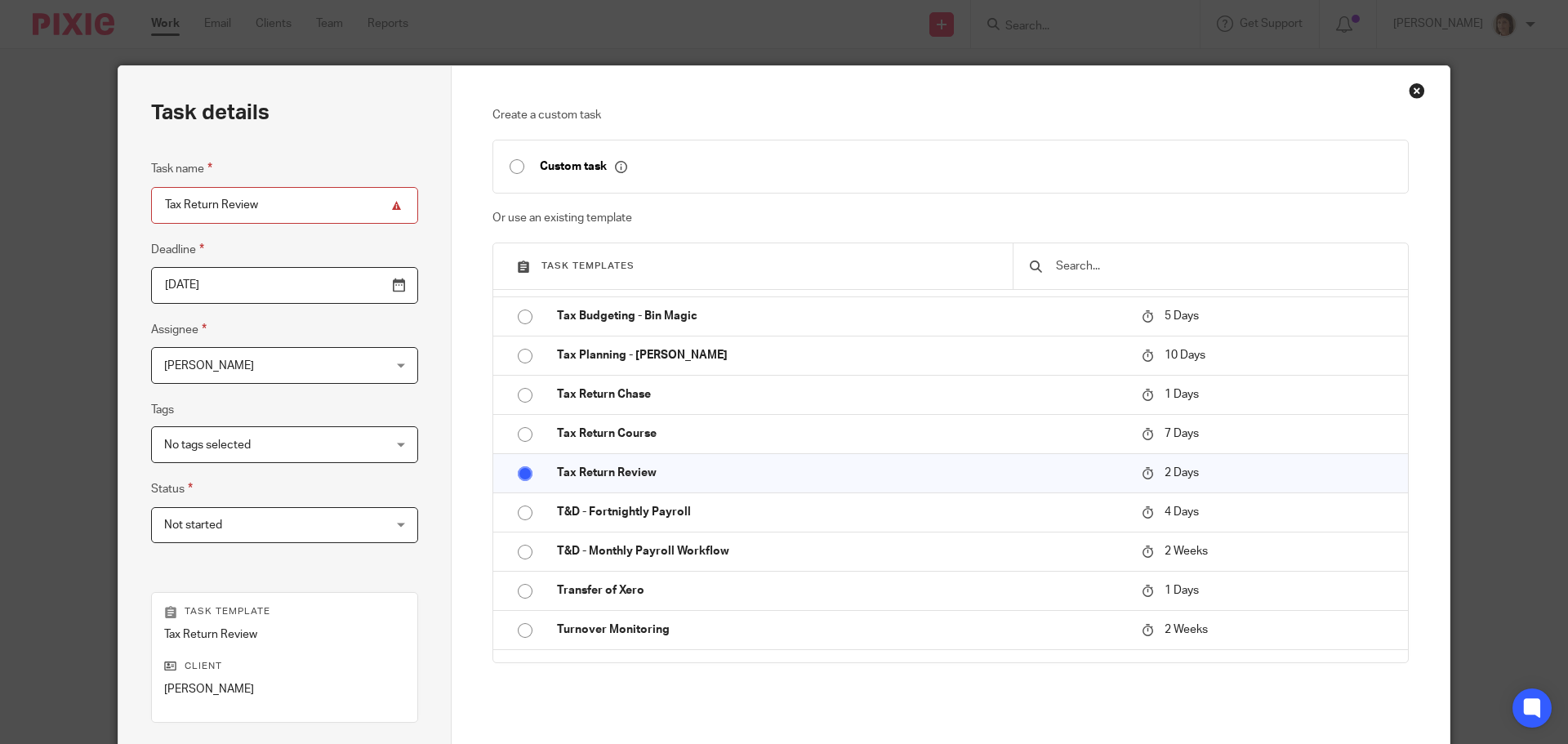
scroll to position [221, 0]
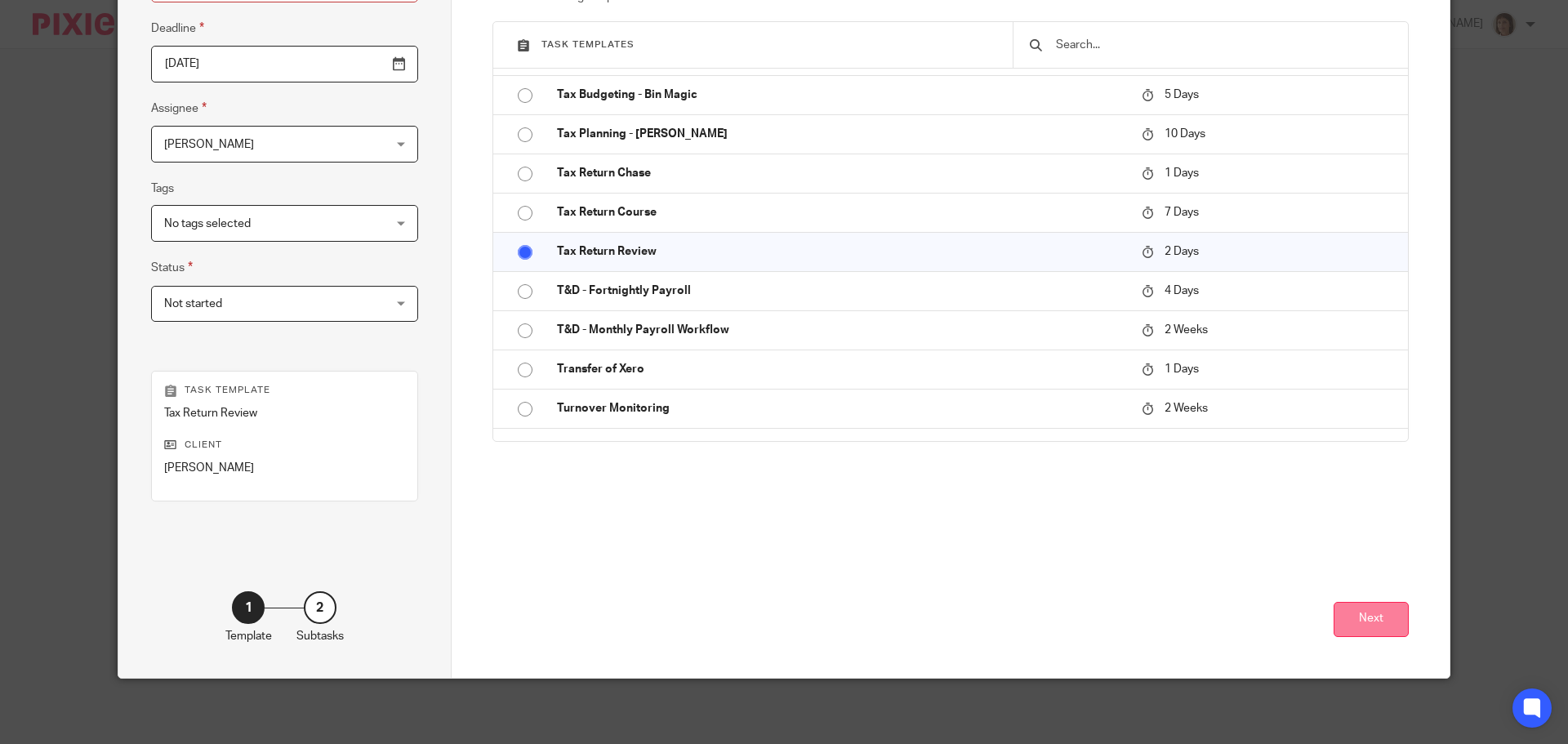
click at [1379, 621] on button "Next" at bounding box center [1370, 619] width 75 height 35
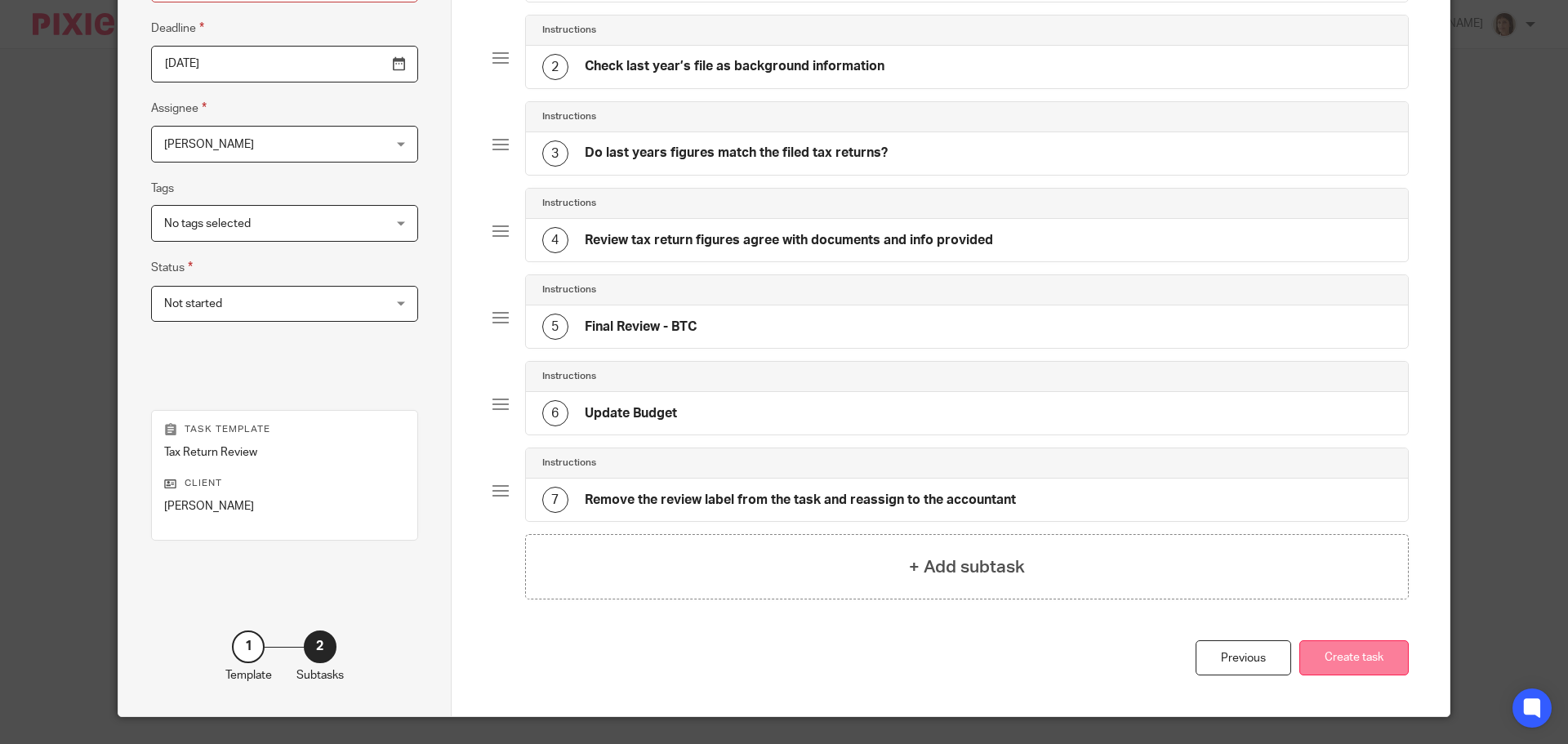
click at [1345, 650] on button "Create task" at bounding box center [1353, 658] width 109 height 35
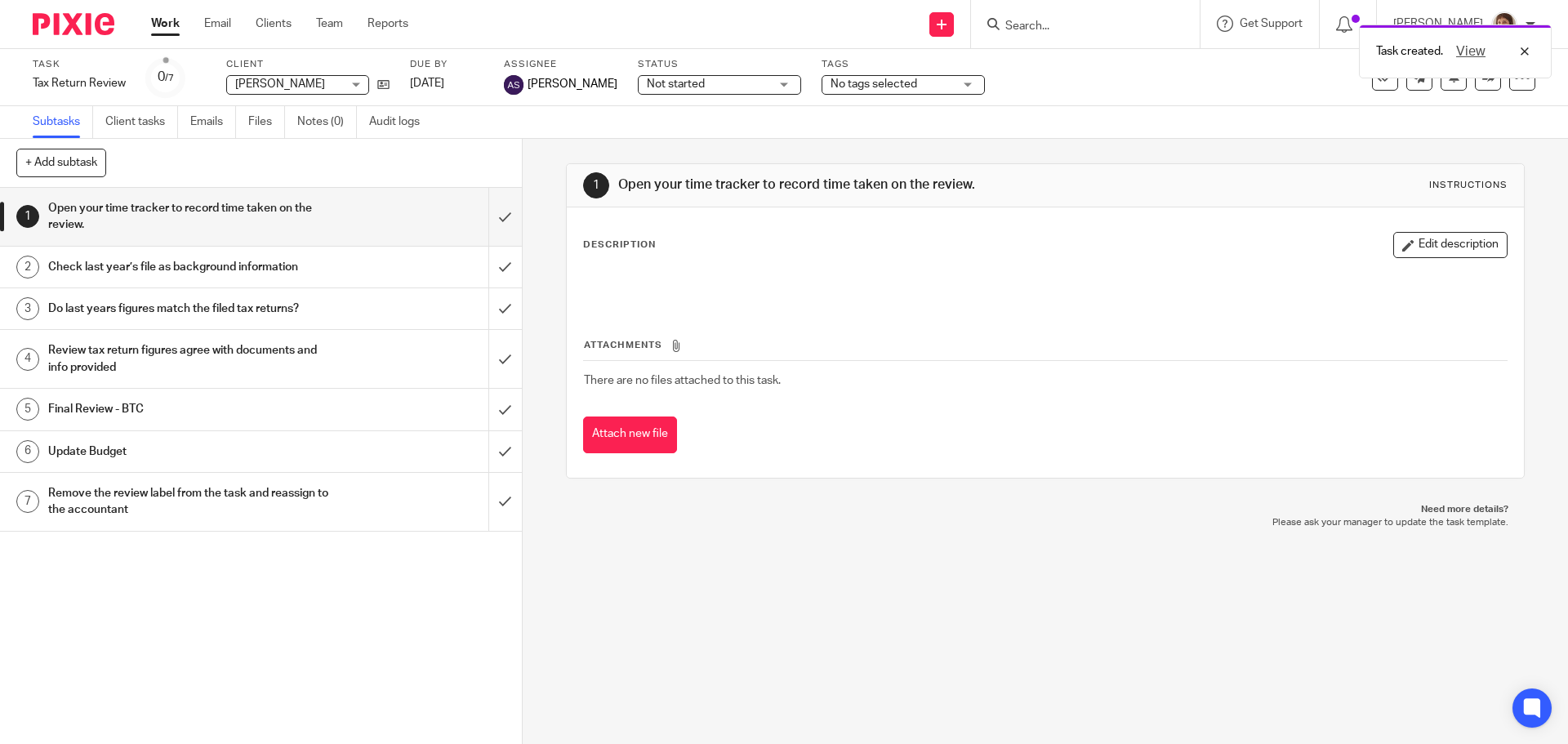
click at [171, 19] on link "Work" at bounding box center [165, 23] width 29 height 16
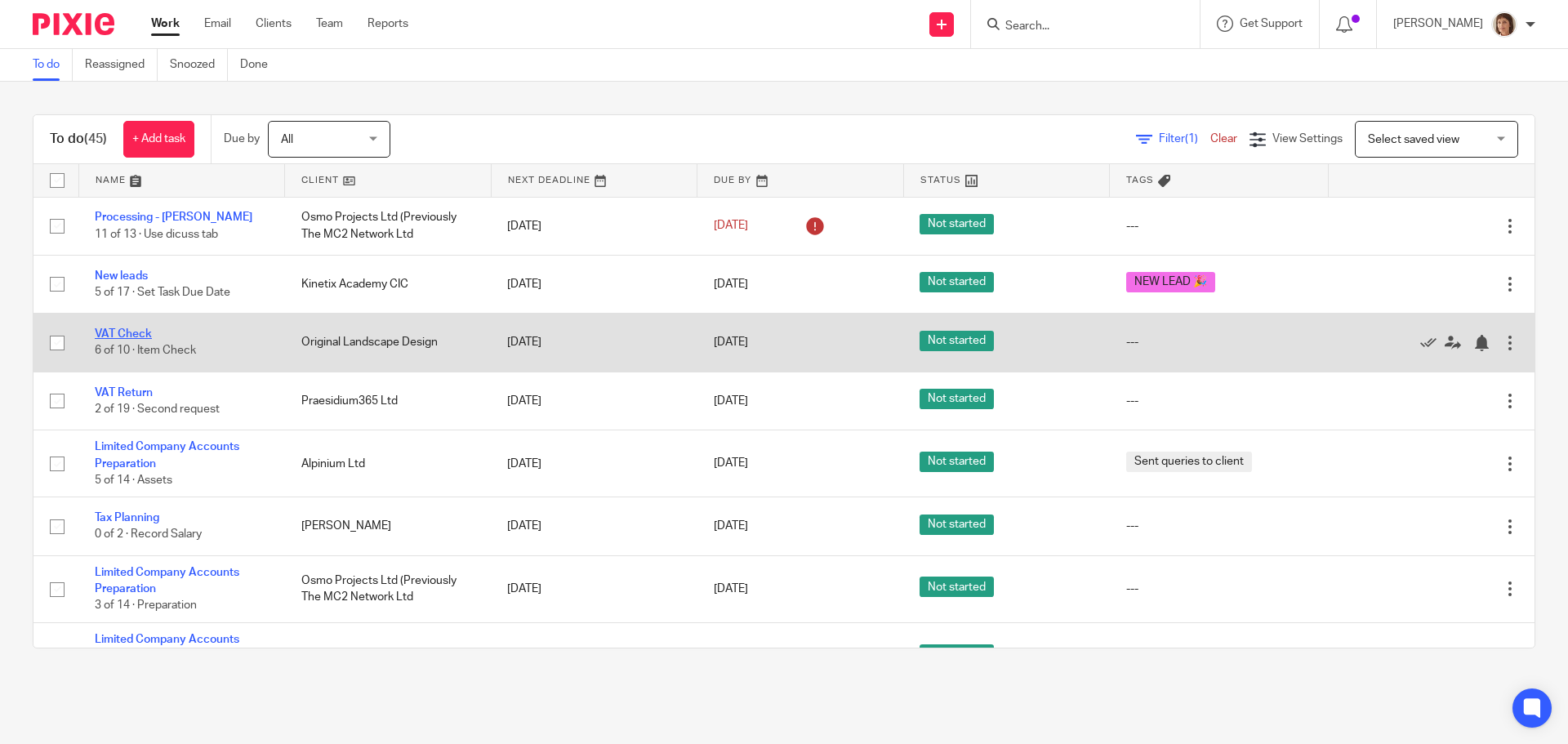
click at [133, 334] on link "VAT Check" at bounding box center [124, 334] width 57 height 11
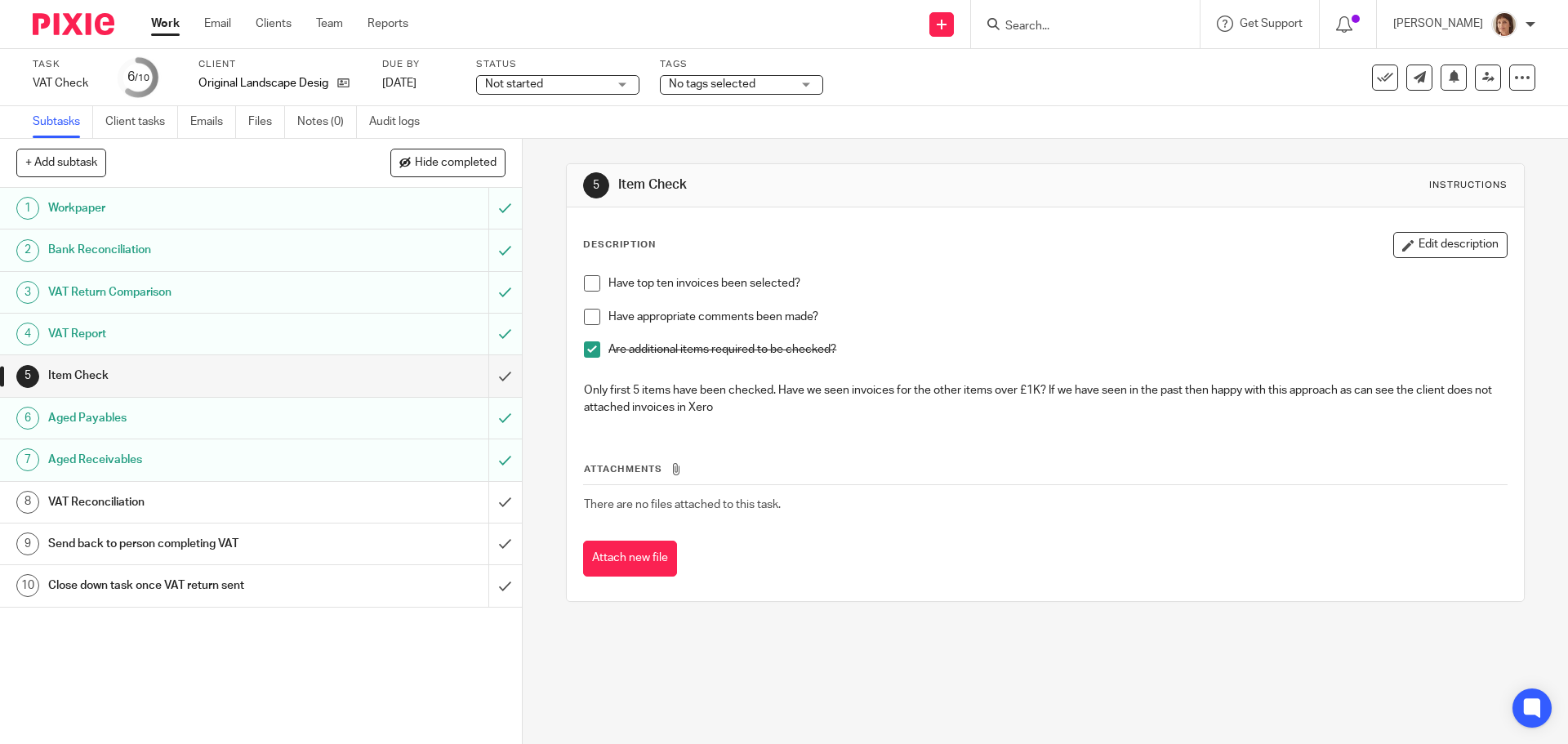
click at [586, 289] on span at bounding box center [591, 283] width 16 height 16
click at [588, 320] on span at bounding box center [591, 316] width 16 height 16
click at [486, 375] on input "submit" at bounding box center [260, 375] width 522 height 41
